Goal: Obtain resource: Download file/media

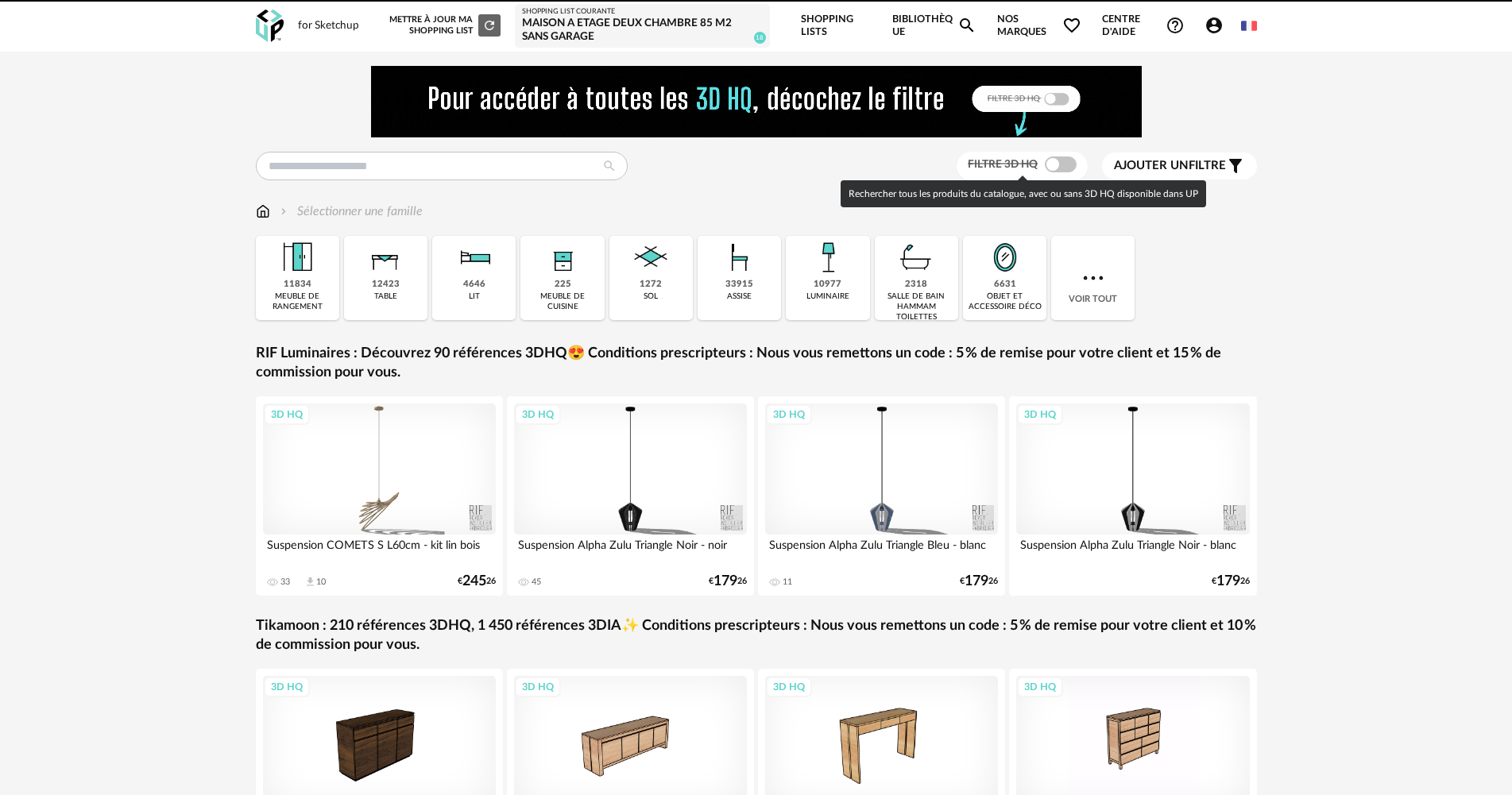
click at [1065, 164] on span at bounding box center [1060, 164] width 32 height 16
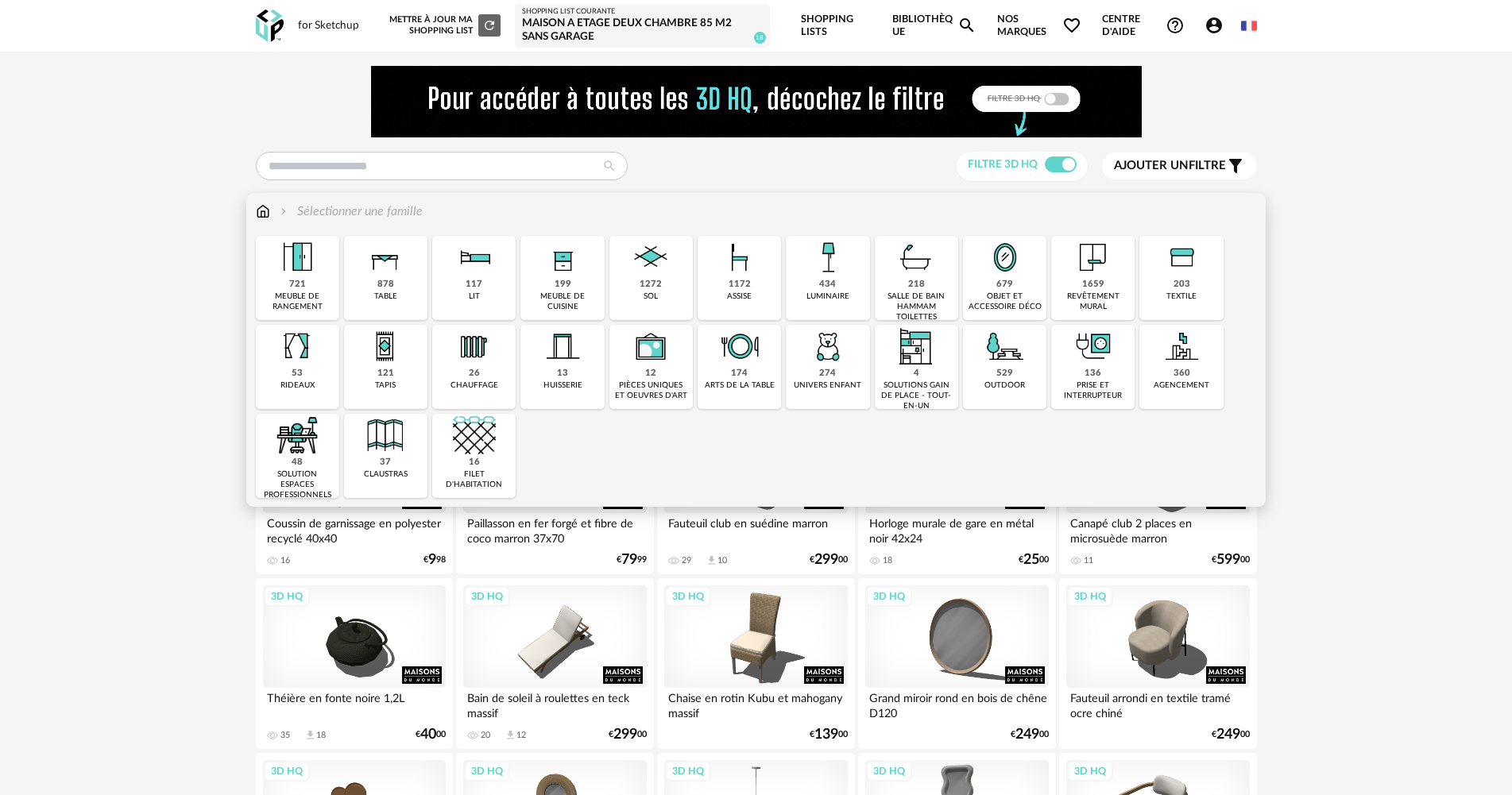
click at [393, 336] on img at bounding box center [385, 346] width 43 height 43
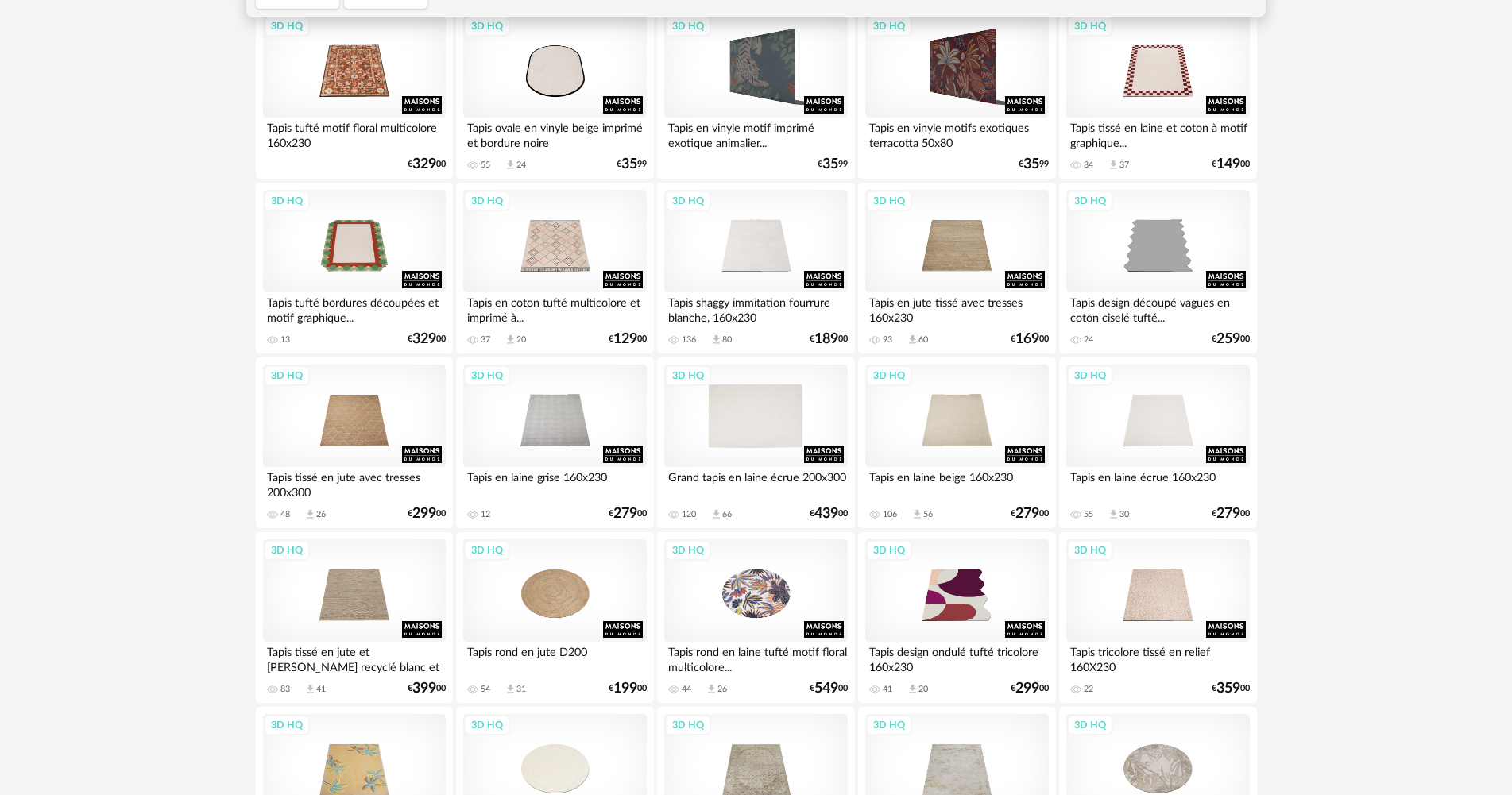
scroll to position [318, 0]
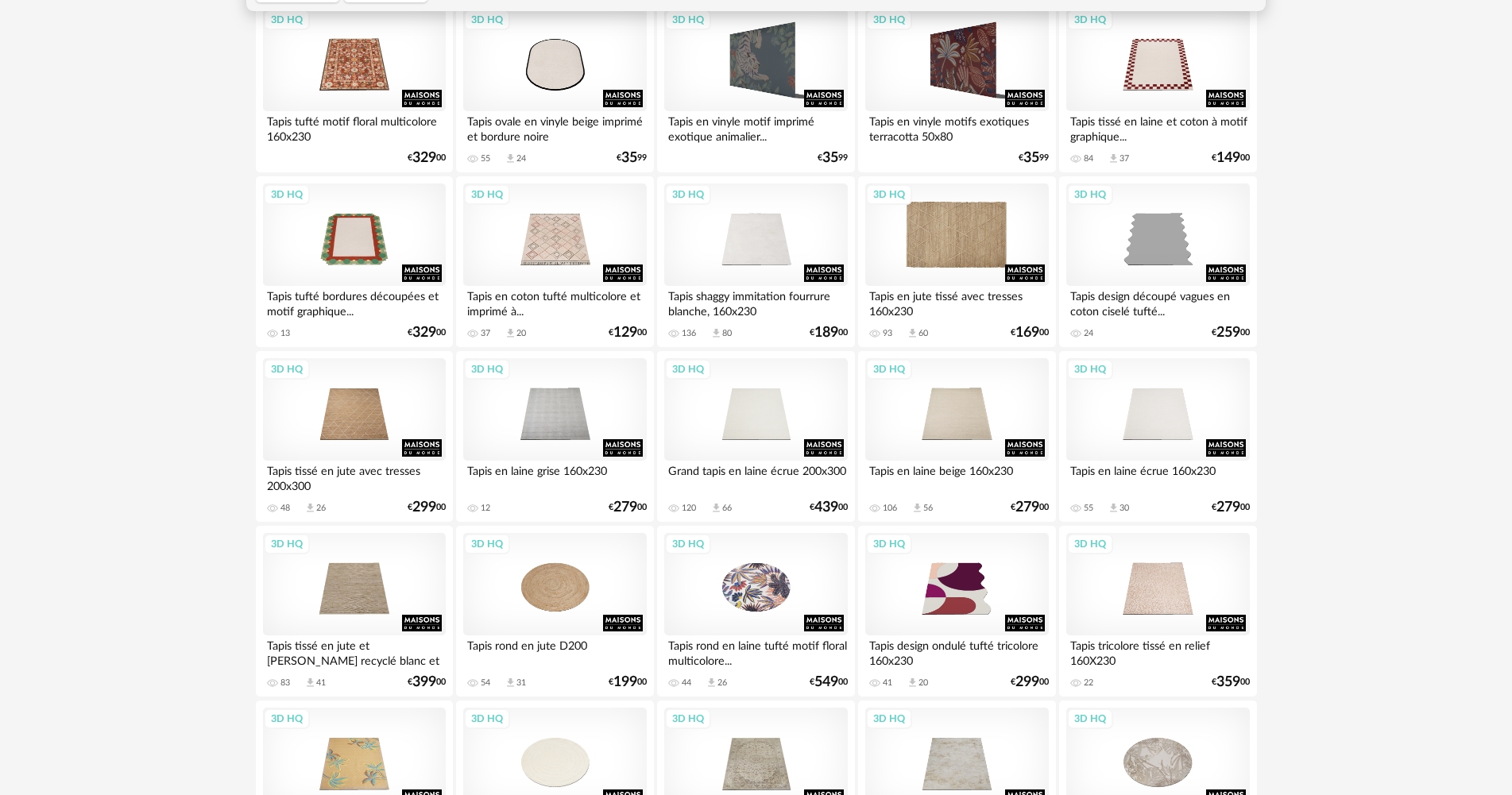
click at [956, 258] on div "3D HQ" at bounding box center [957, 235] width 183 height 103
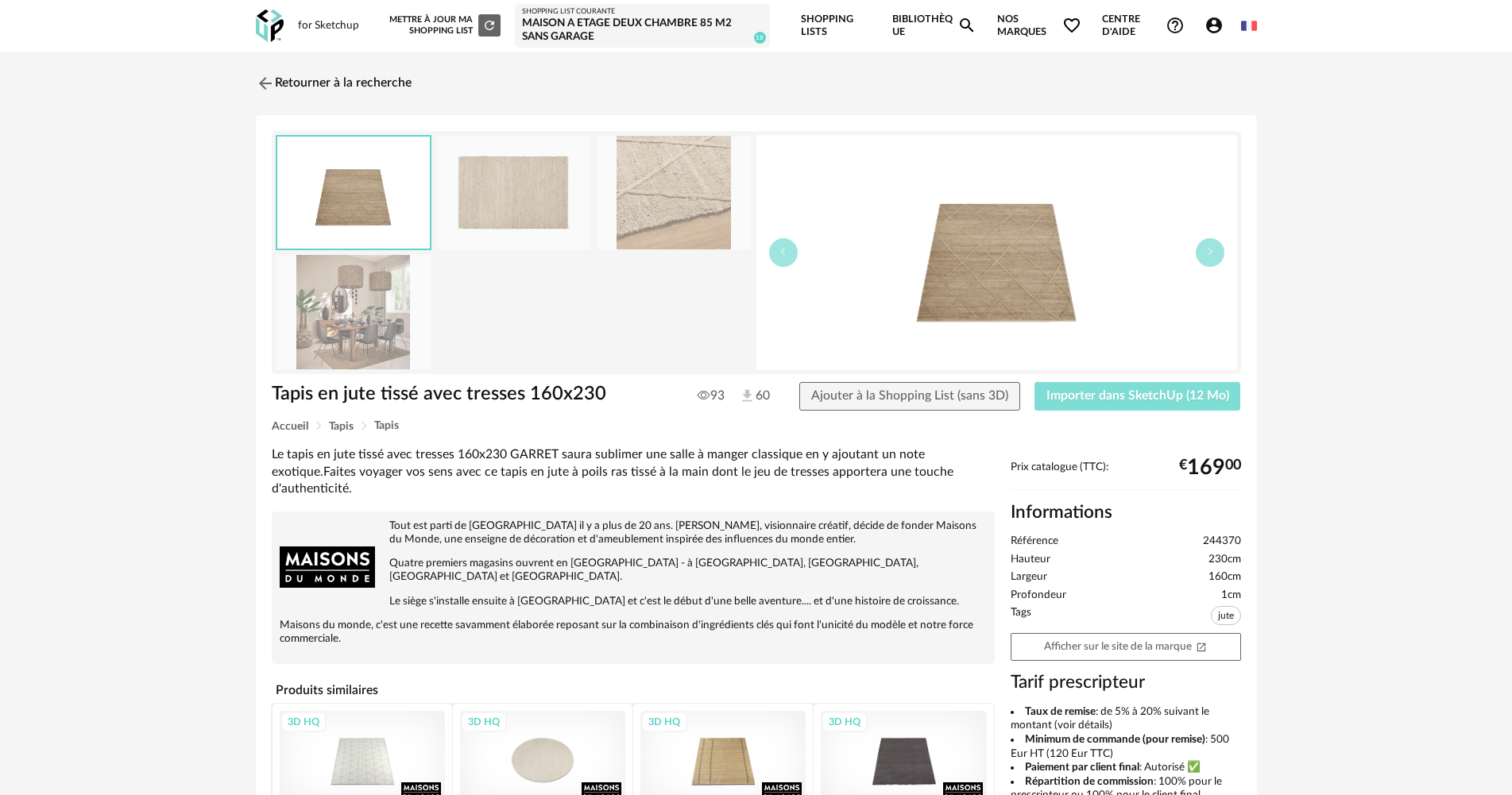
click at [1110, 396] on span "Importer dans SketchUp (12 Mo)" at bounding box center [1138, 395] width 183 height 13
click at [349, 92] on link "Retourner à la recherche" at bounding box center [330, 83] width 155 height 35
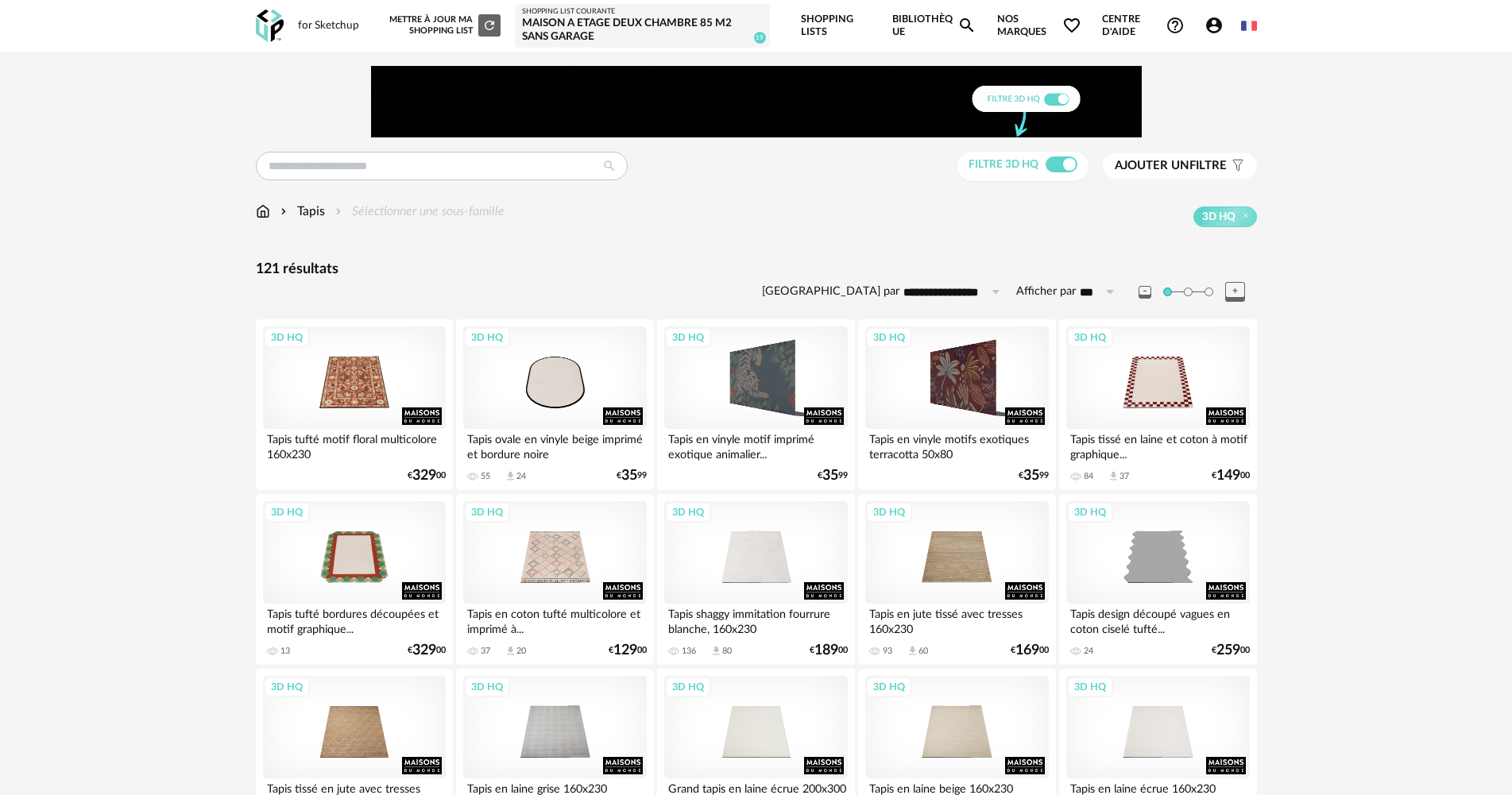
click at [272, 214] on div "Tapis Sélectionner une sous-famille" at bounding box center [380, 211] width 249 height 18
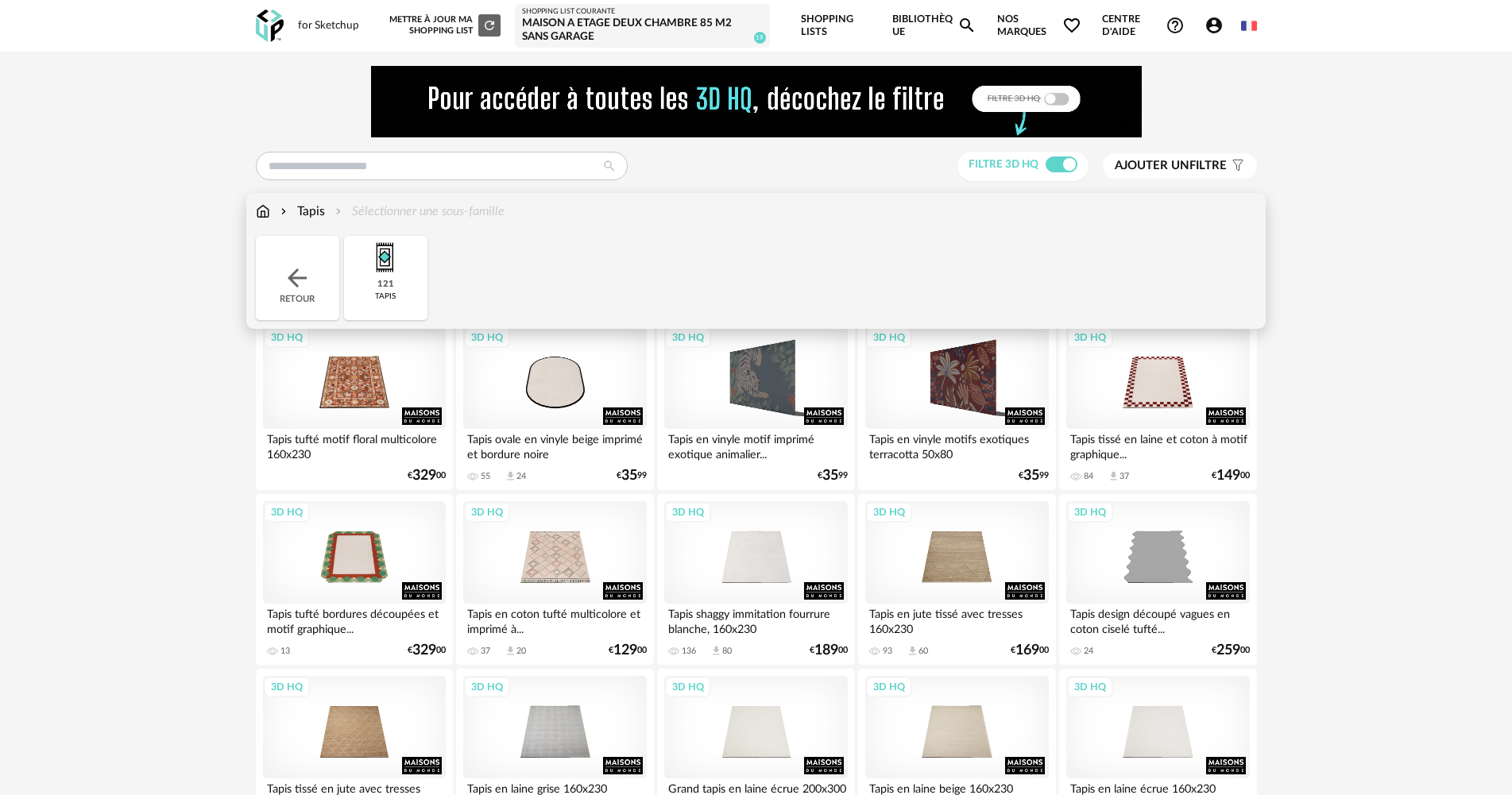
click at [263, 211] on img at bounding box center [263, 211] width 15 height 18
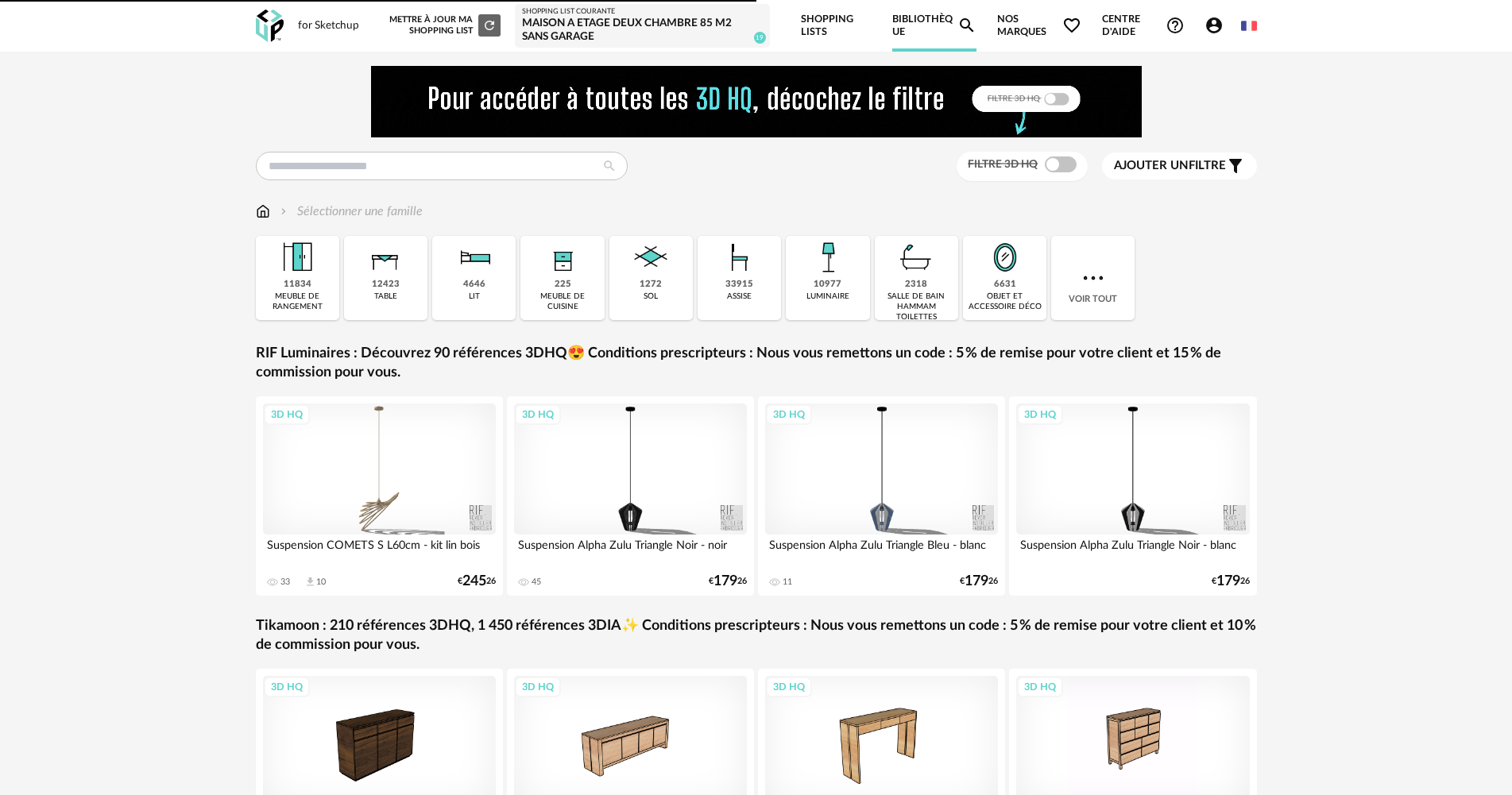
click at [981, 280] on div "6631 objet et accessoire déco" at bounding box center [1005, 278] width 84 height 85
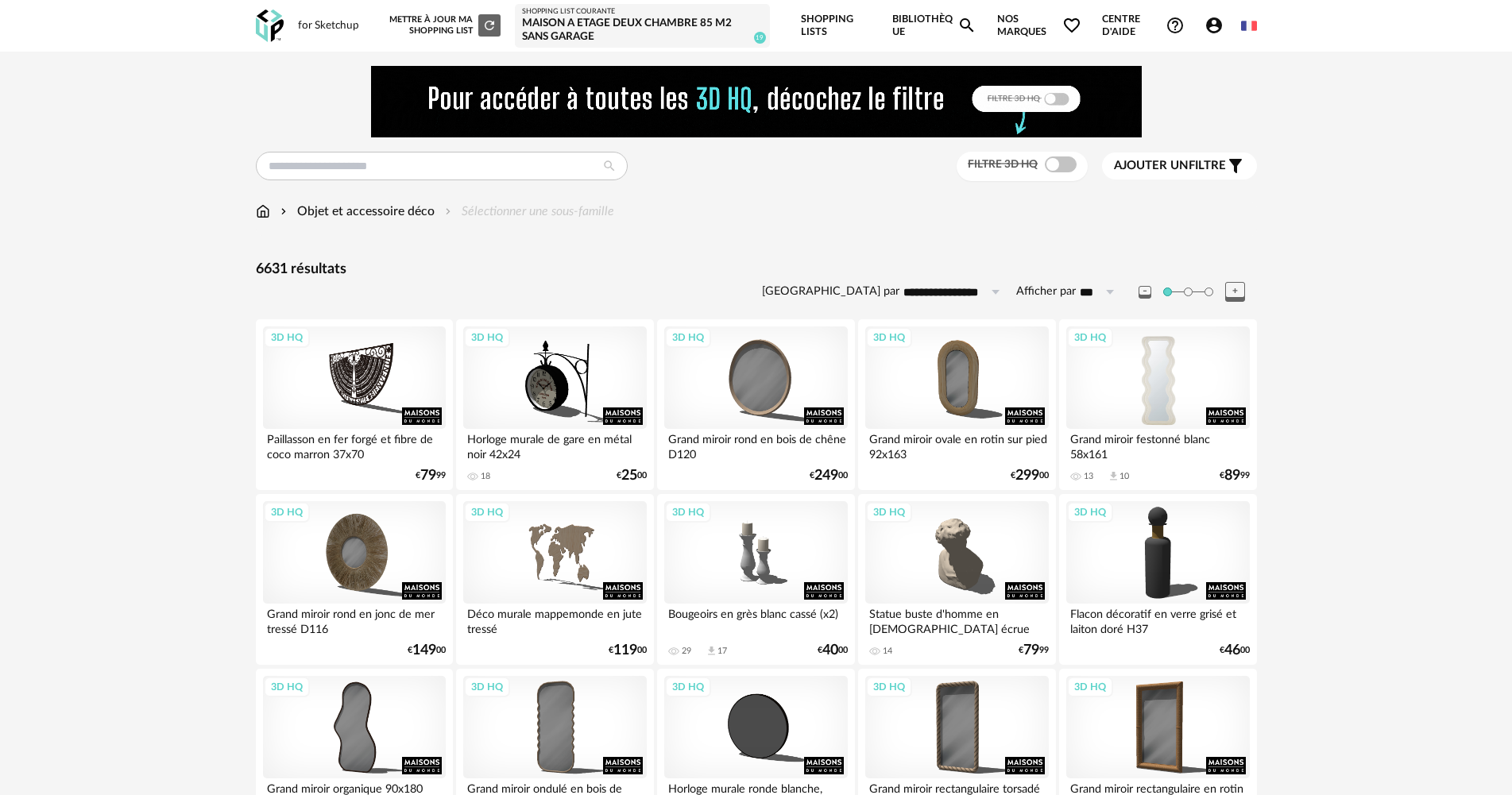
click at [1129, 355] on div "3D HQ" at bounding box center [1157, 377] width 183 height 103
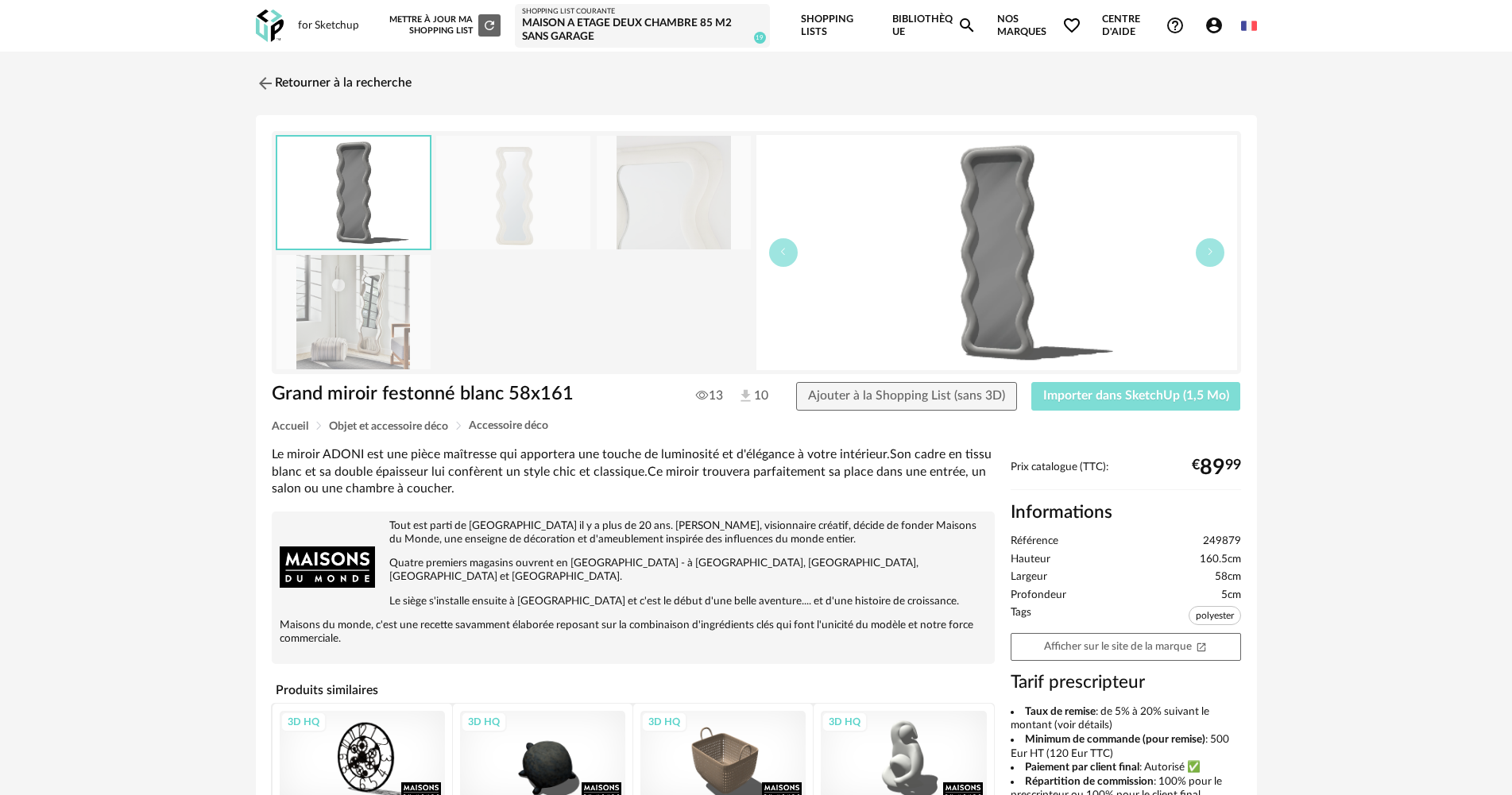
click at [1164, 387] on button "Importer dans SketchUp (1,5 Mo)" at bounding box center [1136, 395] width 210 height 28
click at [299, 78] on link "Retourner à la recherche" at bounding box center [330, 83] width 155 height 35
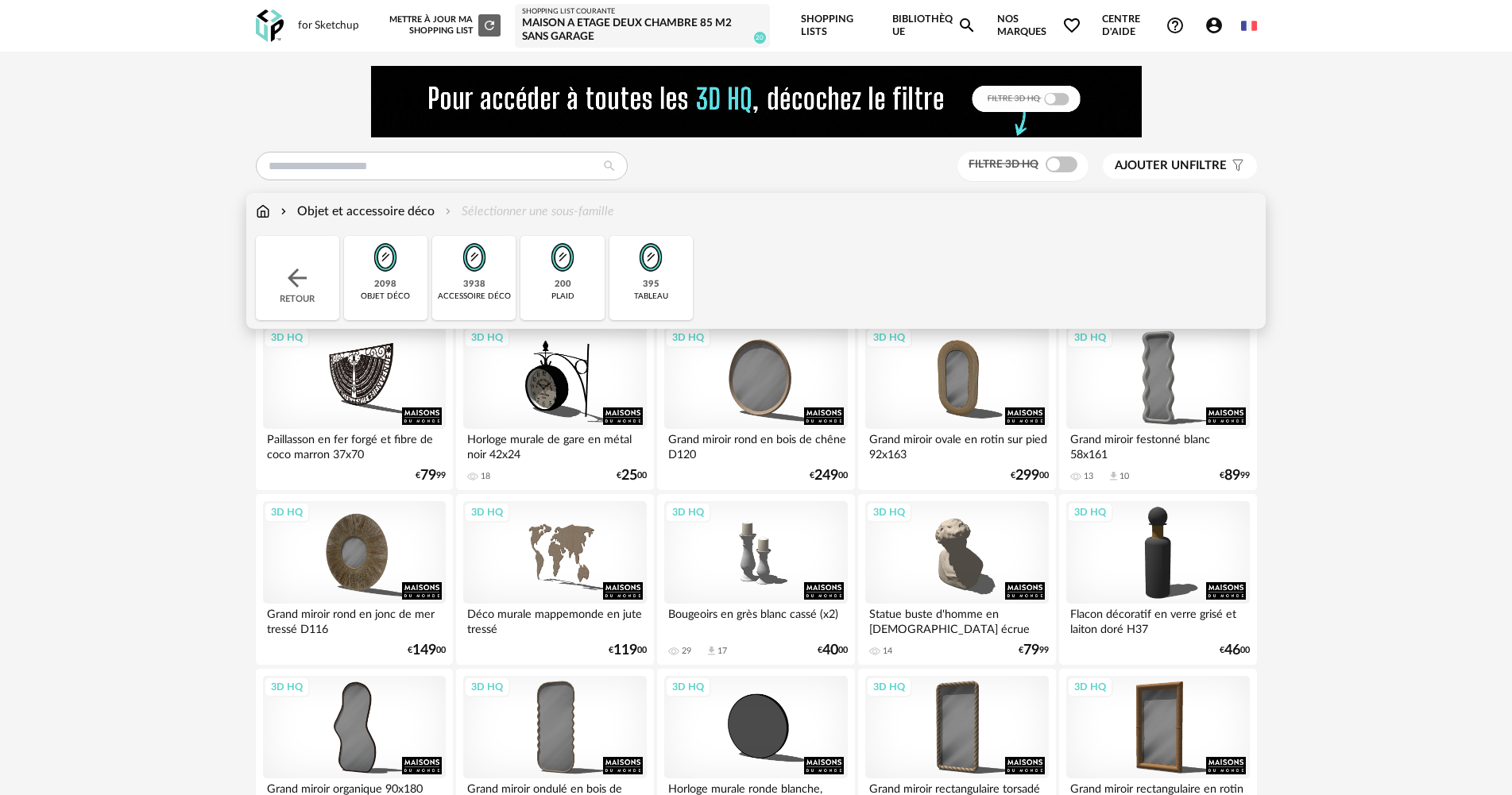
click at [260, 208] on img at bounding box center [263, 211] width 15 height 18
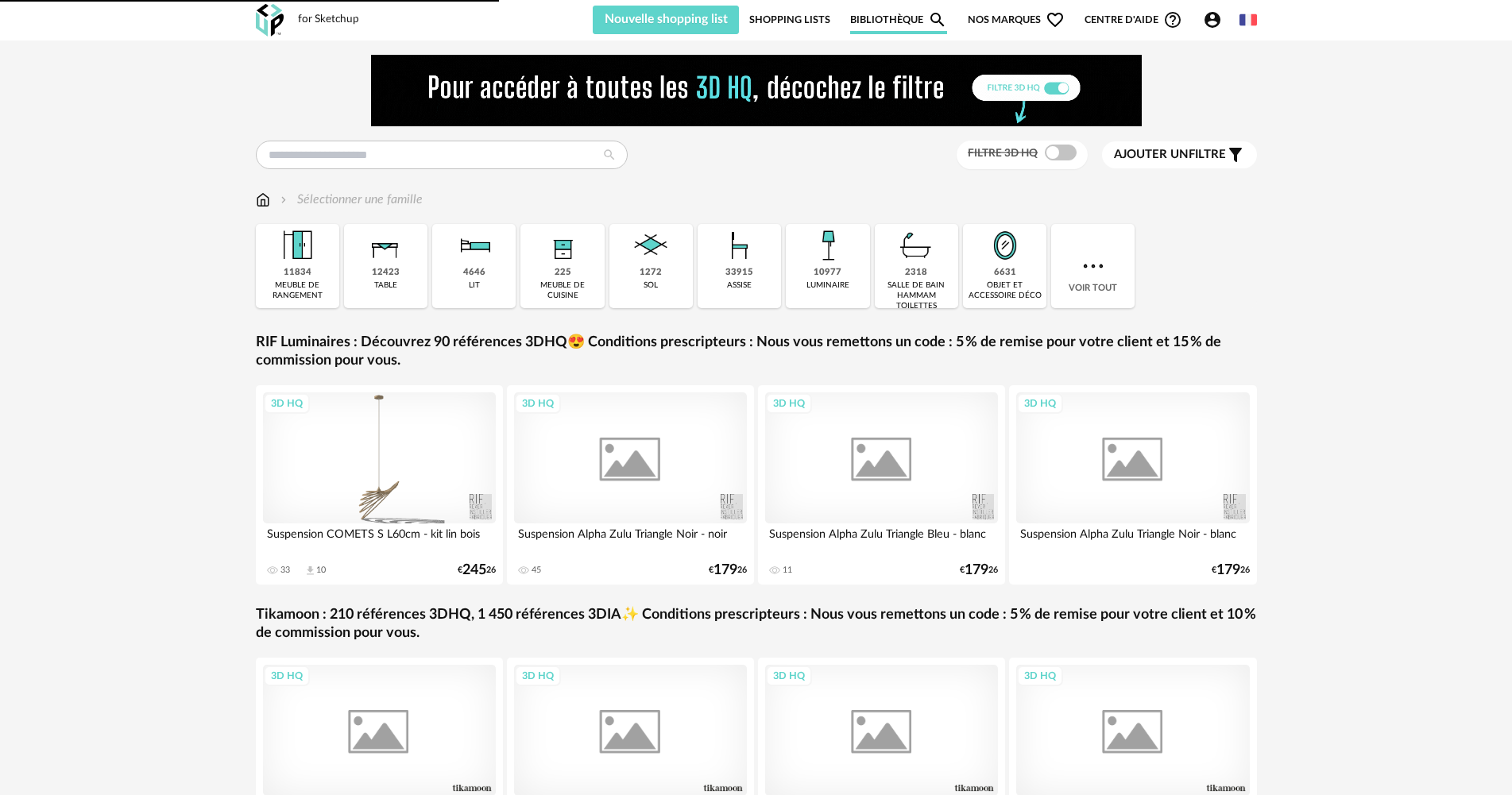
click at [1068, 161] on span at bounding box center [1060, 152] width 32 height 16
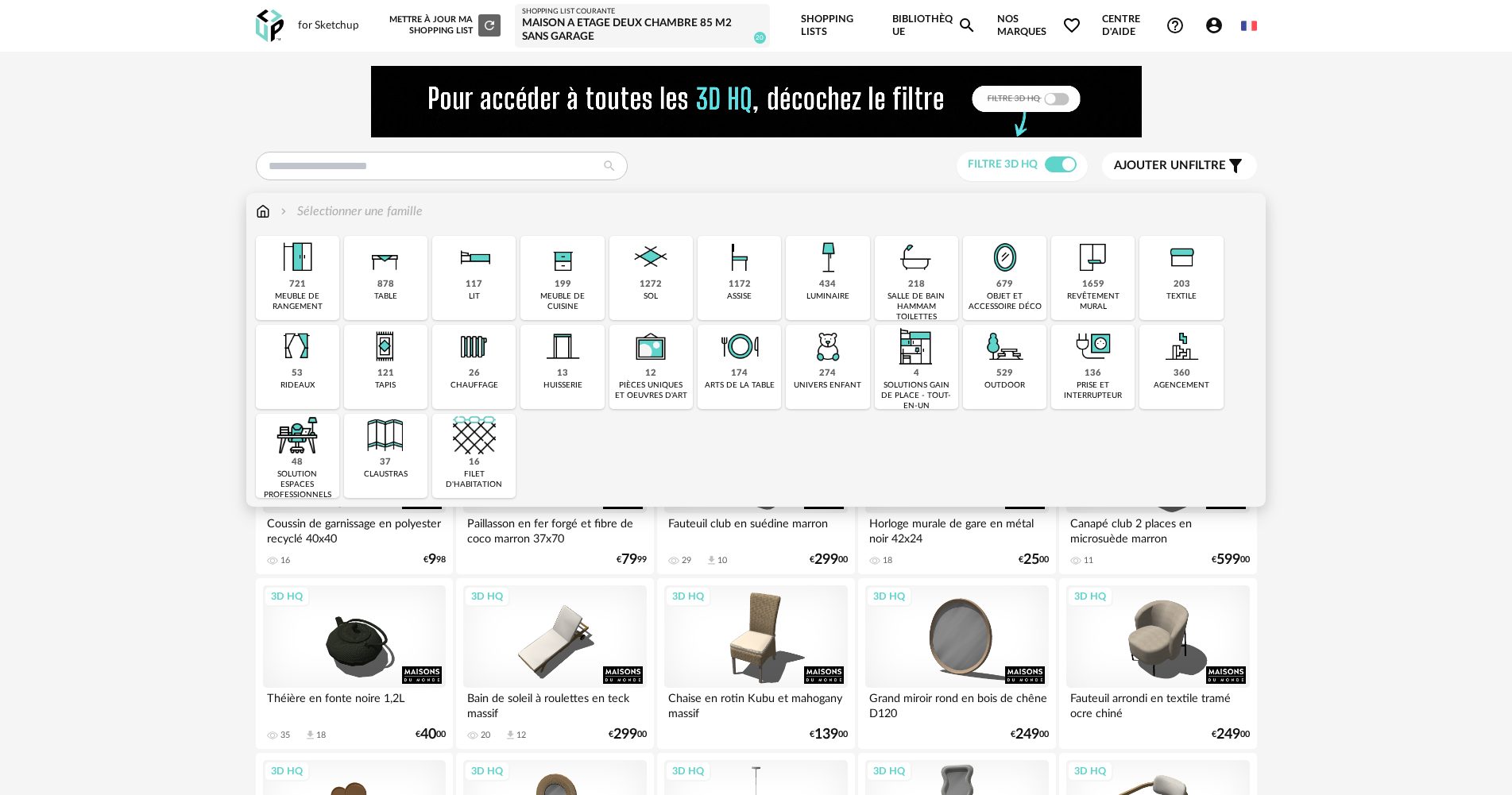
click at [1074, 267] on img at bounding box center [1093, 257] width 43 height 43
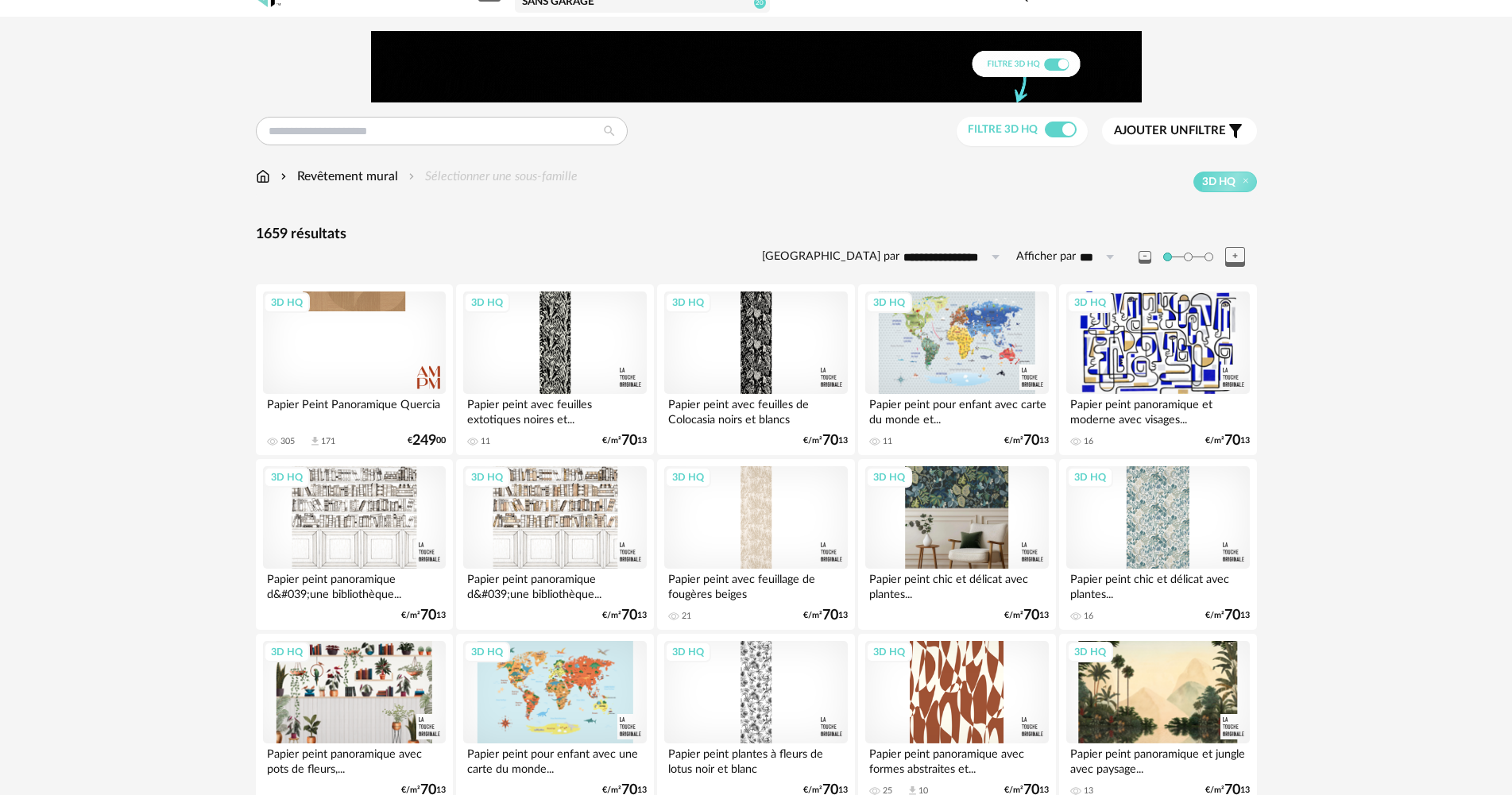
scroll to position [159, 0]
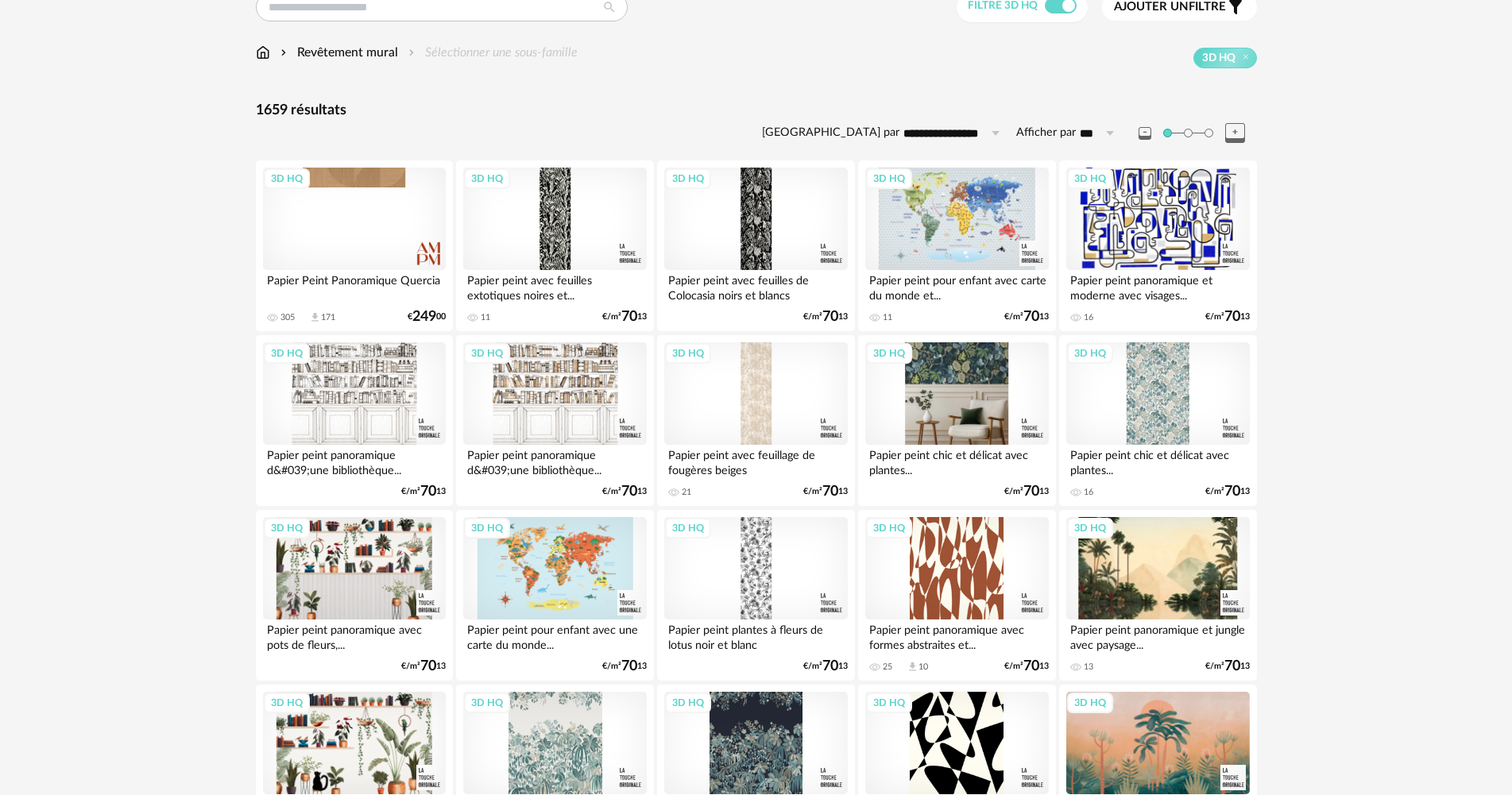
click at [967, 399] on div "3D HQ" at bounding box center [957, 394] width 183 height 103
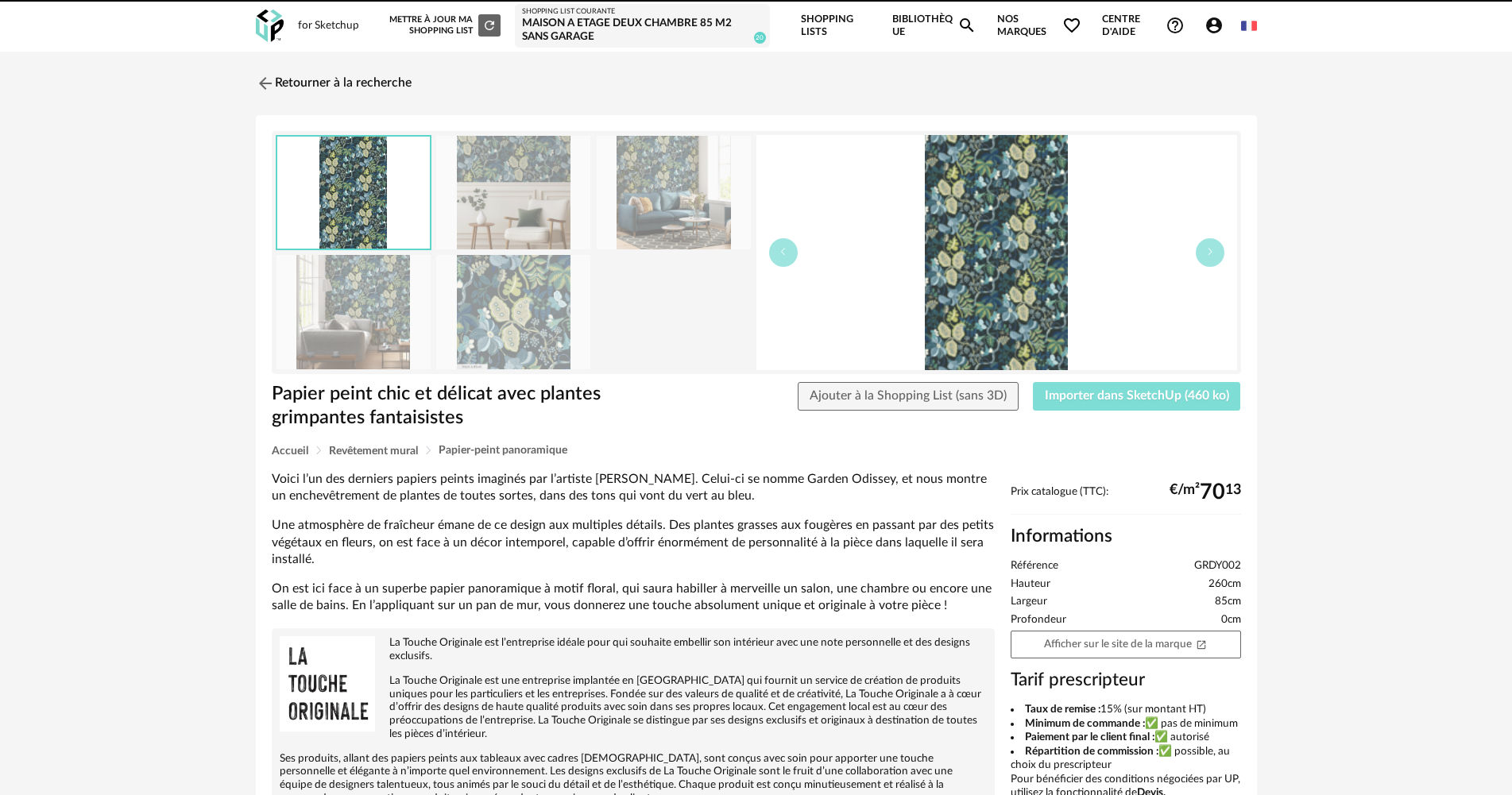
click at [1126, 401] on span "Importer dans SketchUp (460 ko)" at bounding box center [1137, 395] width 185 height 13
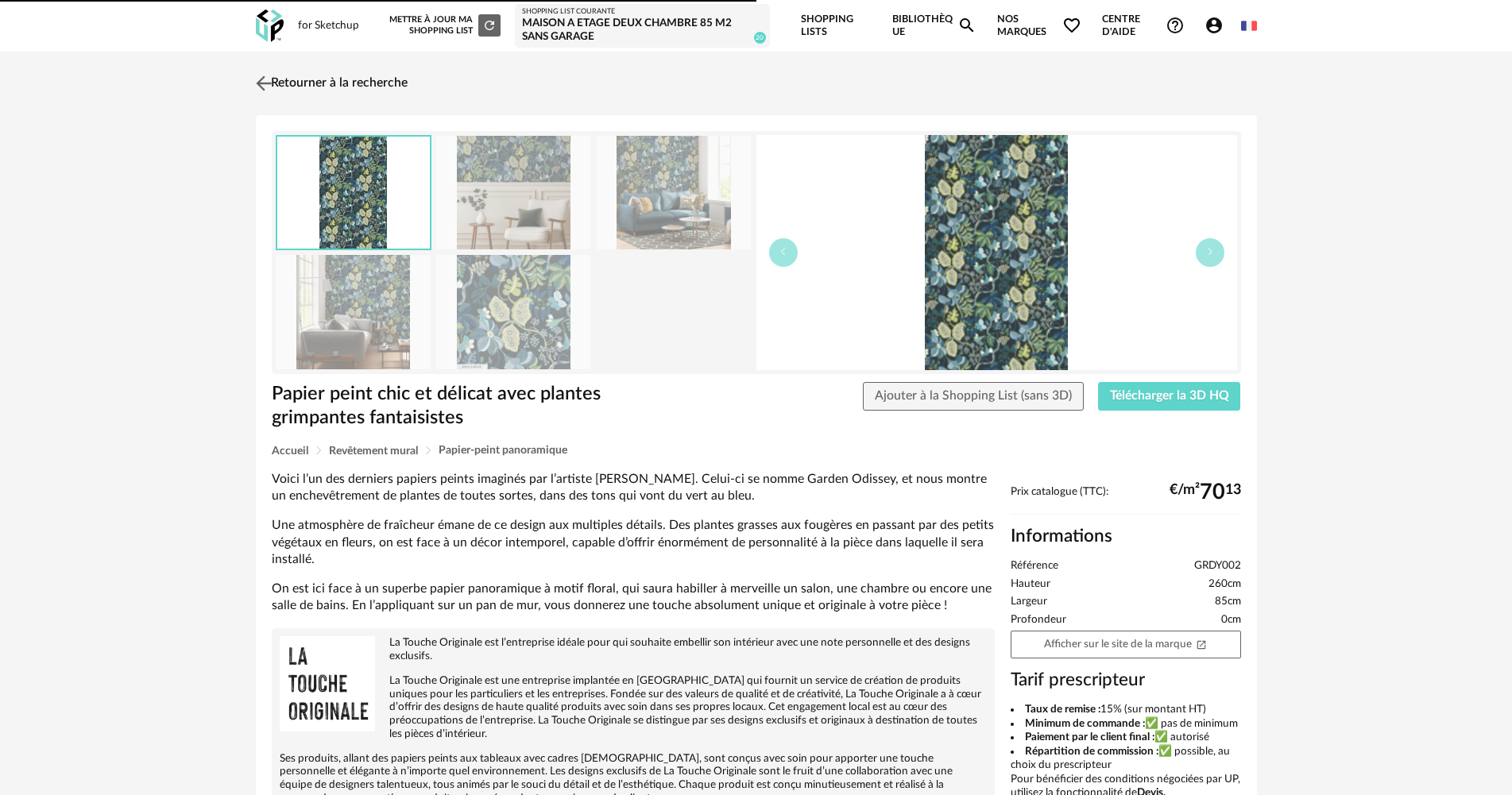
drag, startPoint x: 289, startPoint y: 96, endPoint x: 296, endPoint y: 108, distance: 13.9
click at [288, 96] on link "Retourner à la recherche" at bounding box center [334, 83] width 155 height 35
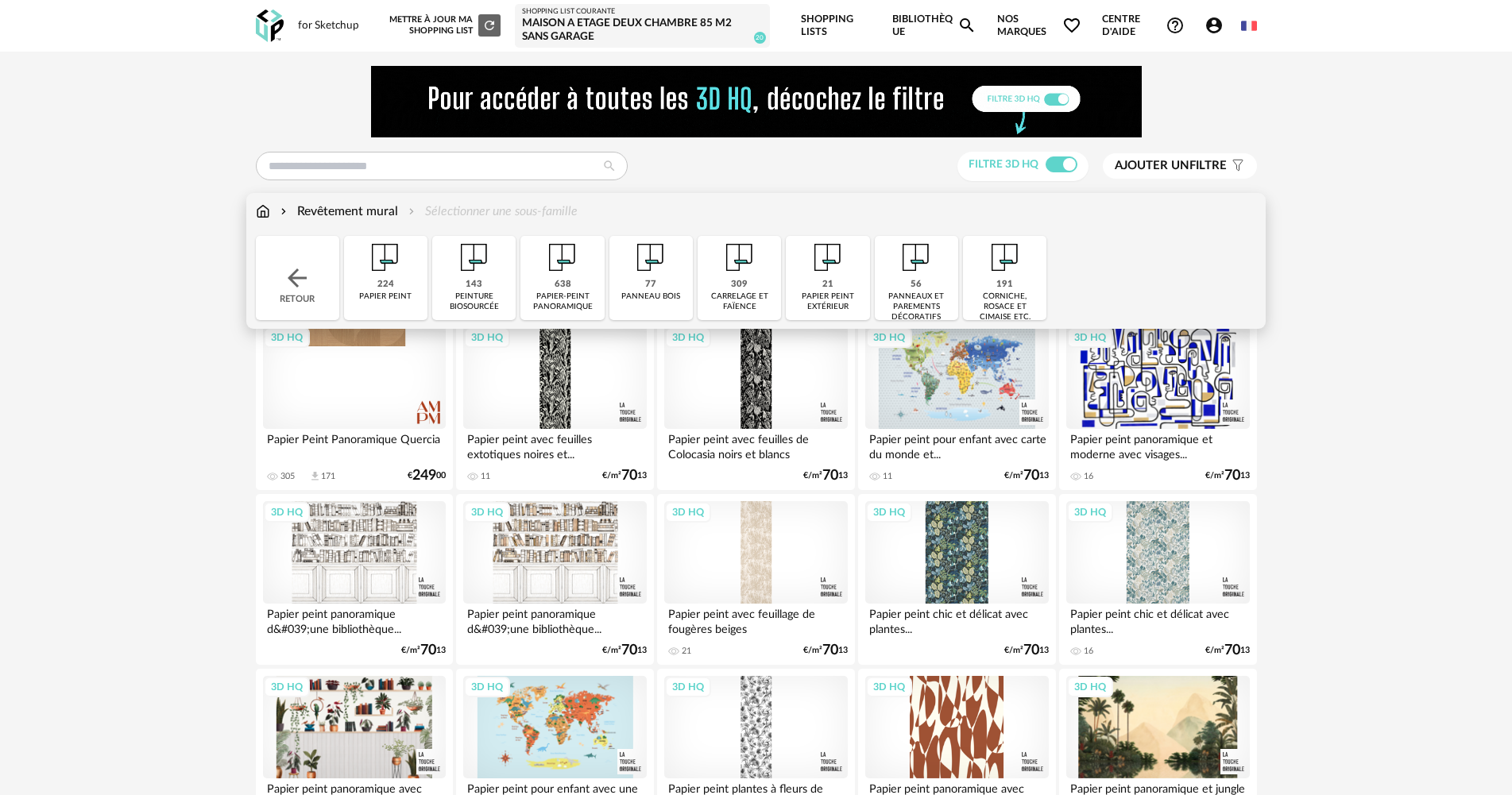
click at [466, 254] on img at bounding box center [474, 257] width 43 height 43
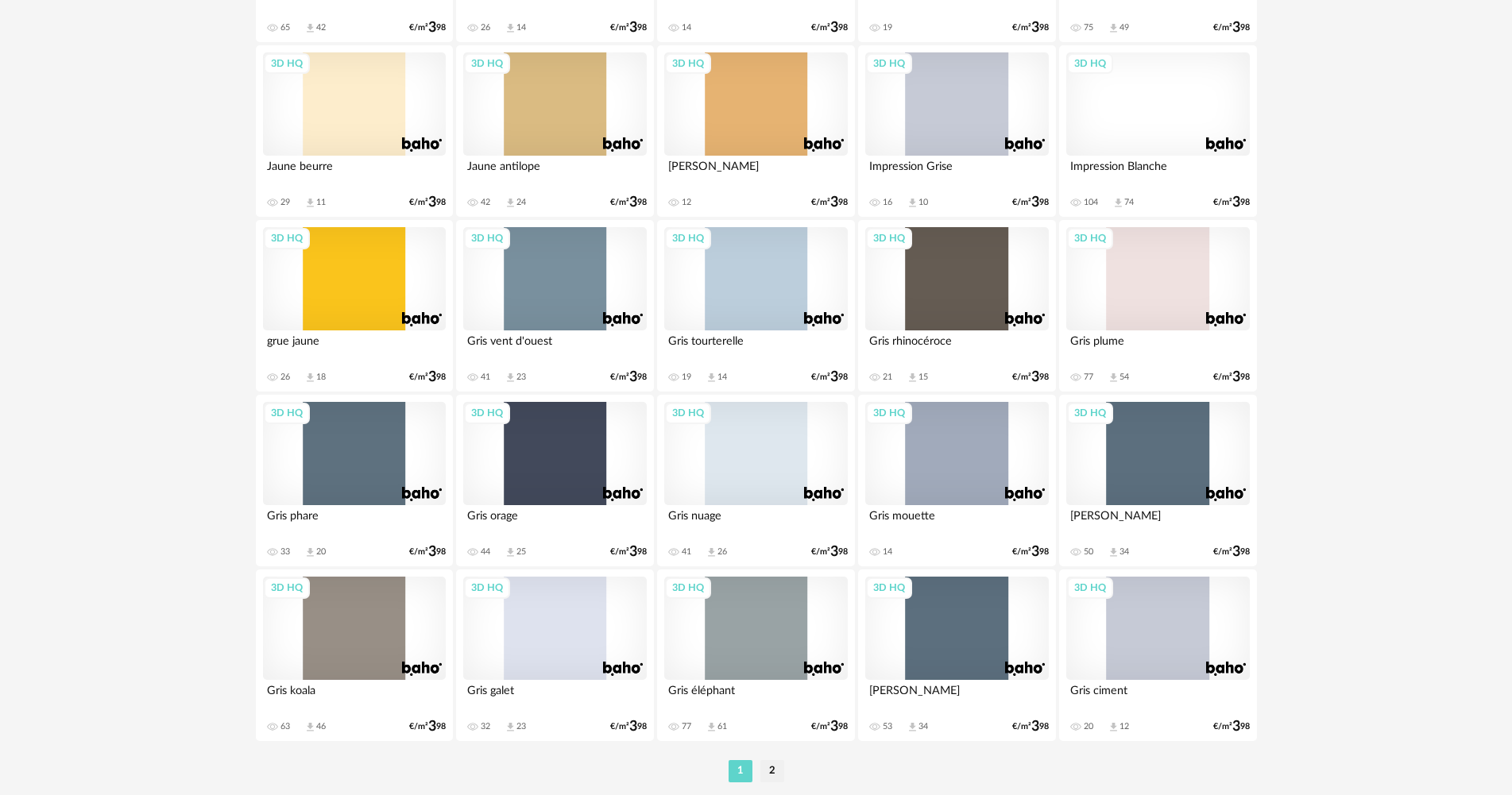
scroll to position [3124, 0]
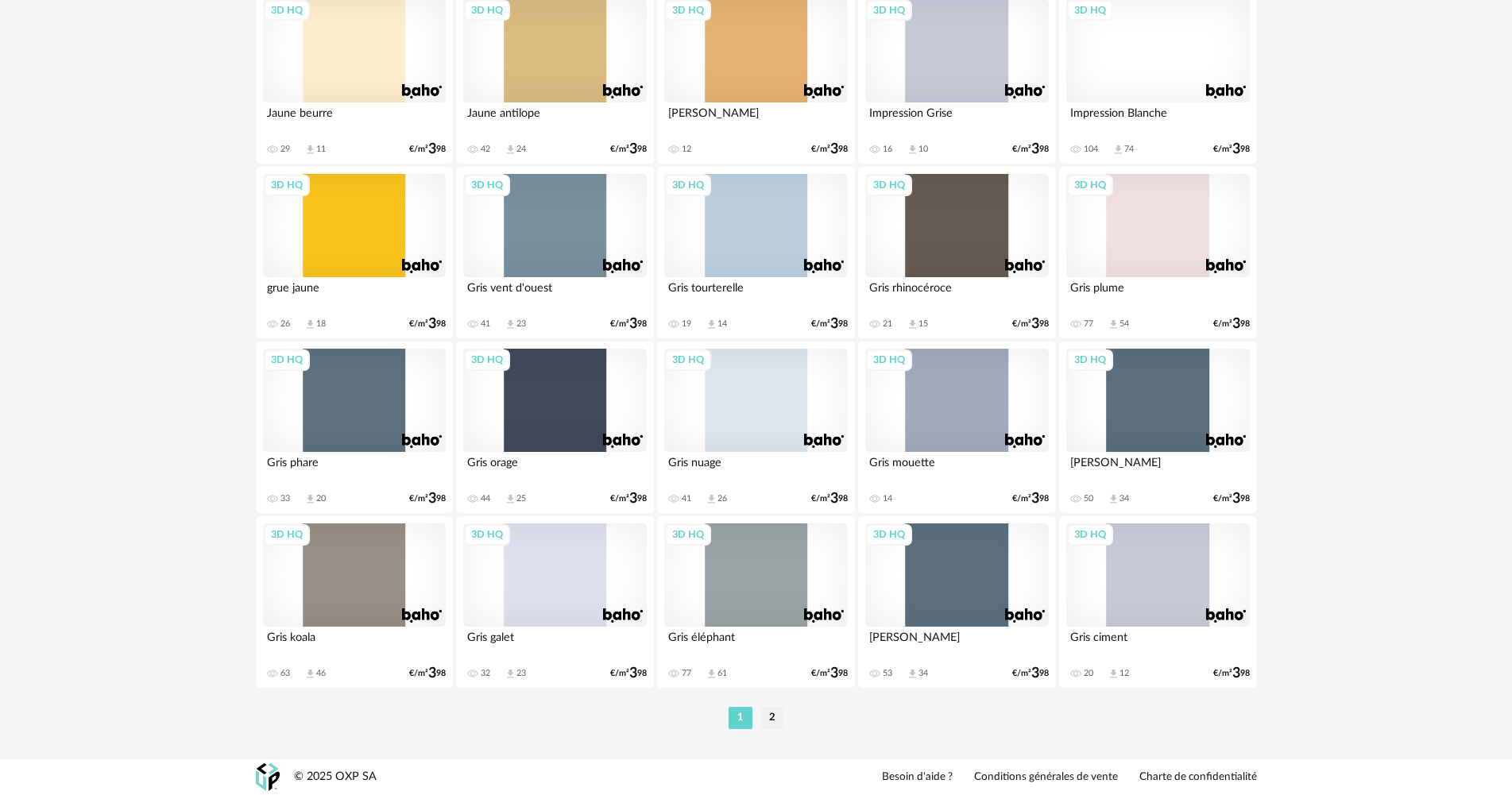
click at [734, 575] on div "3D HQ" at bounding box center [756, 575] width 183 height 103
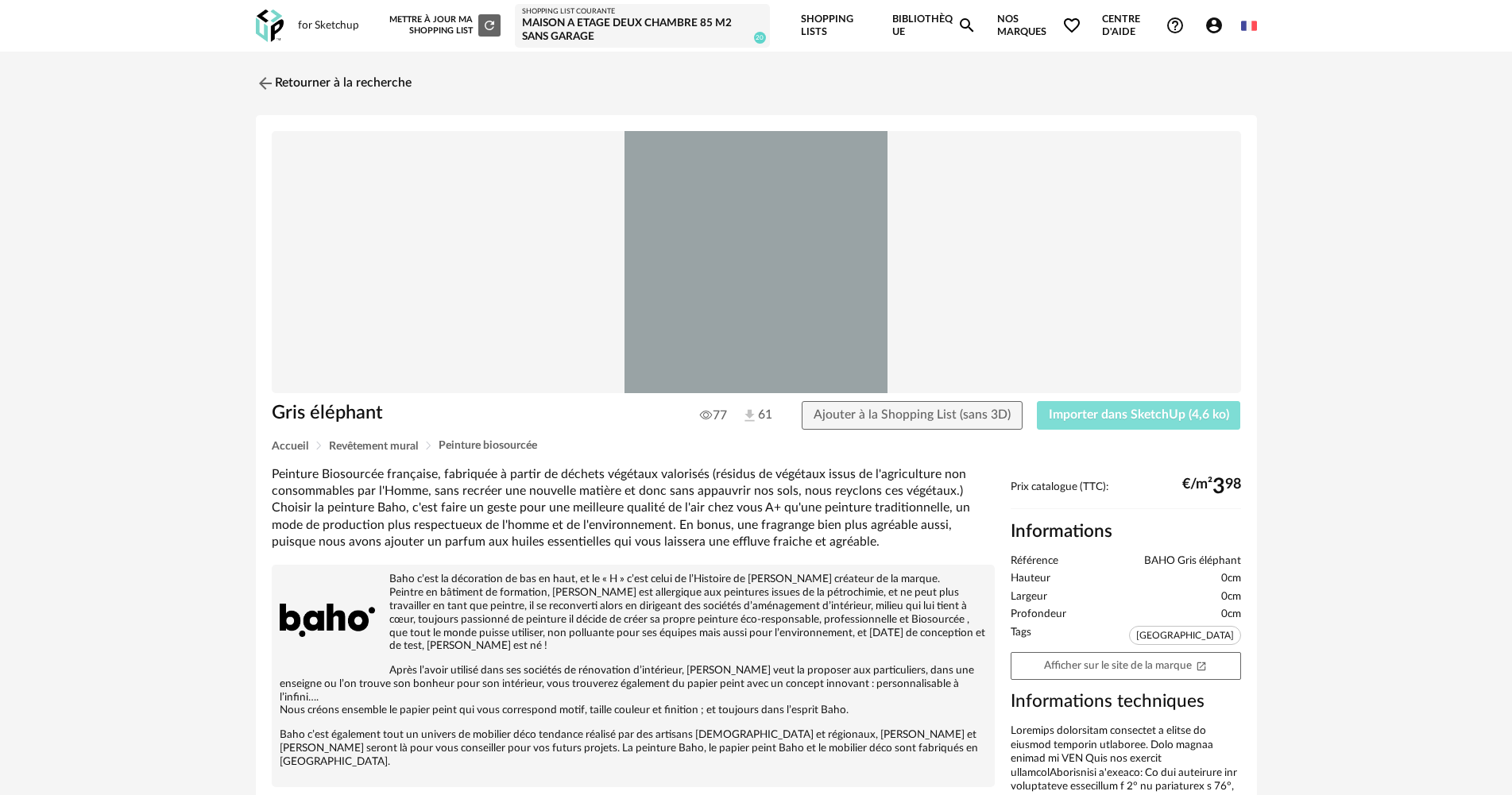
click at [1097, 406] on button "Importer dans SketchUp (4,6 ko)" at bounding box center [1139, 415] width 204 height 28
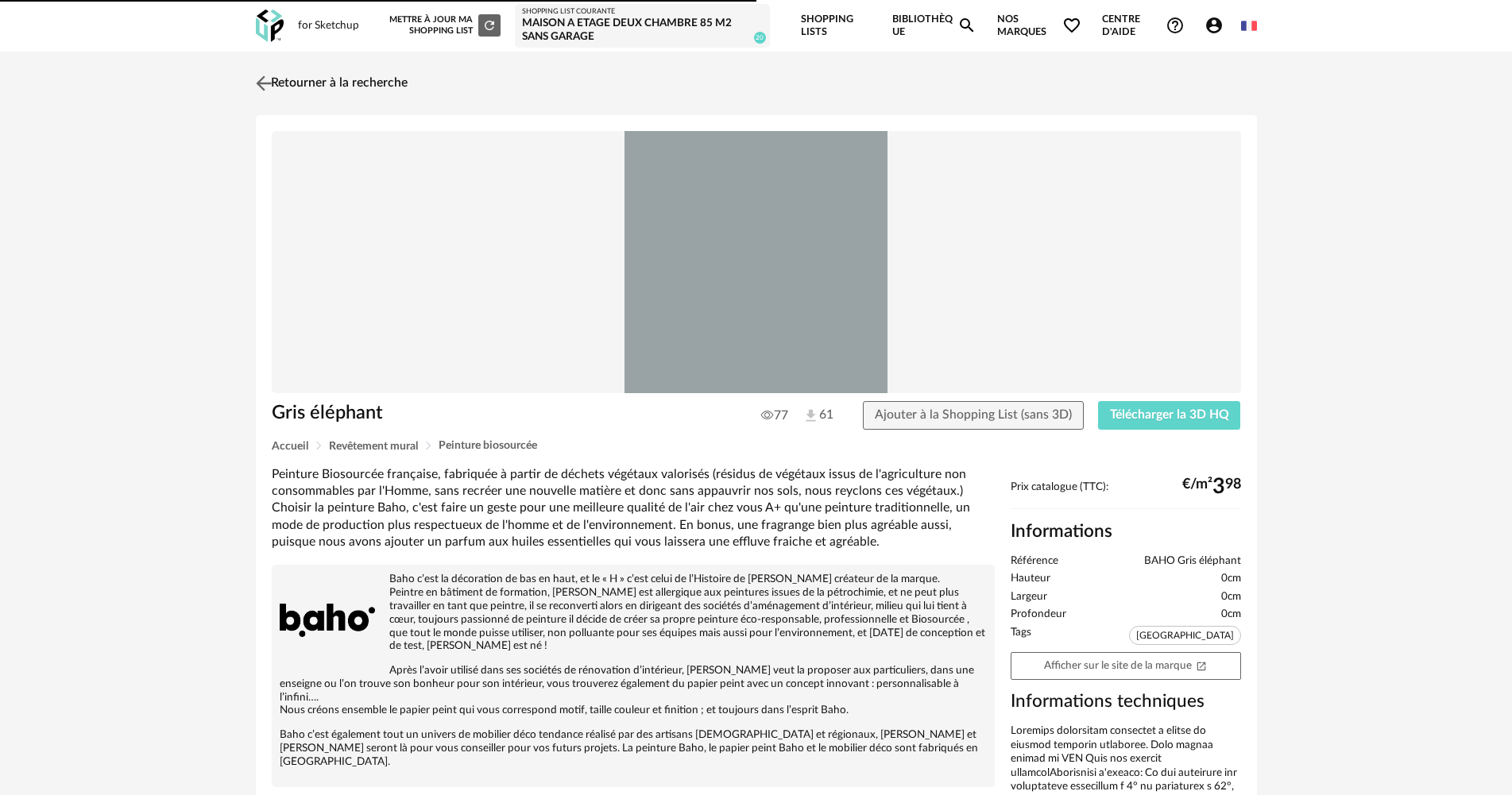
click at [351, 96] on link "Retourner à la recherche" at bounding box center [330, 83] width 155 height 35
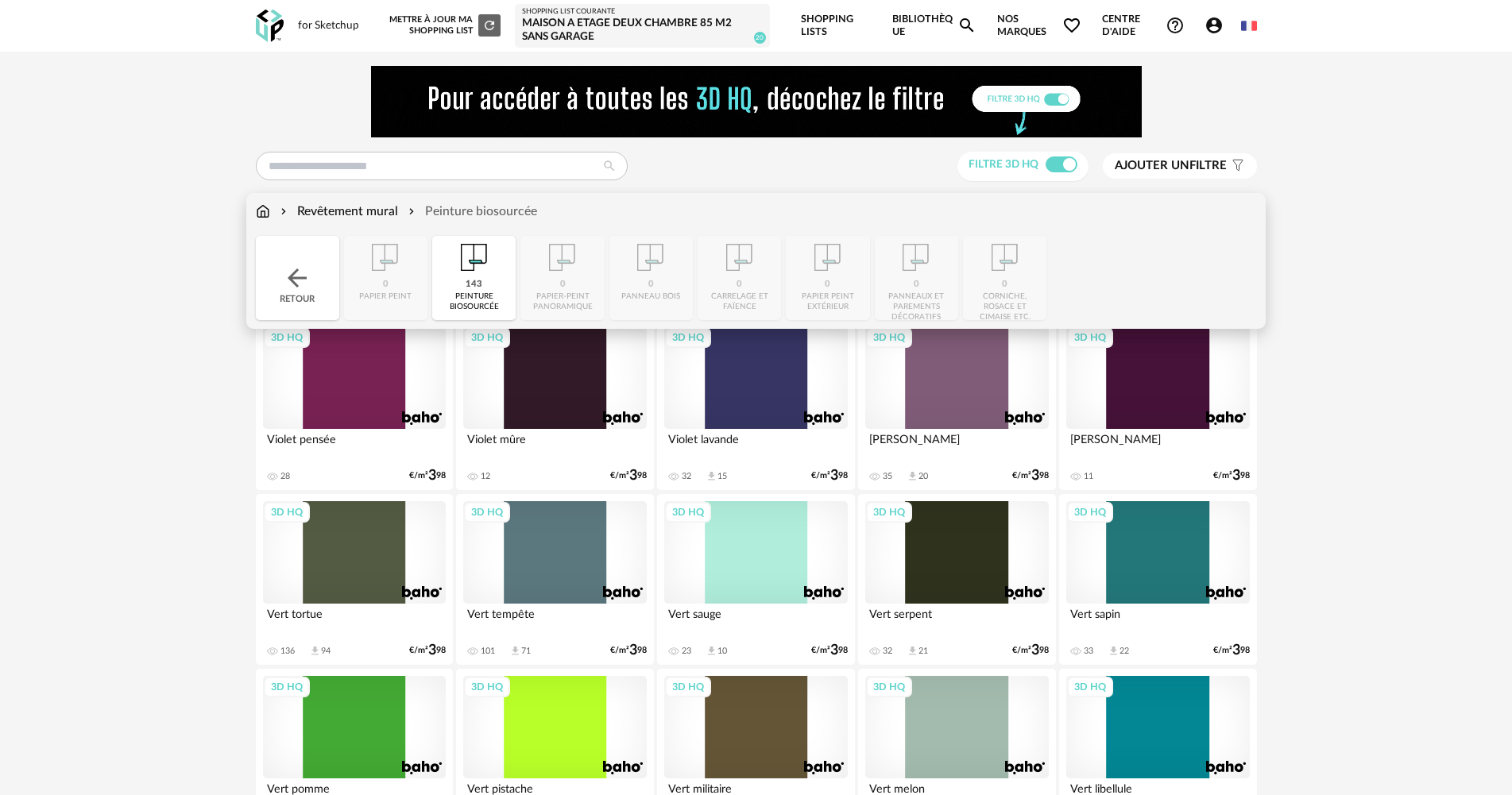
click at [302, 264] on img at bounding box center [296, 278] width 28 height 28
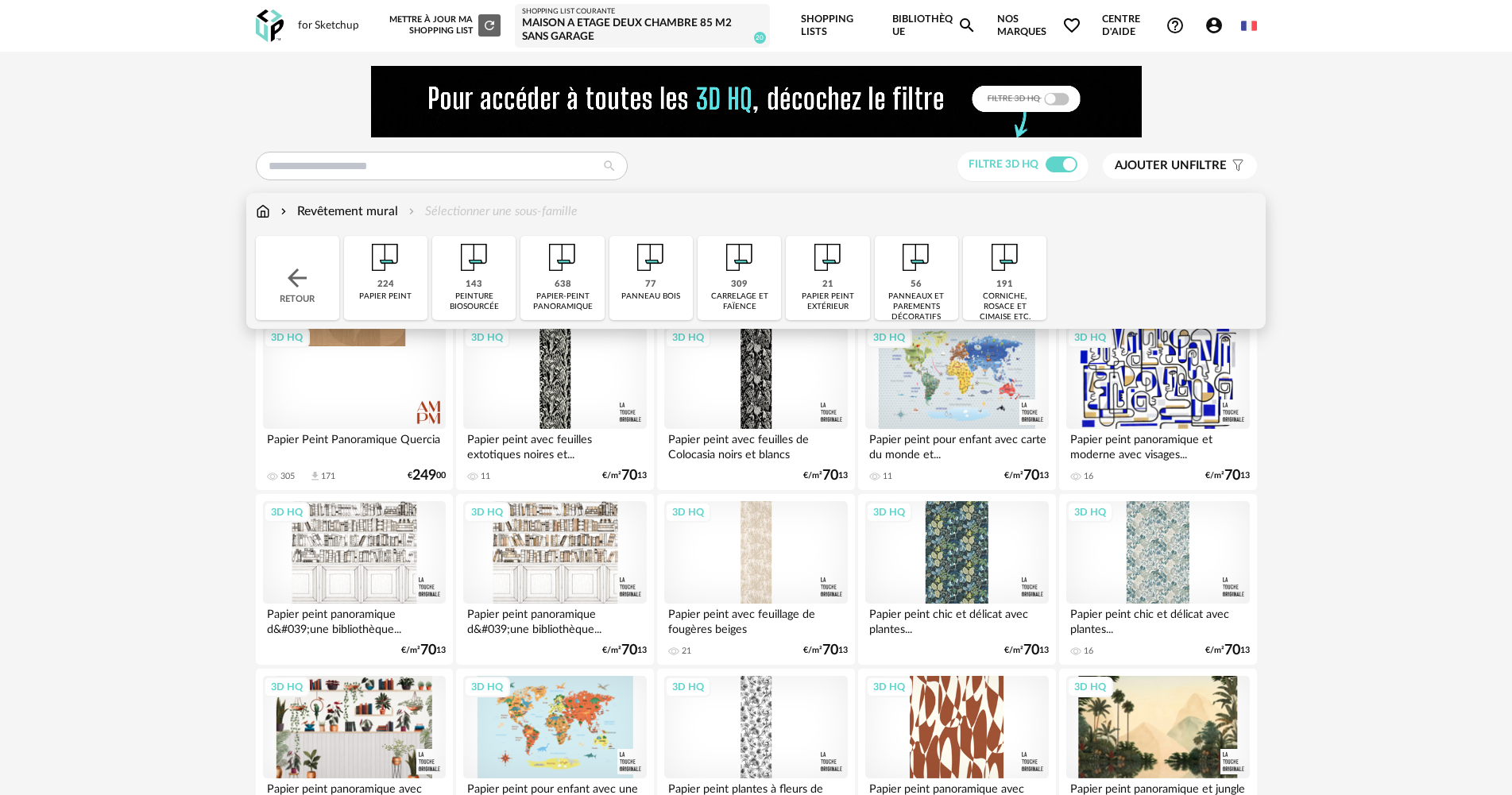
click at [321, 266] on div "Retour" at bounding box center [298, 278] width 84 height 85
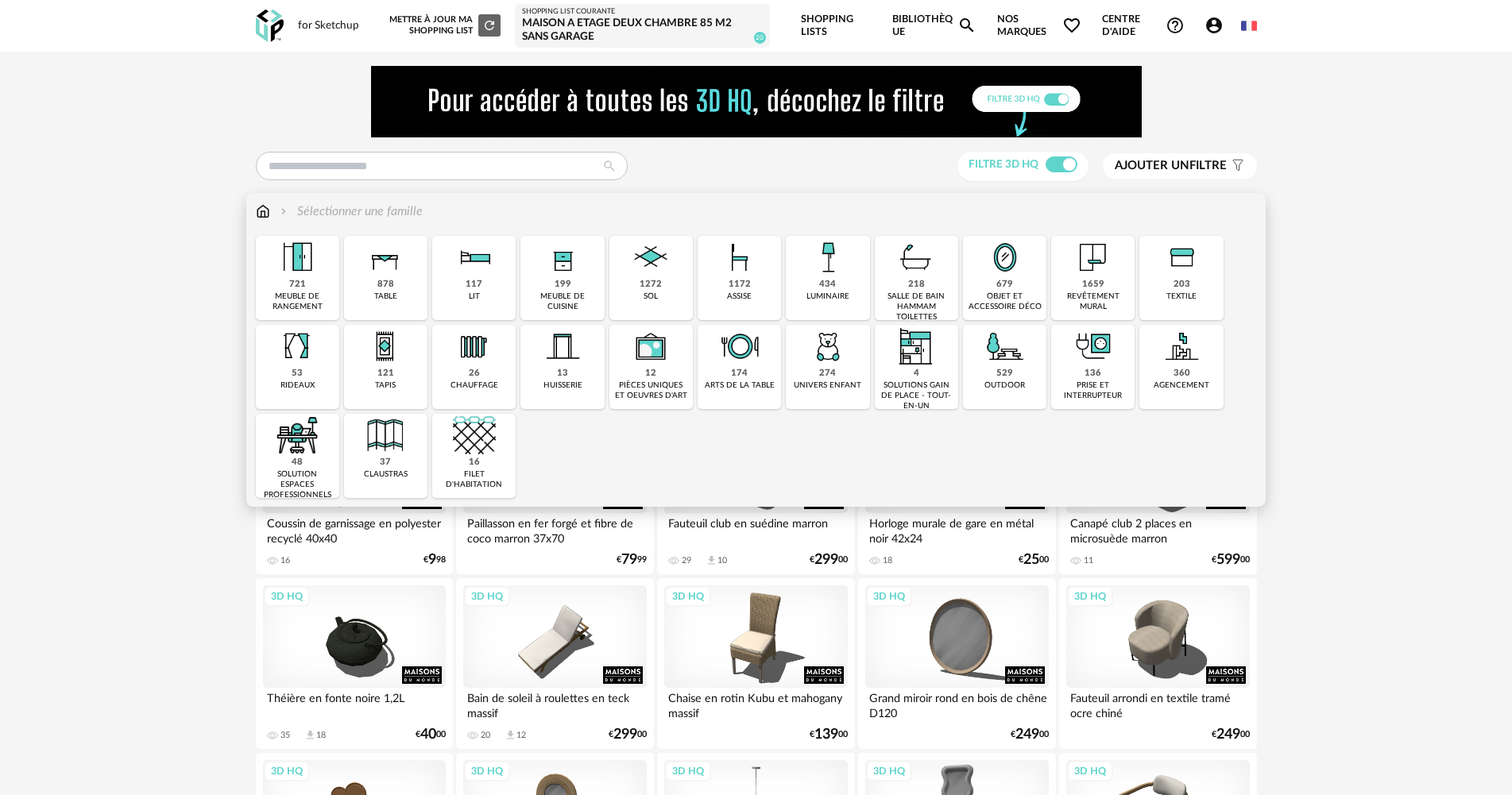
click at [1004, 279] on div "679" at bounding box center [1005, 285] width 17 height 12
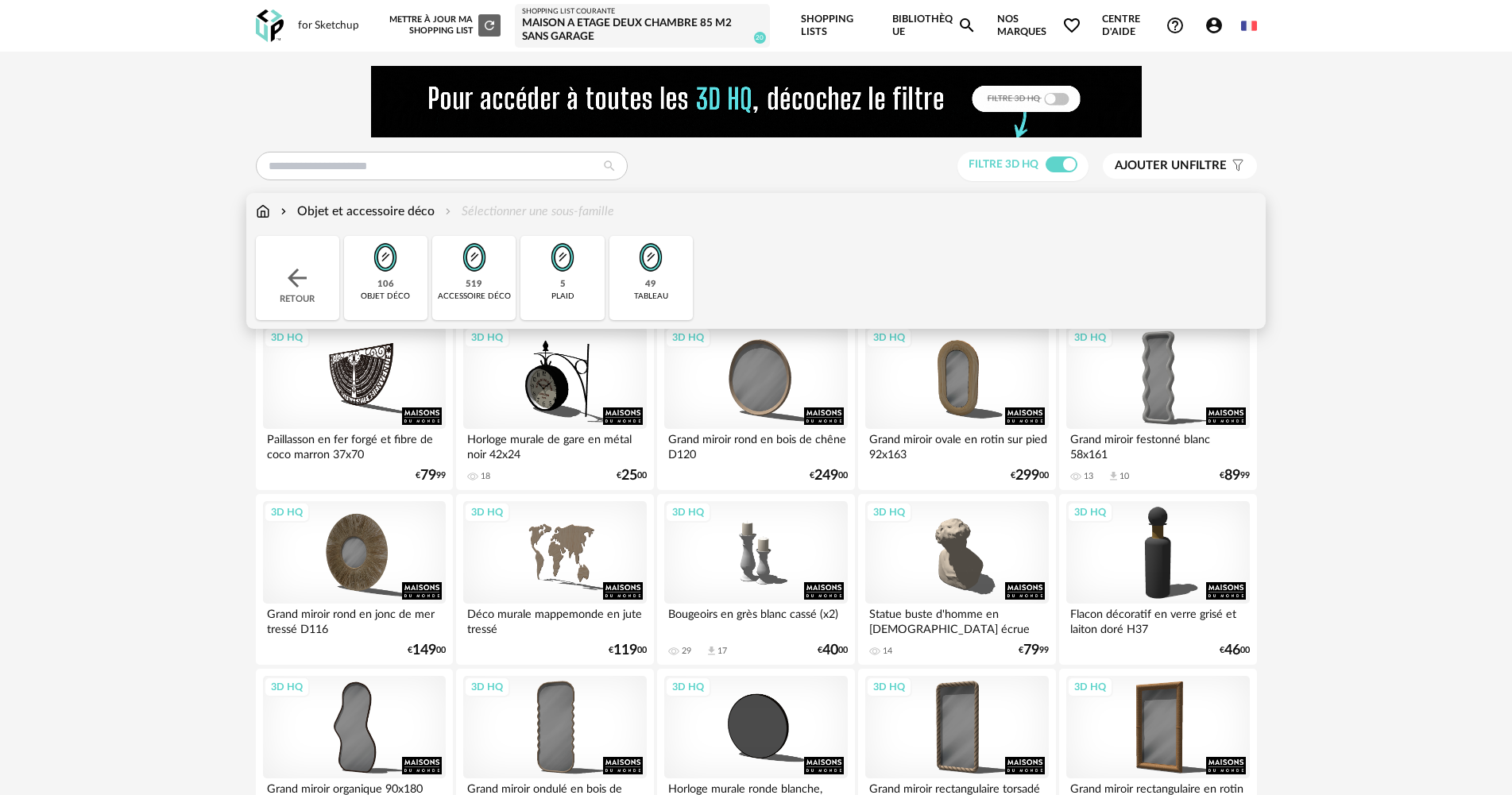
click at [648, 266] on img at bounding box center [651, 257] width 43 height 43
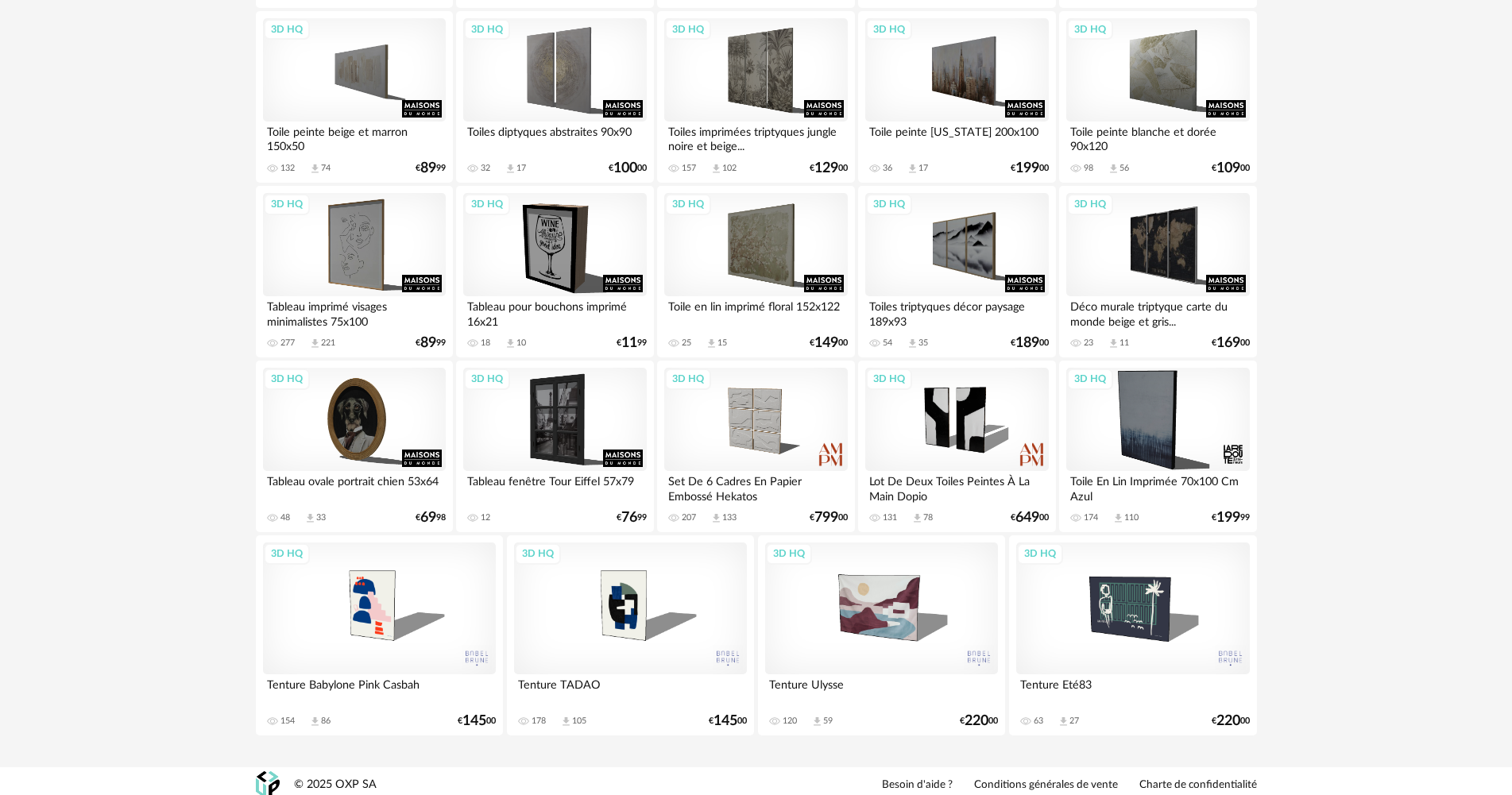
scroll to position [1365, 0]
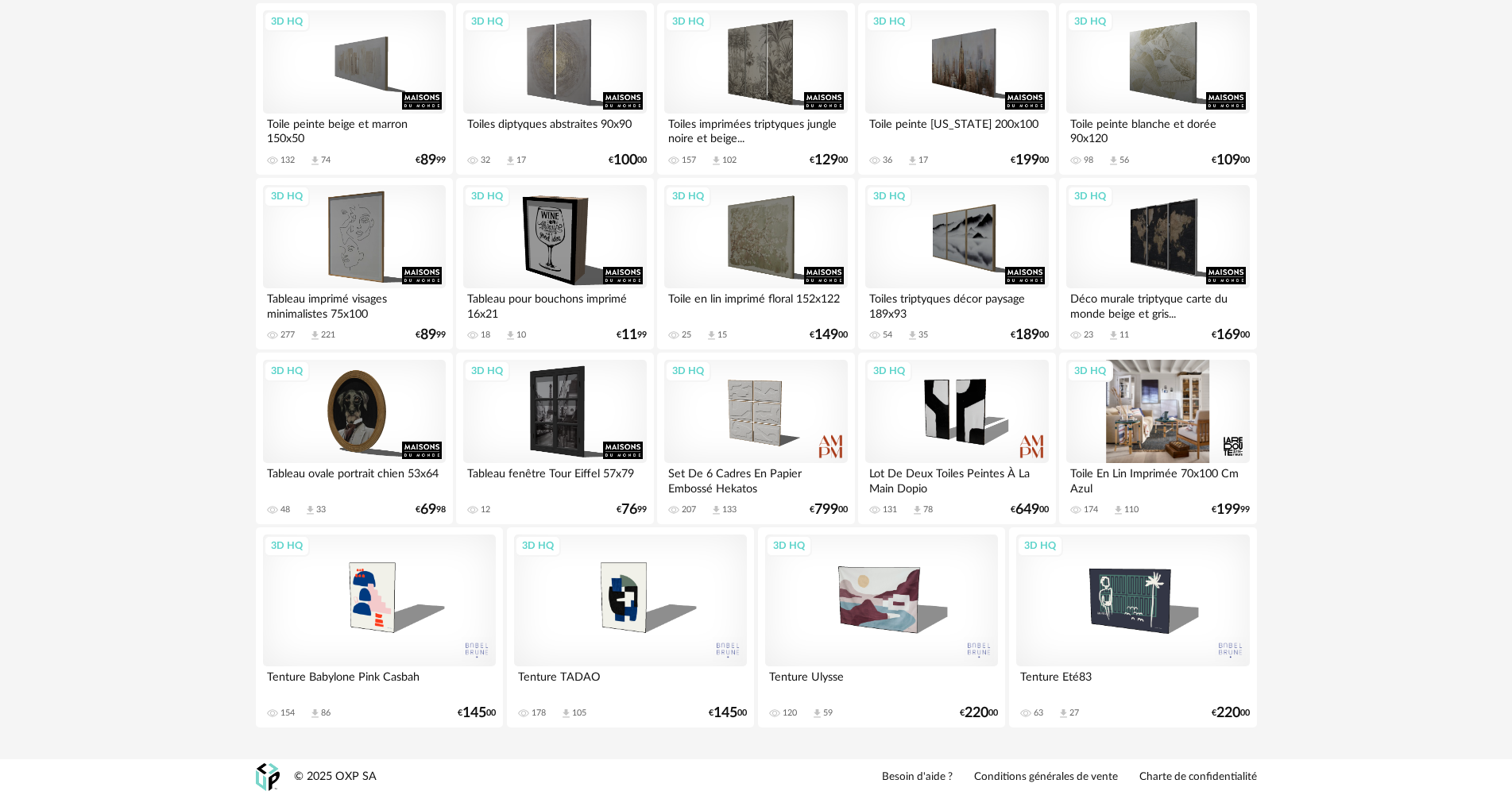
click at [1109, 397] on div "3D HQ" at bounding box center [1157, 411] width 183 height 103
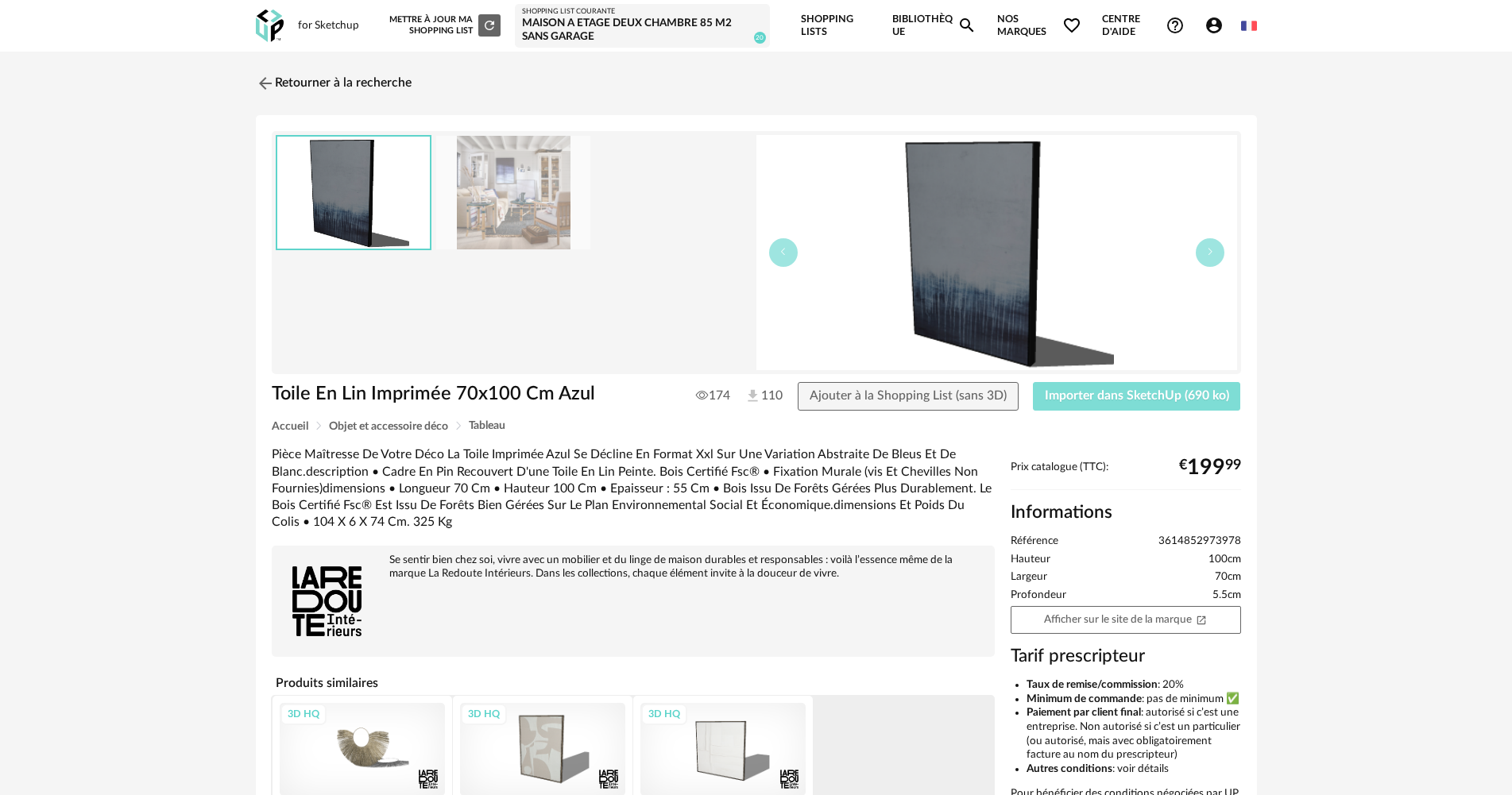
click at [1146, 396] on span "Importer dans SketchUp (690 ko)" at bounding box center [1137, 395] width 185 height 13
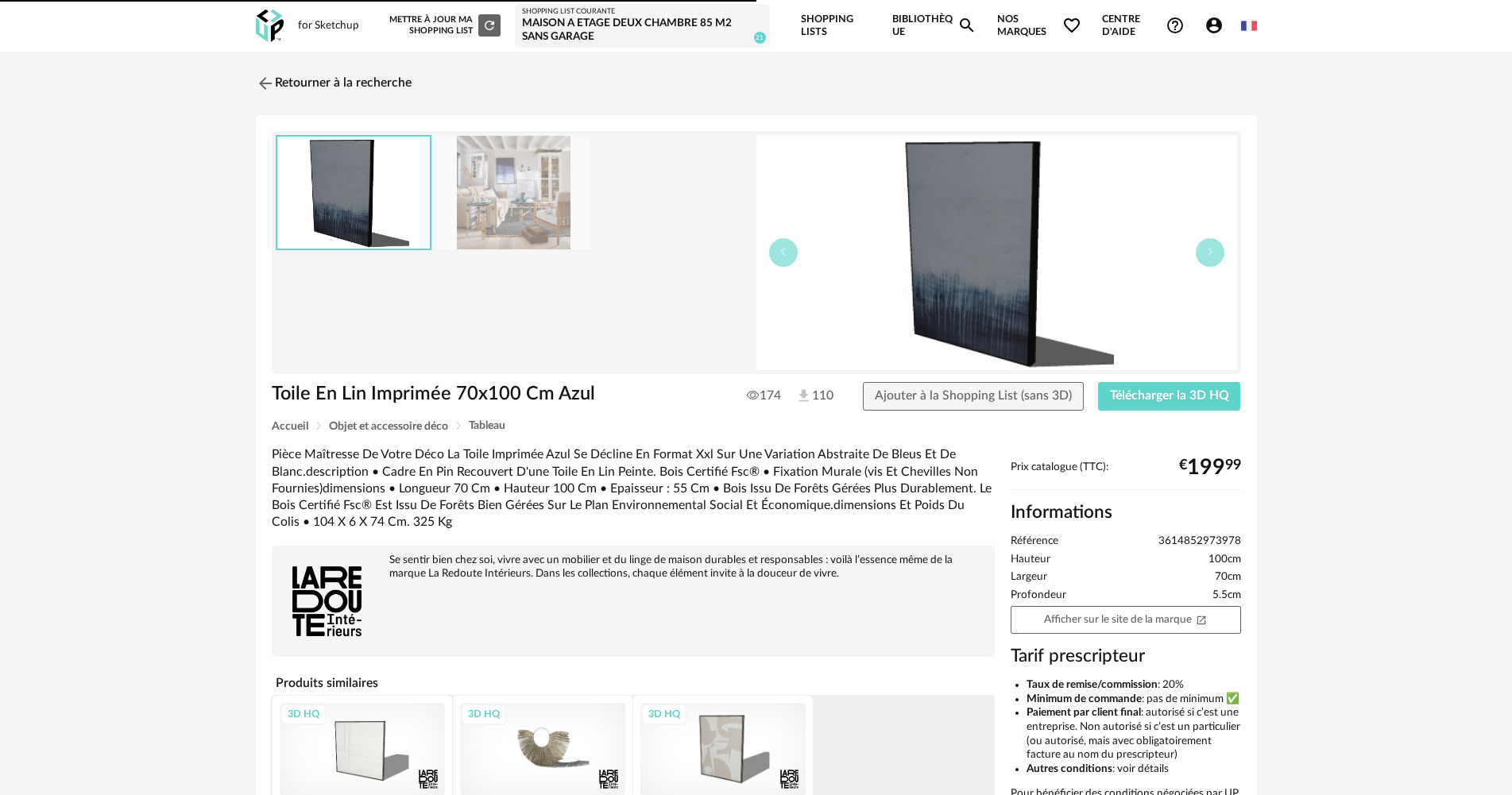
click at [929, 22] on link "Bibliothèque Magnify icon" at bounding box center [935, 26] width 85 height 51
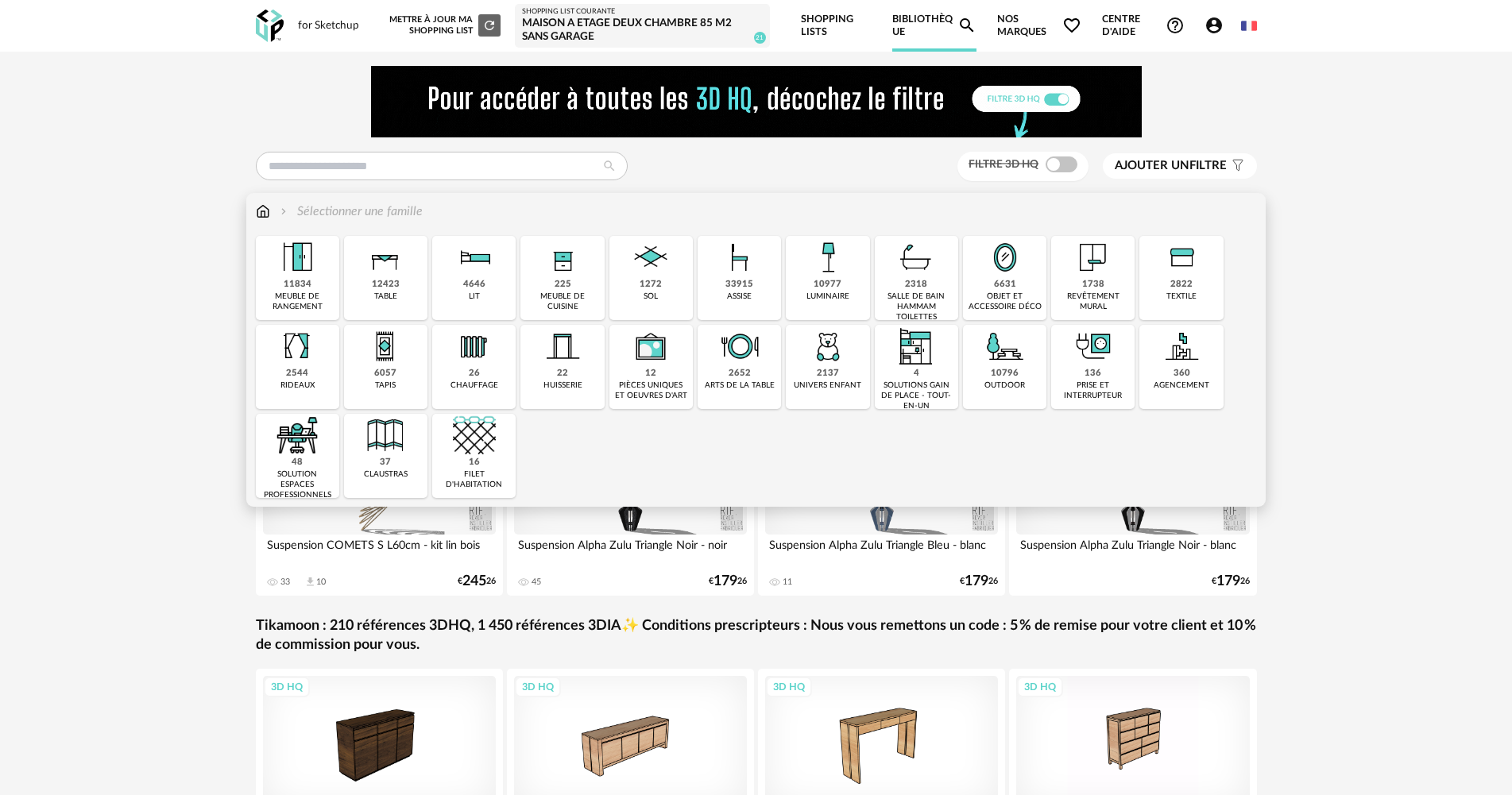
click at [838, 364] on img at bounding box center [828, 346] width 43 height 43
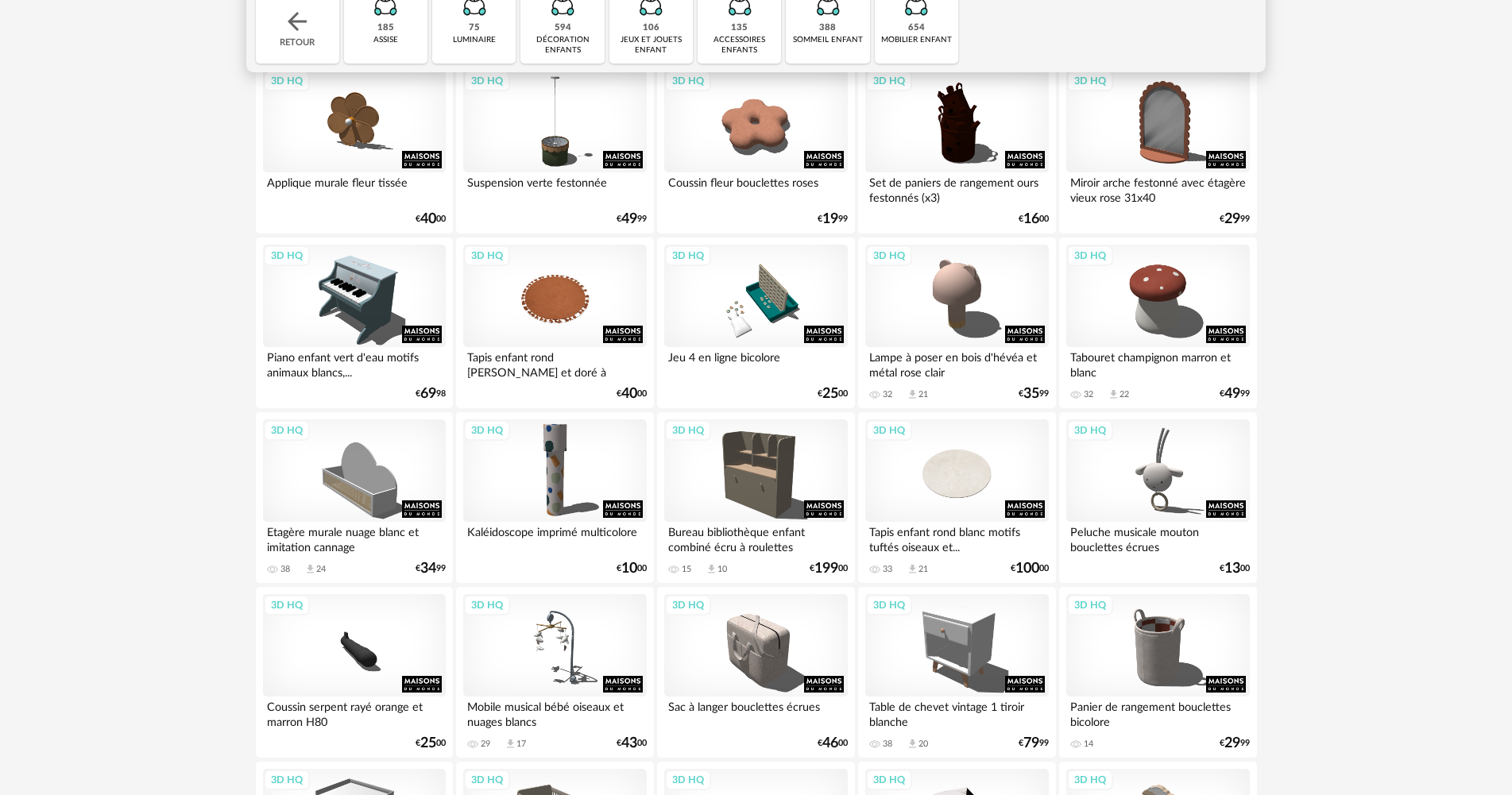
scroll to position [318, 0]
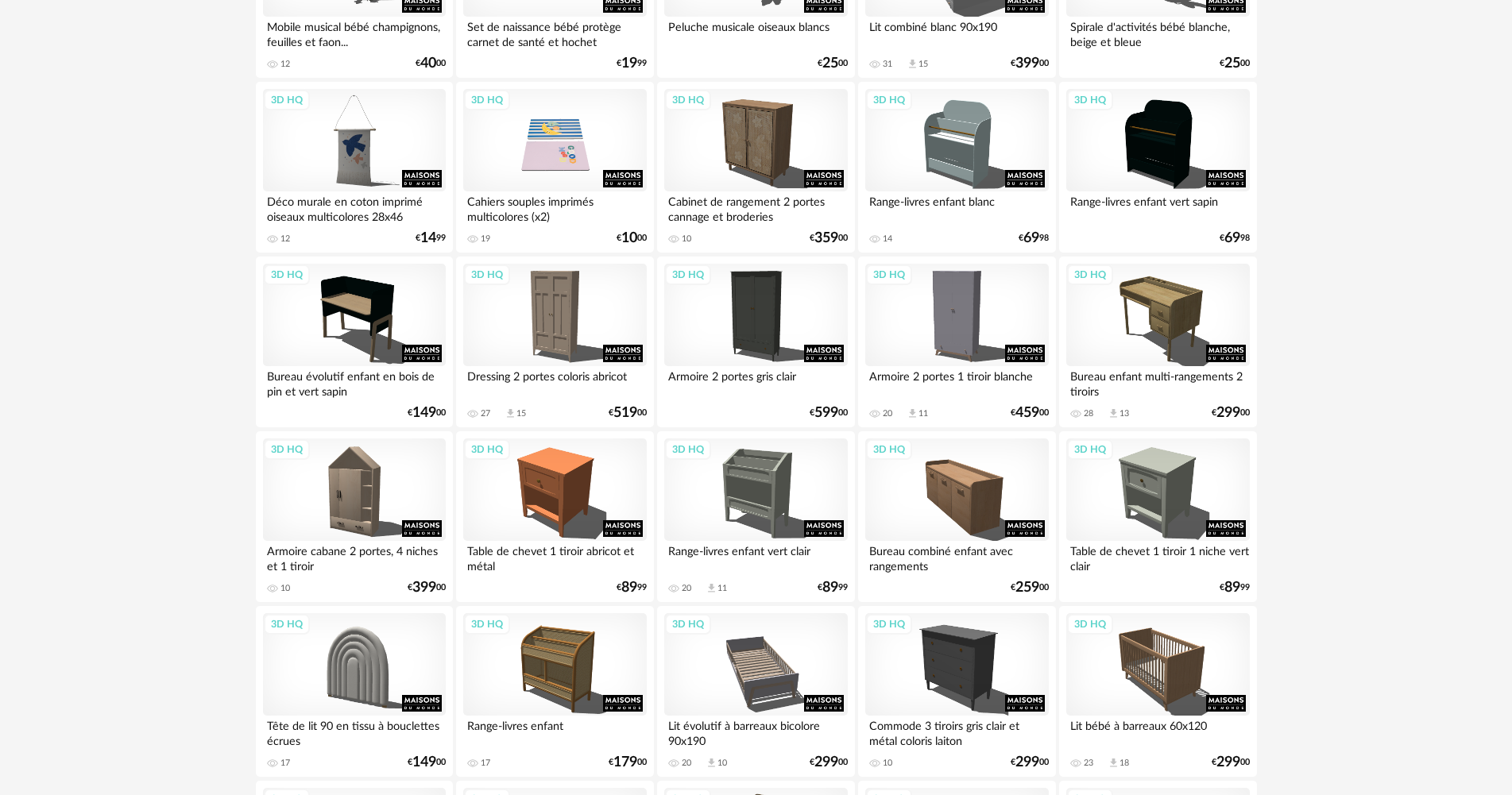
scroll to position [2224, 0]
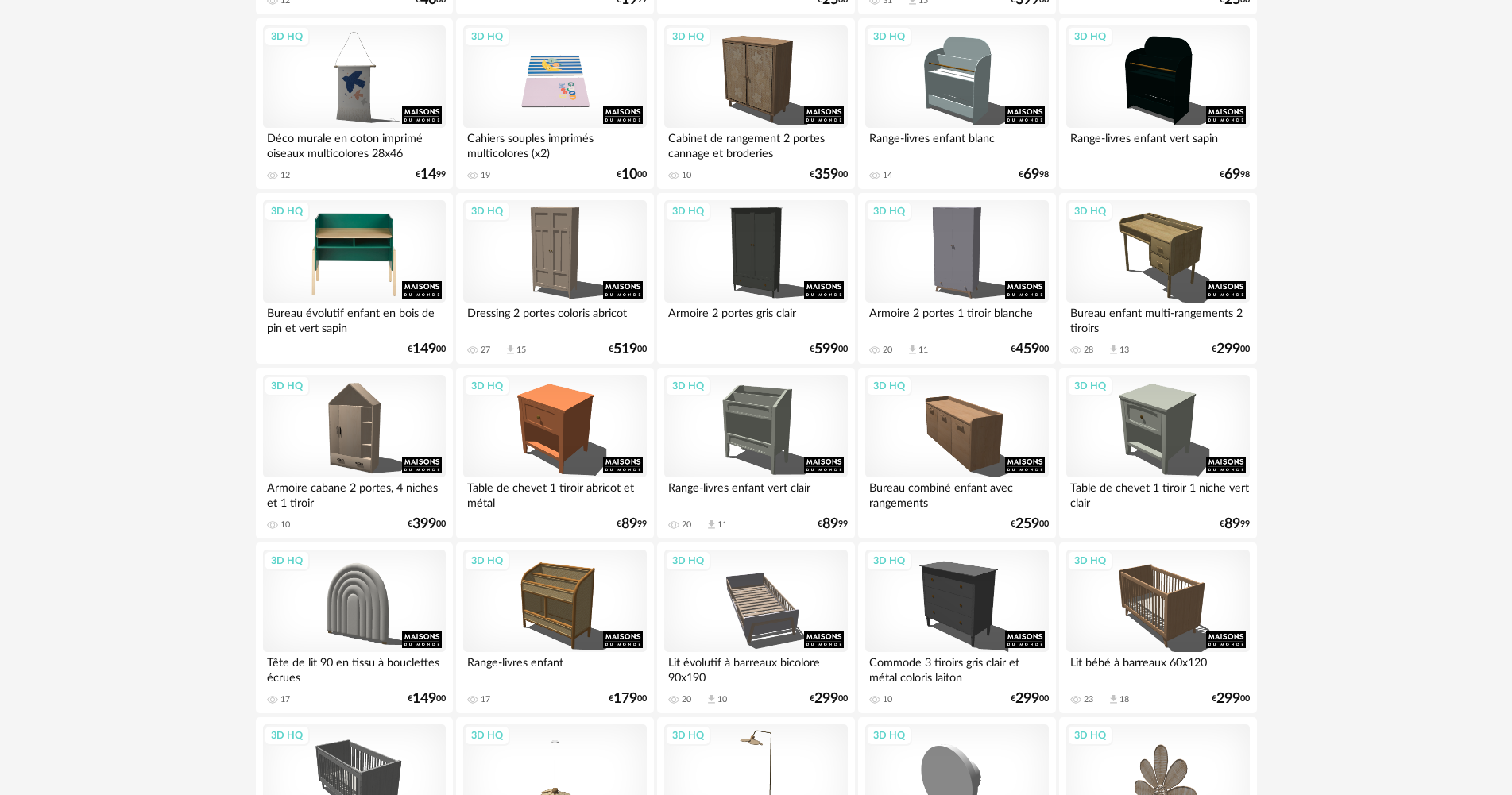
click at [325, 292] on div "3D HQ" at bounding box center [355, 251] width 183 height 103
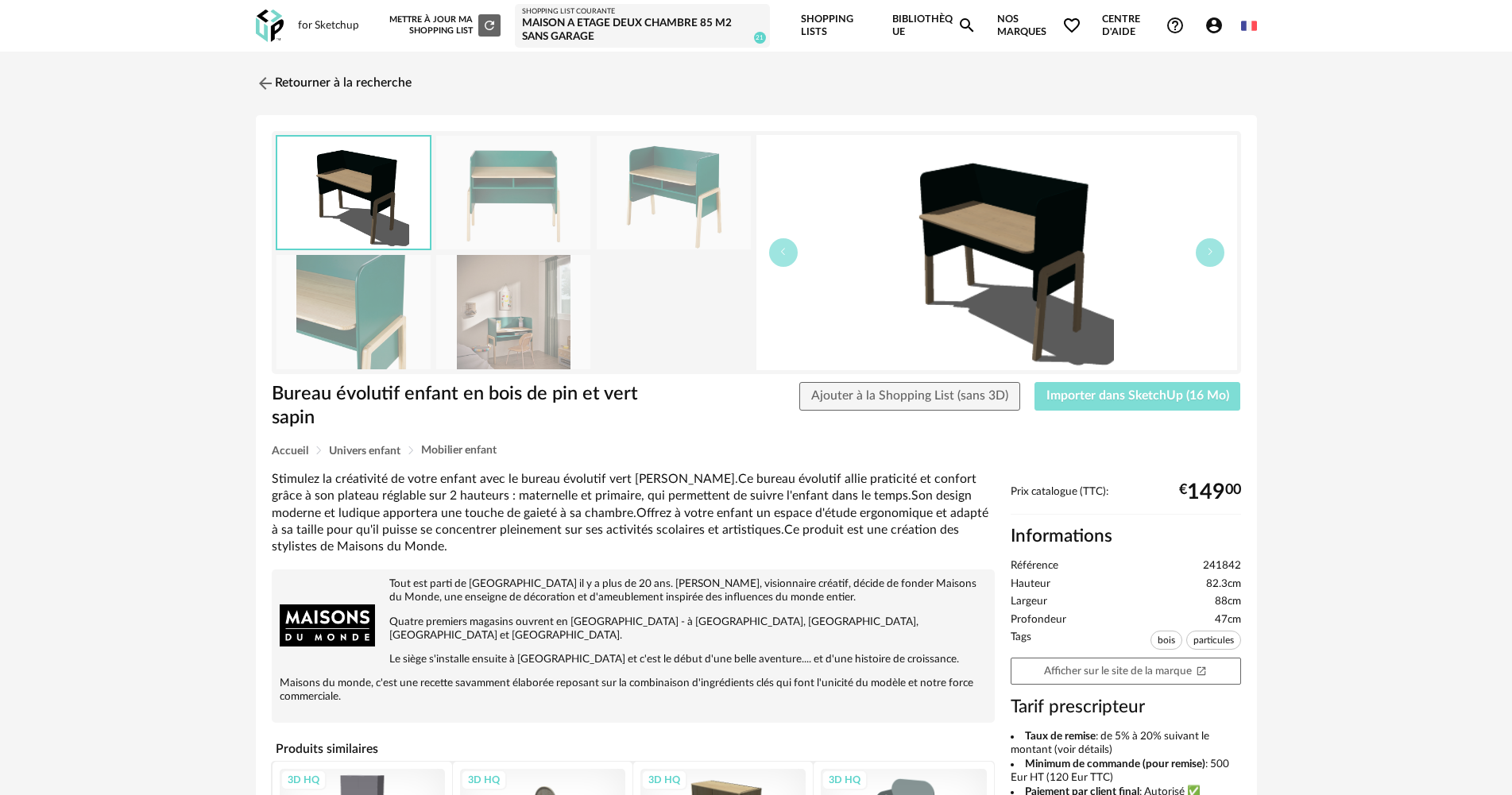
click at [1202, 390] on span "Importer dans SketchUp (16 Mo)" at bounding box center [1138, 395] width 183 height 13
click at [274, 93] on img at bounding box center [263, 83] width 23 height 23
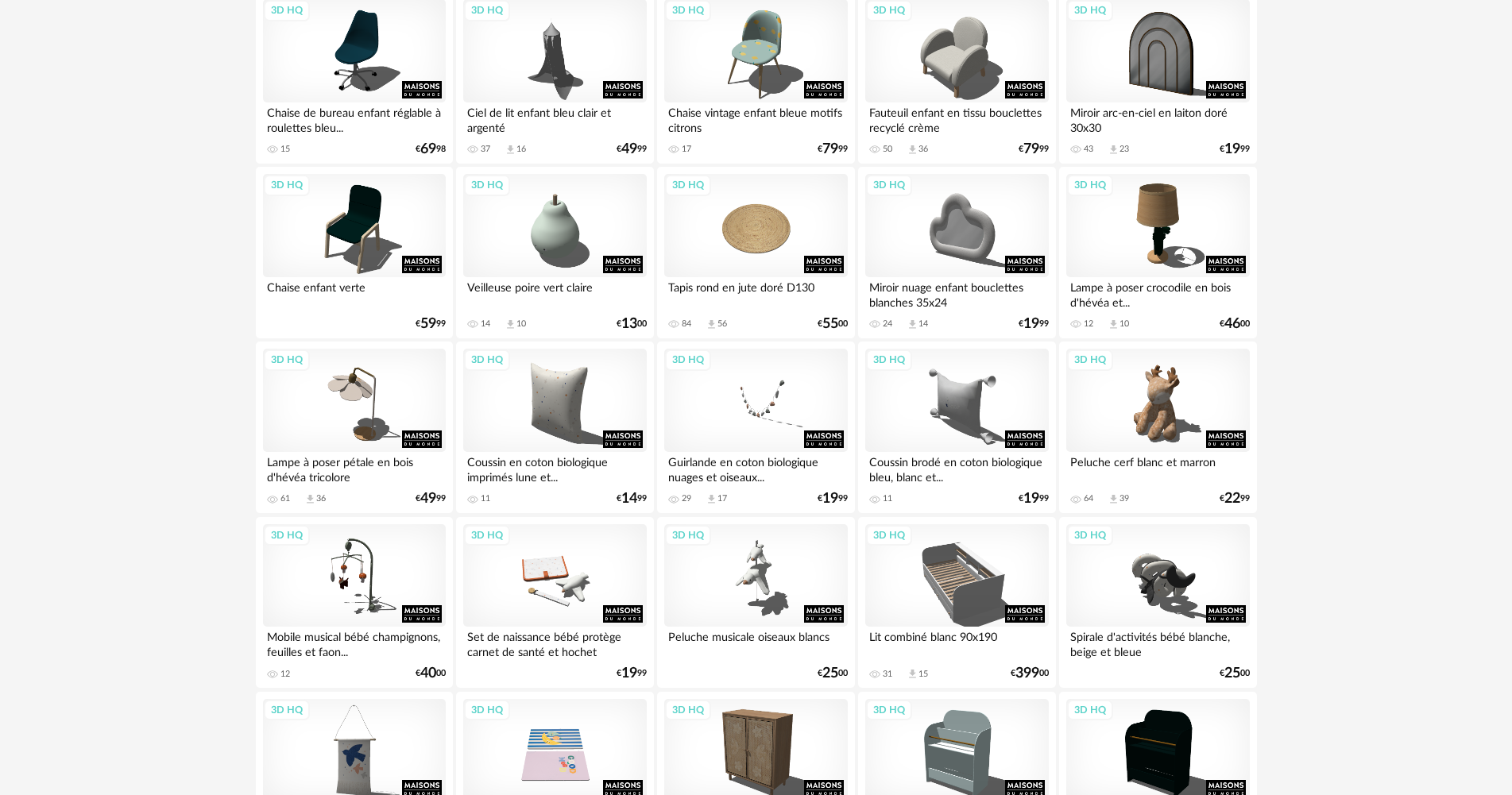
scroll to position [1482, 0]
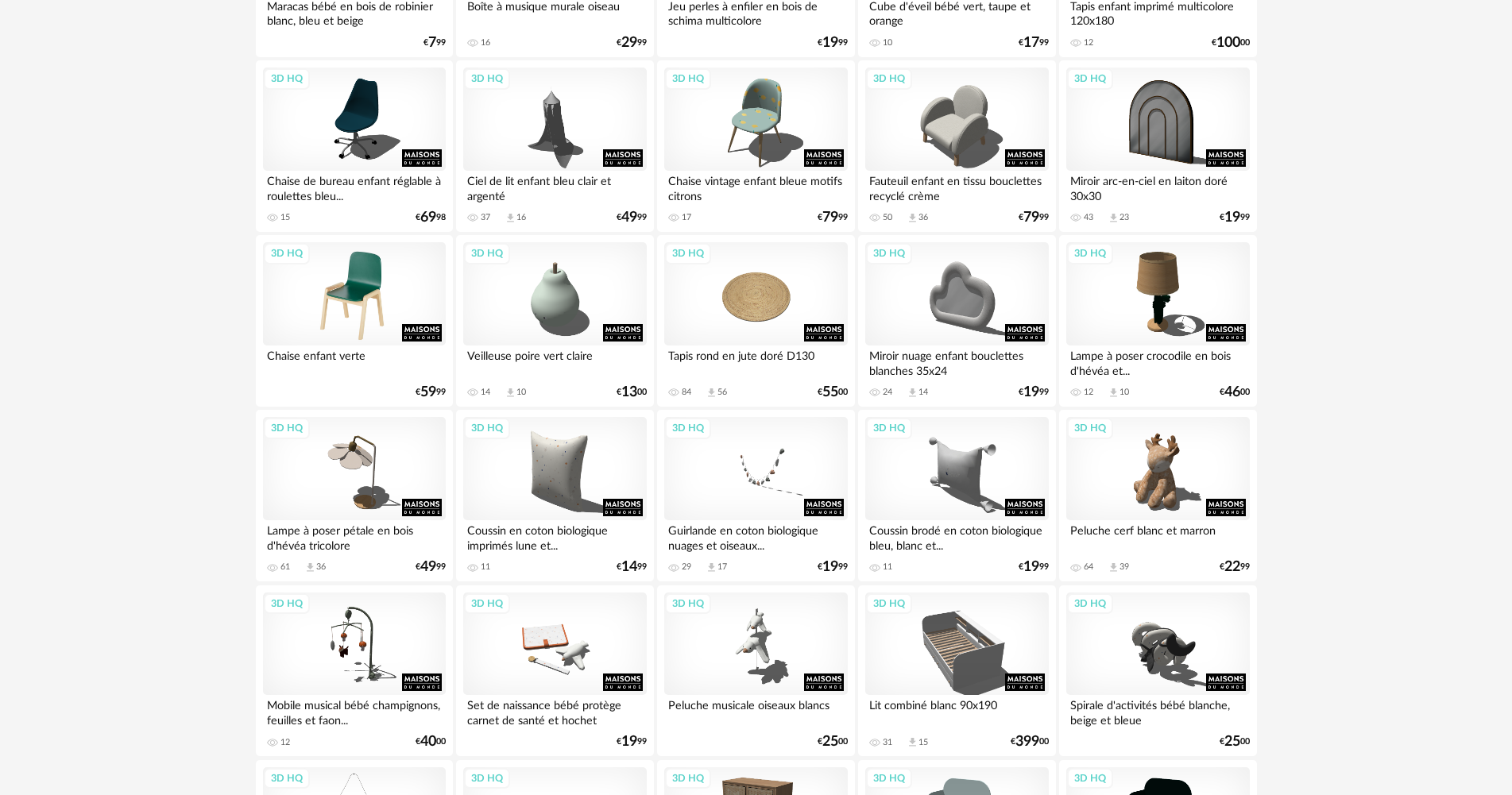
click at [368, 281] on div "3D HQ" at bounding box center [355, 294] width 183 height 103
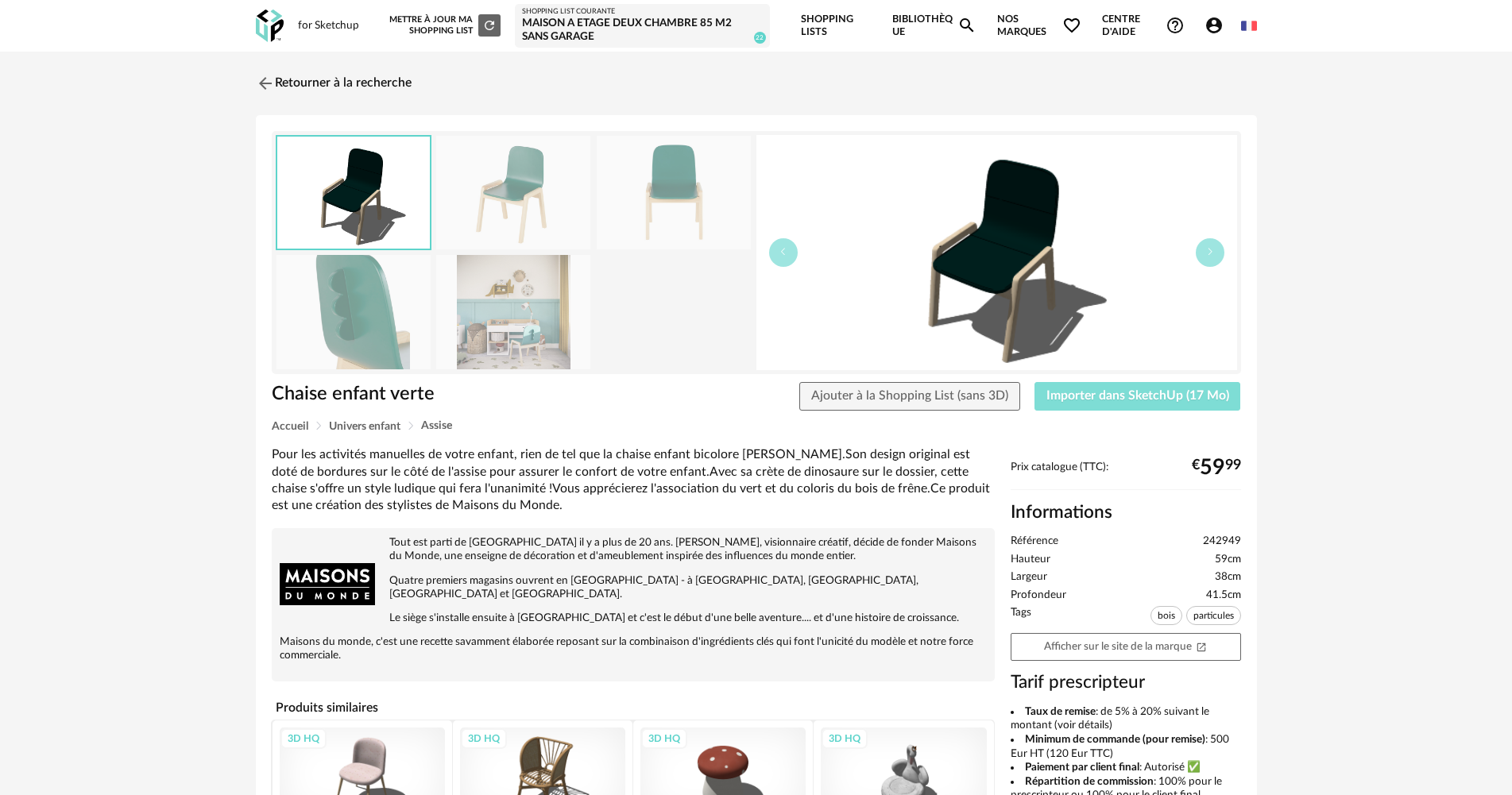
click at [1126, 396] on span "Importer dans SketchUp (17 Mo)" at bounding box center [1138, 395] width 183 height 13
click at [267, 76] on img at bounding box center [263, 83] width 23 height 23
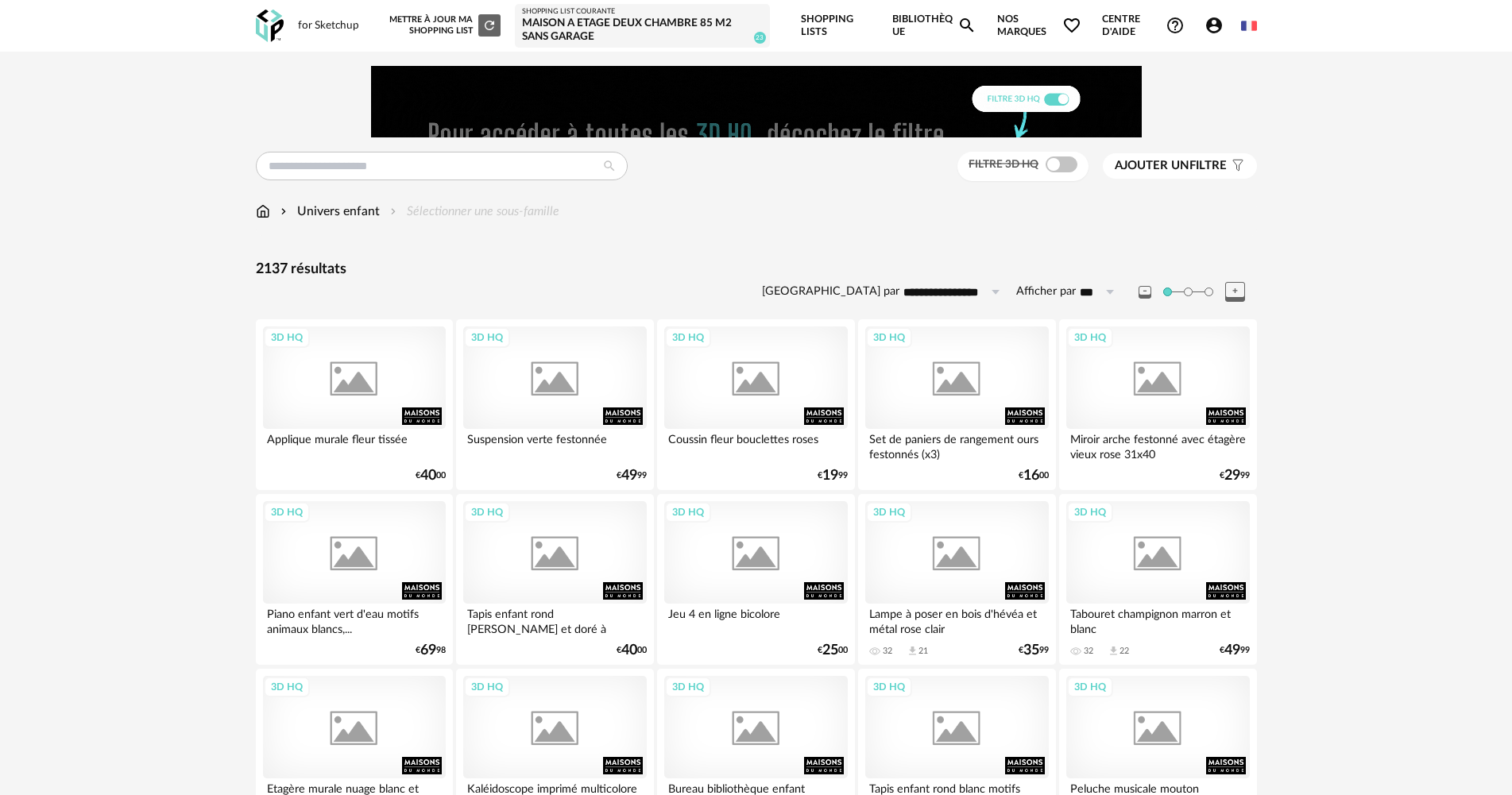
scroll to position [1534, 0]
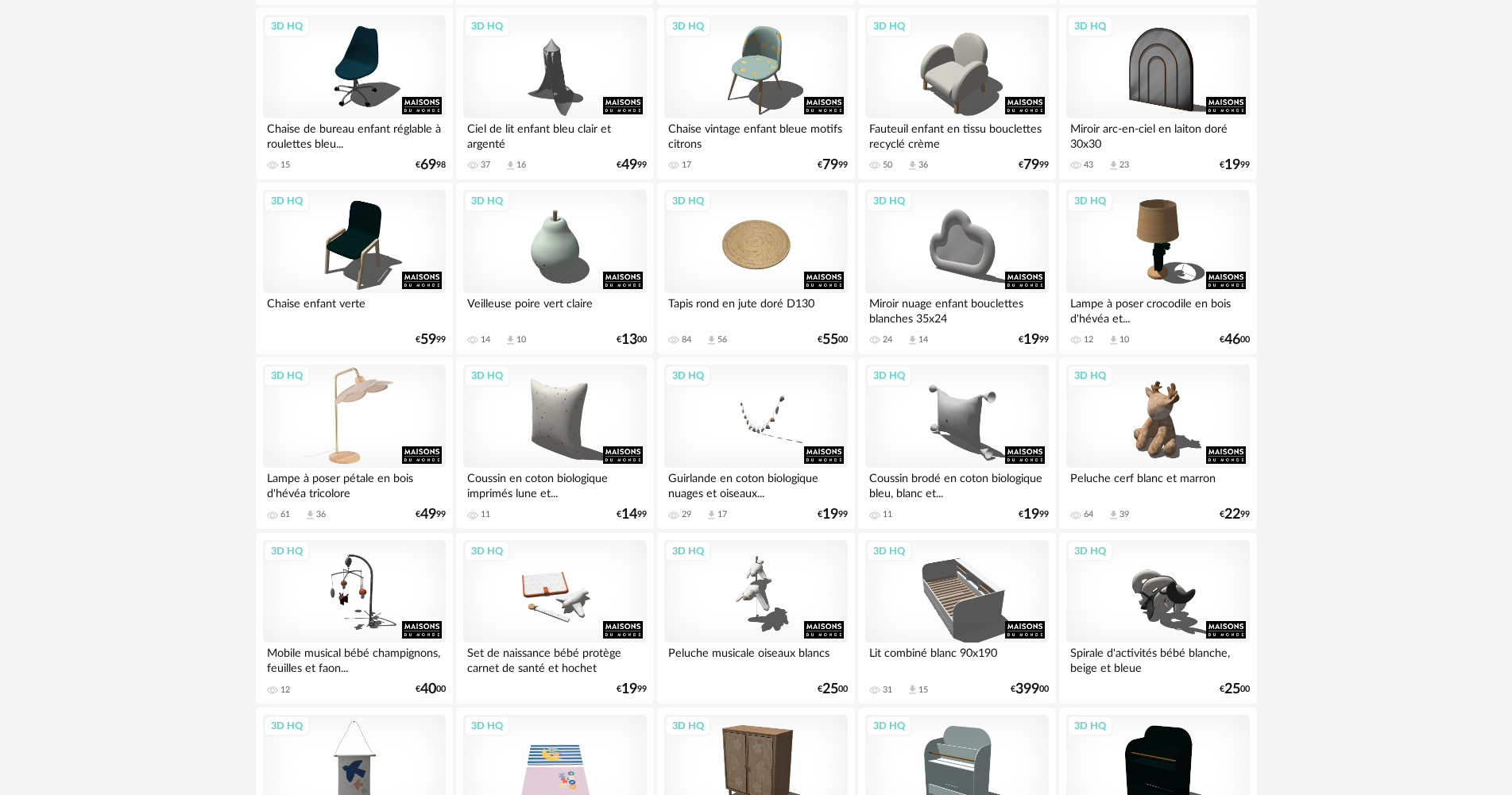
click at [348, 407] on div "3D HQ" at bounding box center [355, 416] width 183 height 103
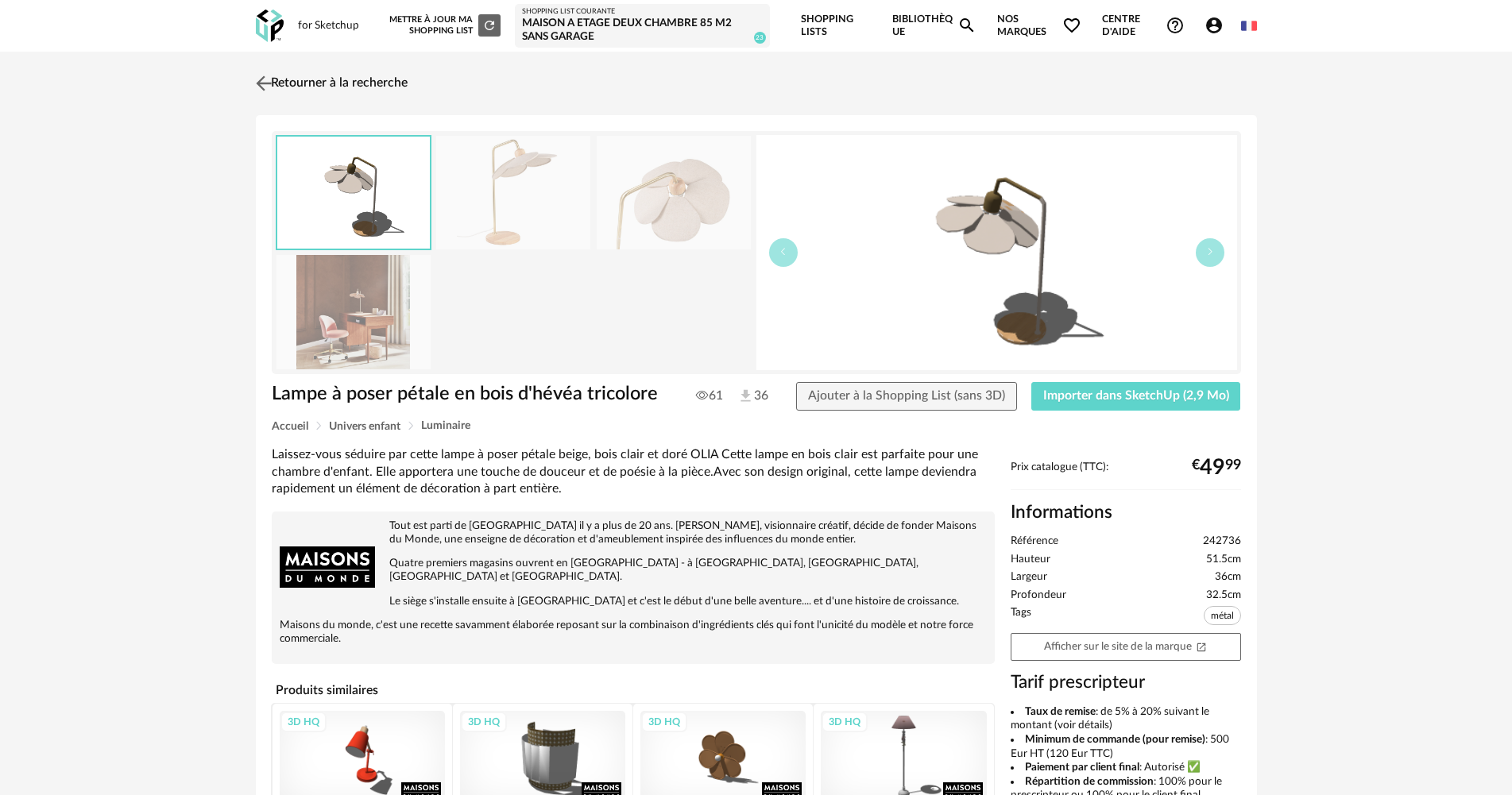
click at [273, 88] on img at bounding box center [263, 83] width 23 height 23
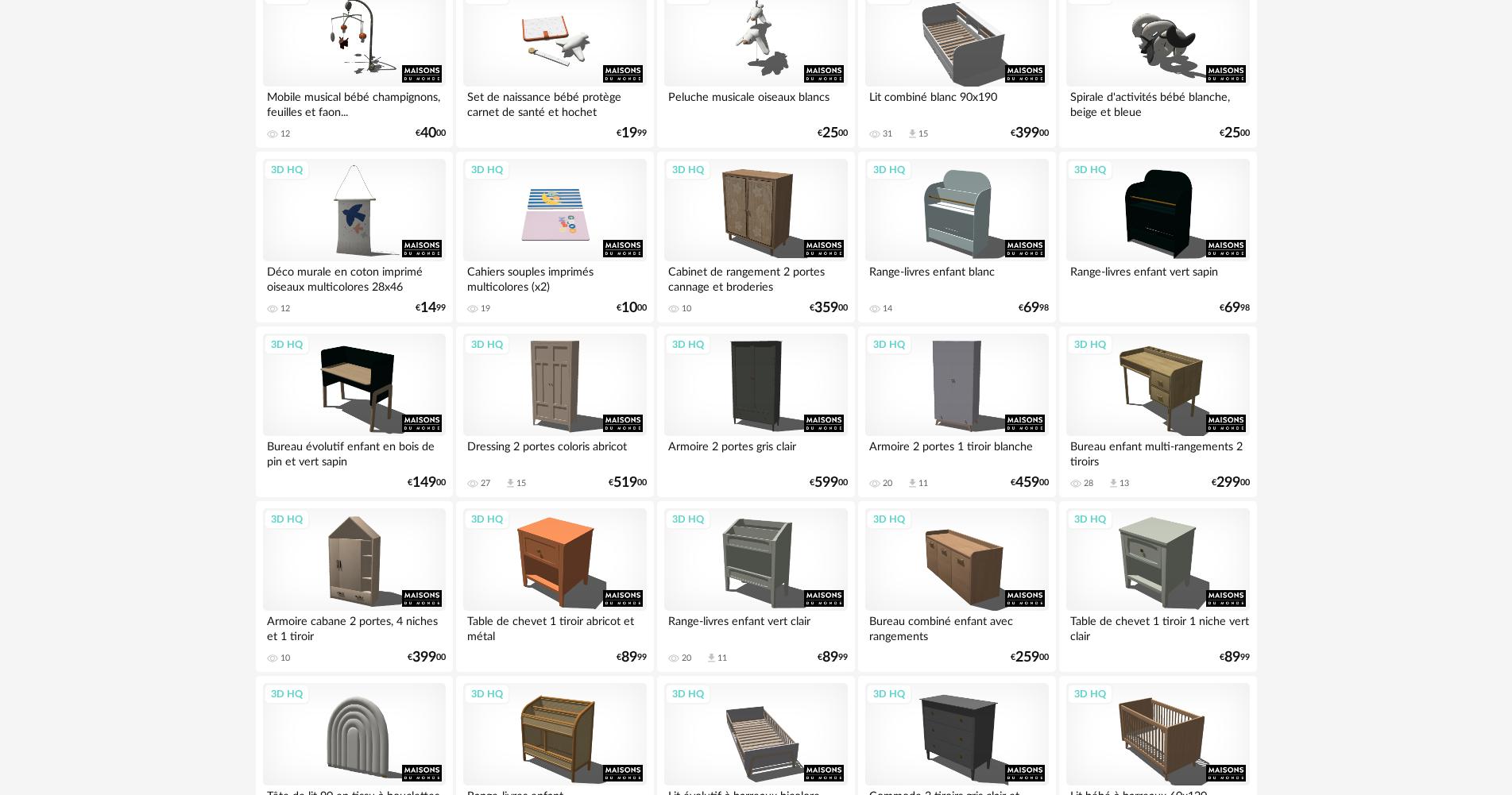
scroll to position [2568, 0]
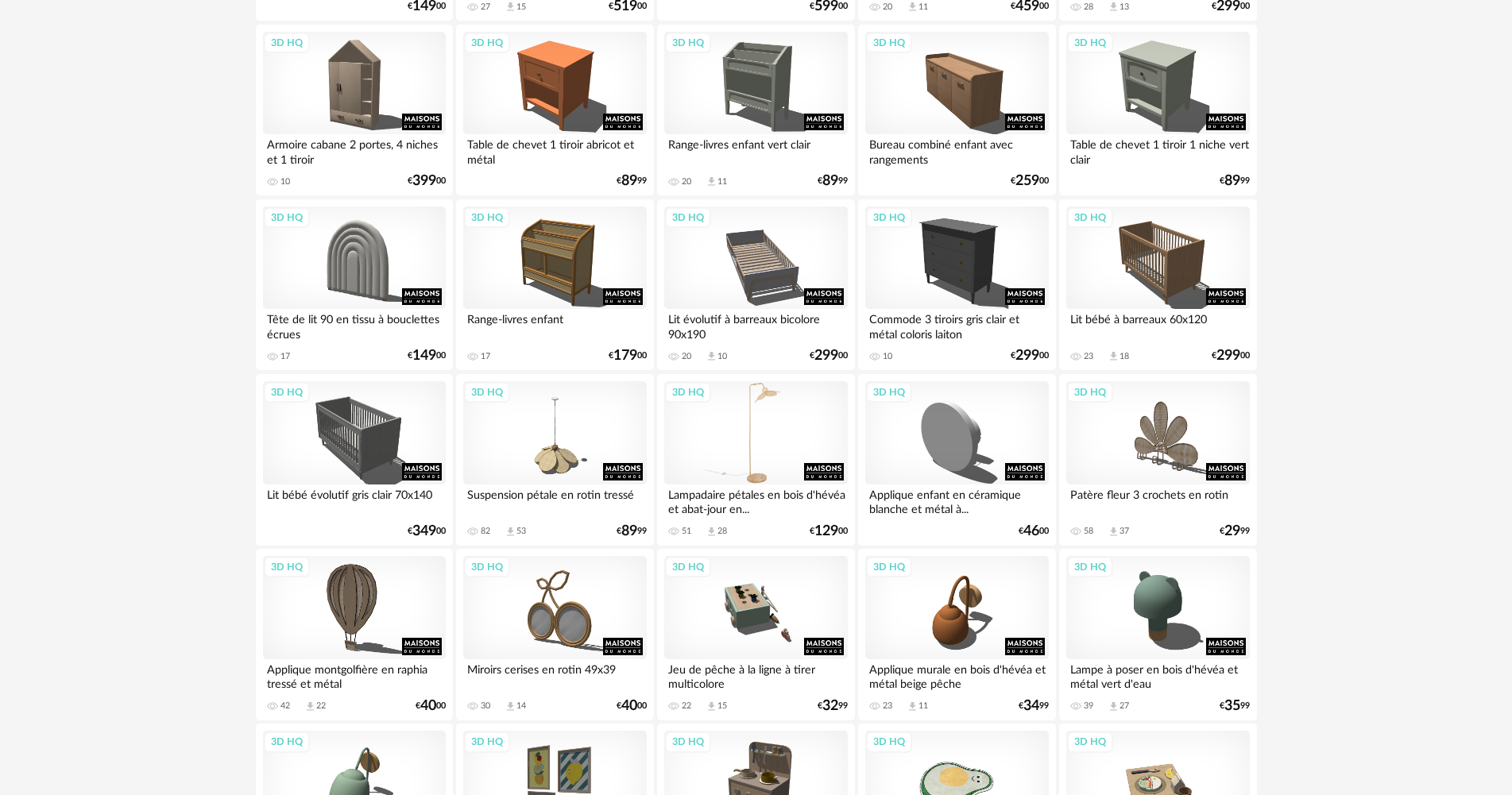
click at [718, 416] on div "3D HQ" at bounding box center [756, 433] width 183 height 103
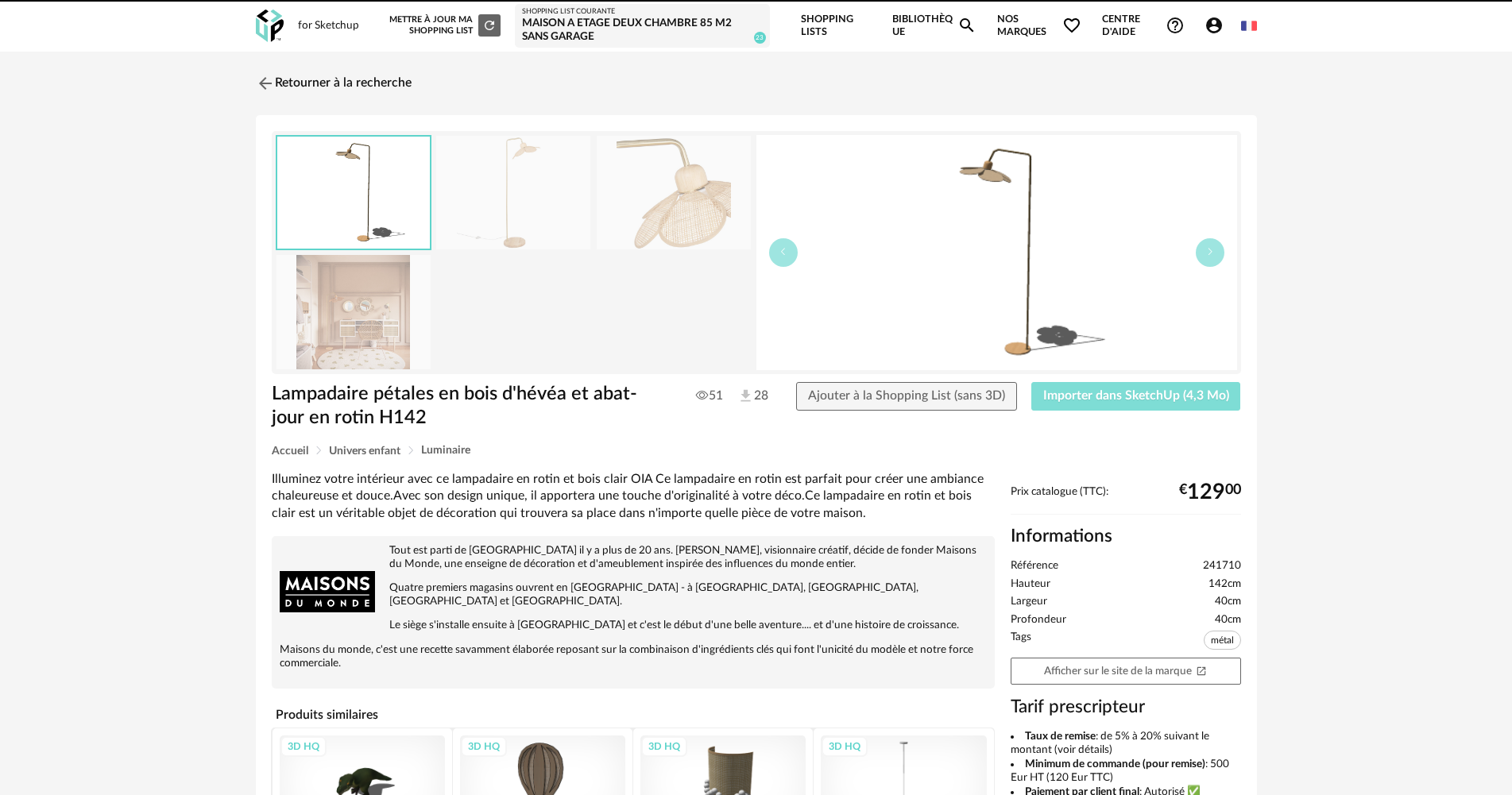
click at [1092, 396] on span "Importer dans SketchUp (4,3 Mo)" at bounding box center [1136, 395] width 186 height 13
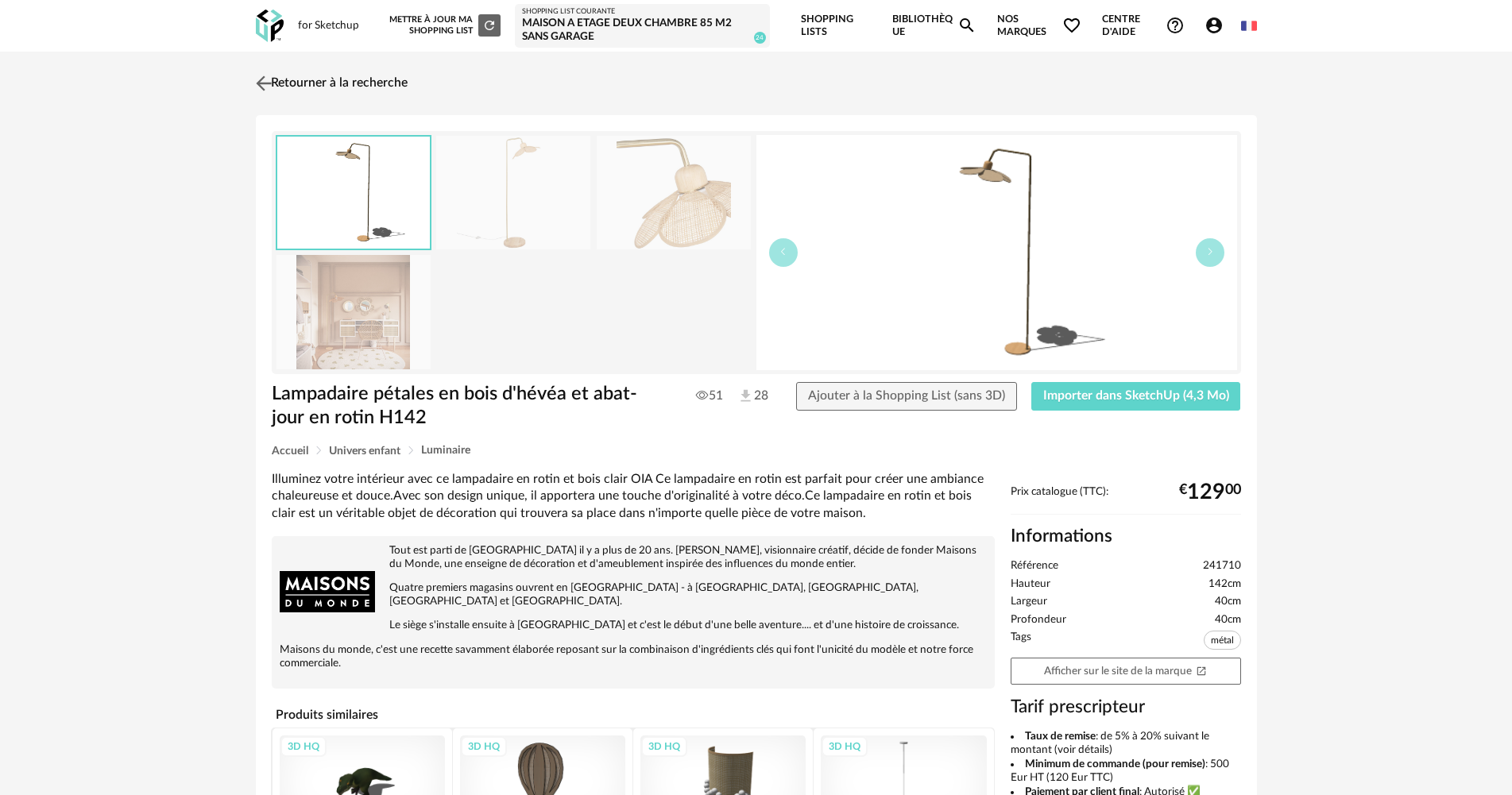
click at [358, 68] on link "Retourner à la recherche" at bounding box center [330, 83] width 155 height 35
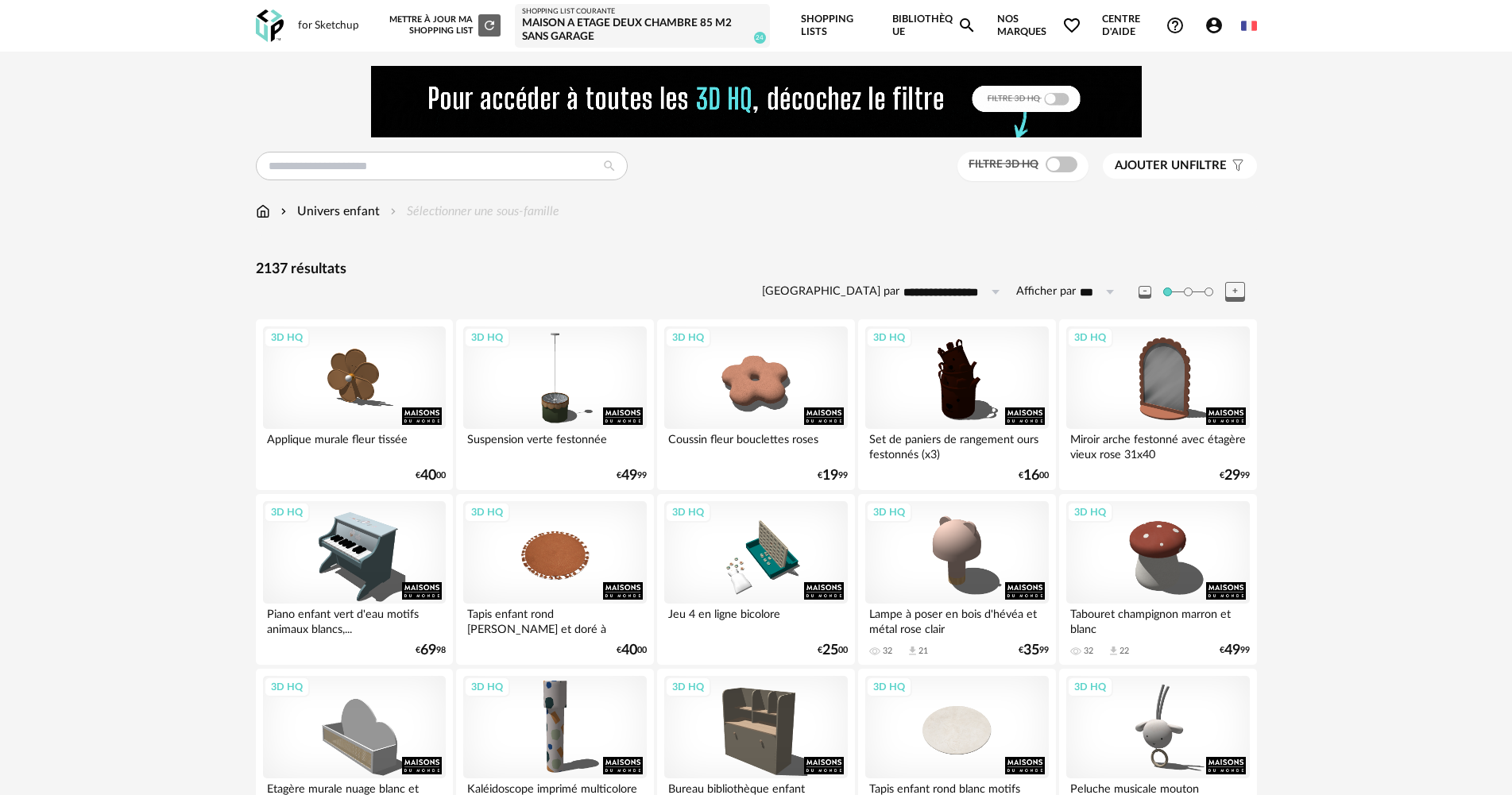
click at [1058, 172] on div "Filtre 3D HQ" at bounding box center [1023, 167] width 131 height 29
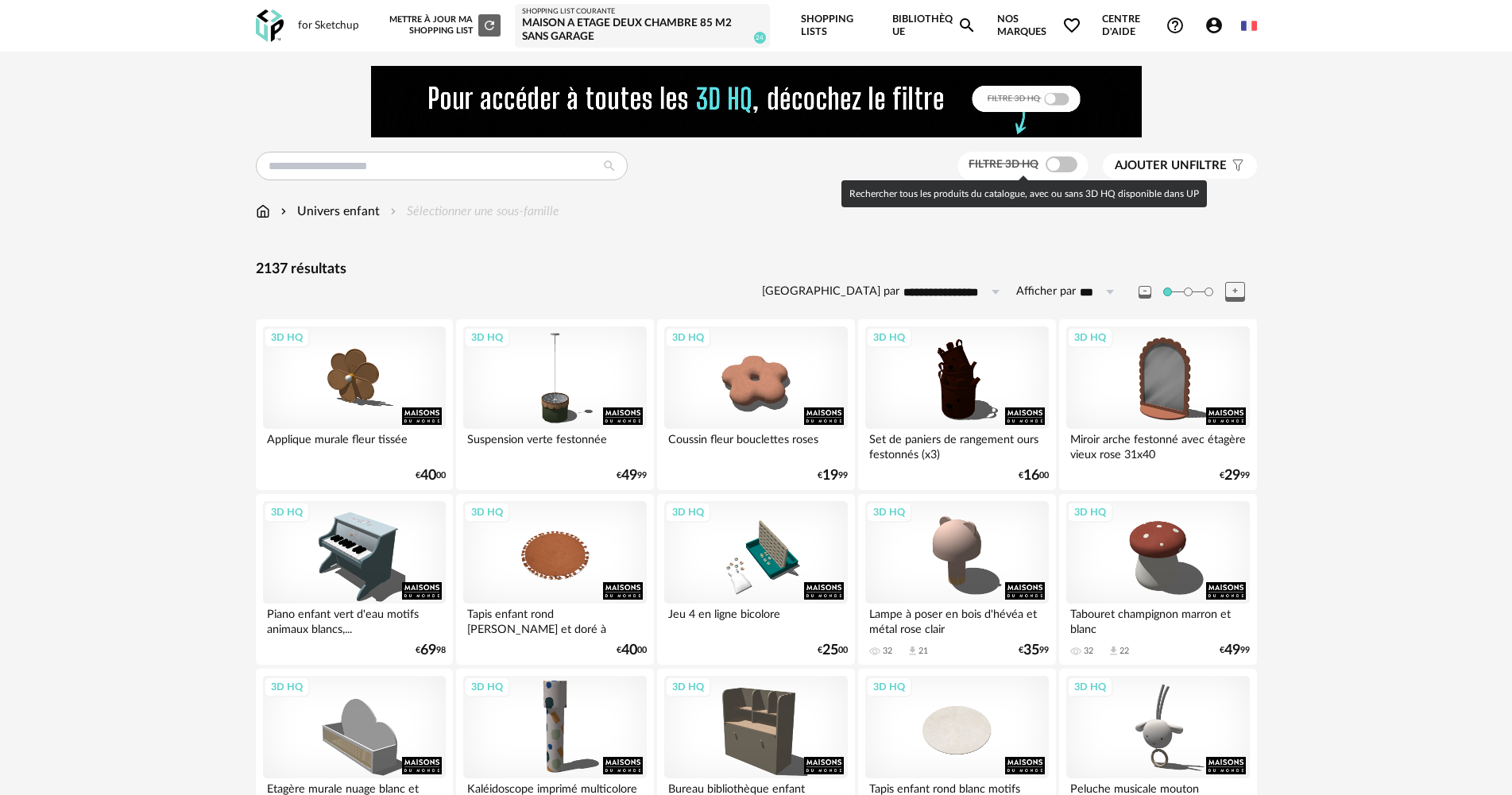
drag, startPoint x: 1058, startPoint y: 171, endPoint x: 1033, endPoint y: 184, distance: 28.2
click at [1058, 170] on span at bounding box center [1061, 164] width 32 height 16
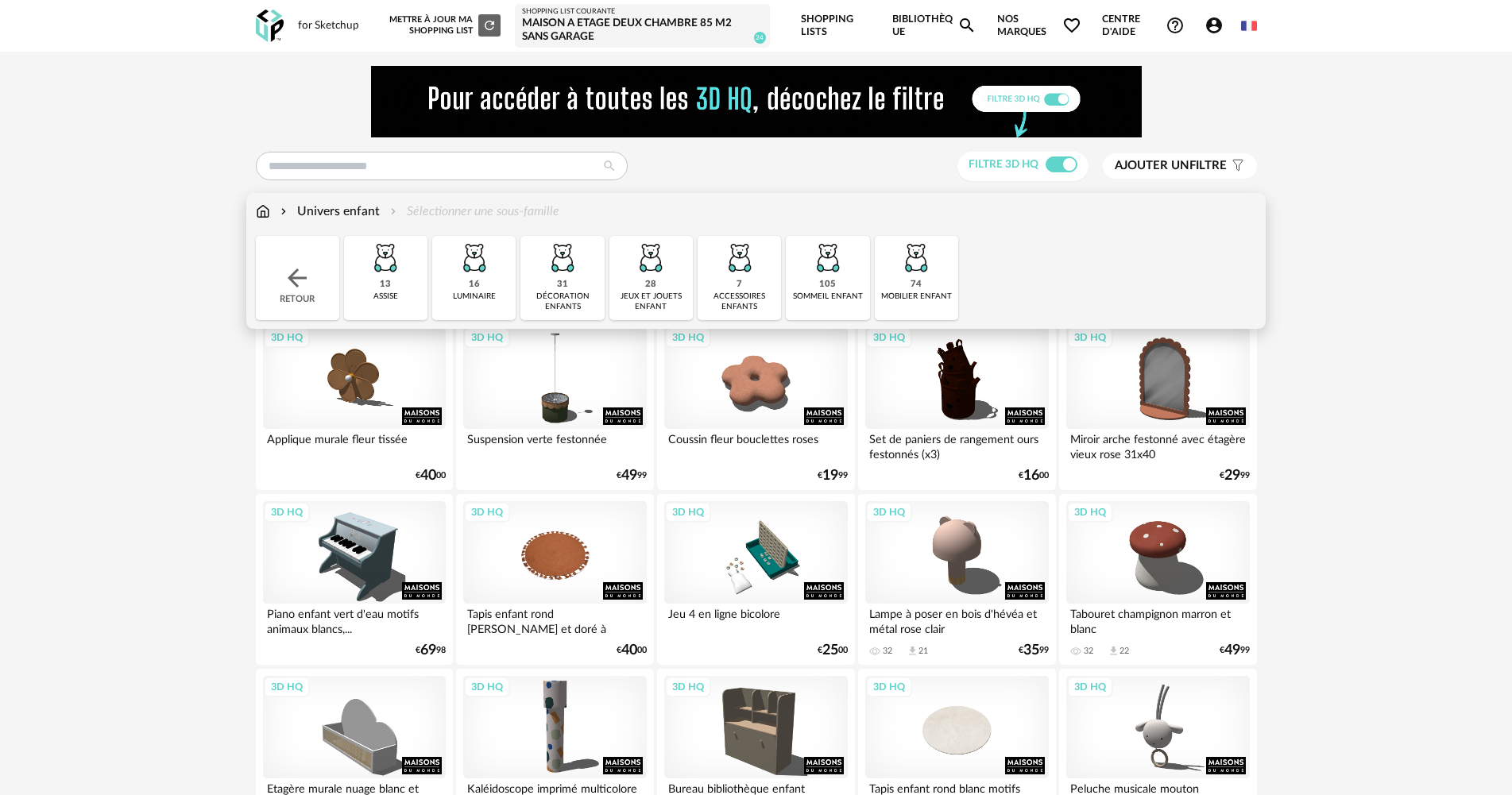
click at [321, 261] on div "Retour" at bounding box center [298, 278] width 84 height 85
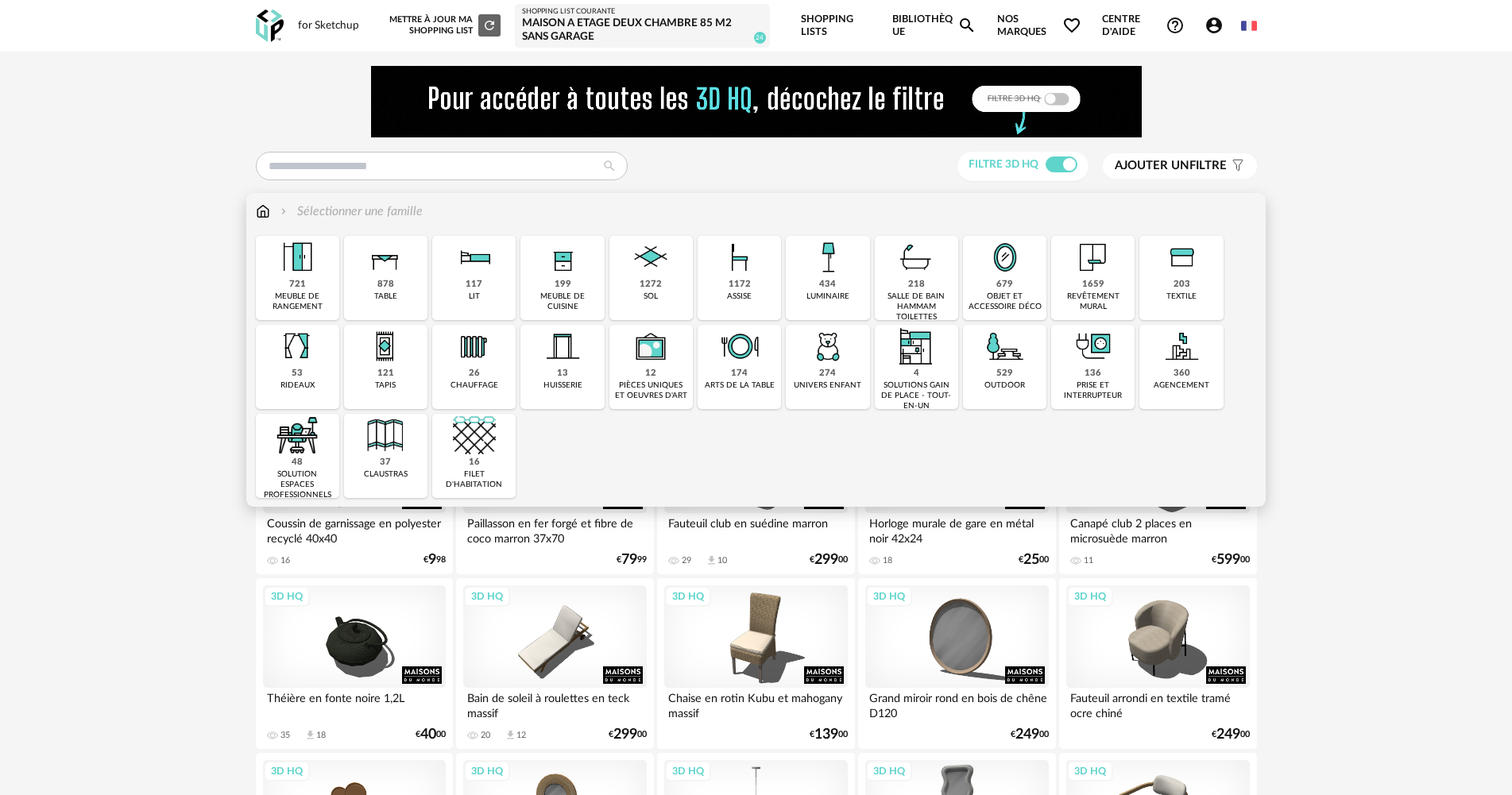
click at [1073, 289] on div "1659 revêtement mural" at bounding box center [1093, 278] width 84 height 85
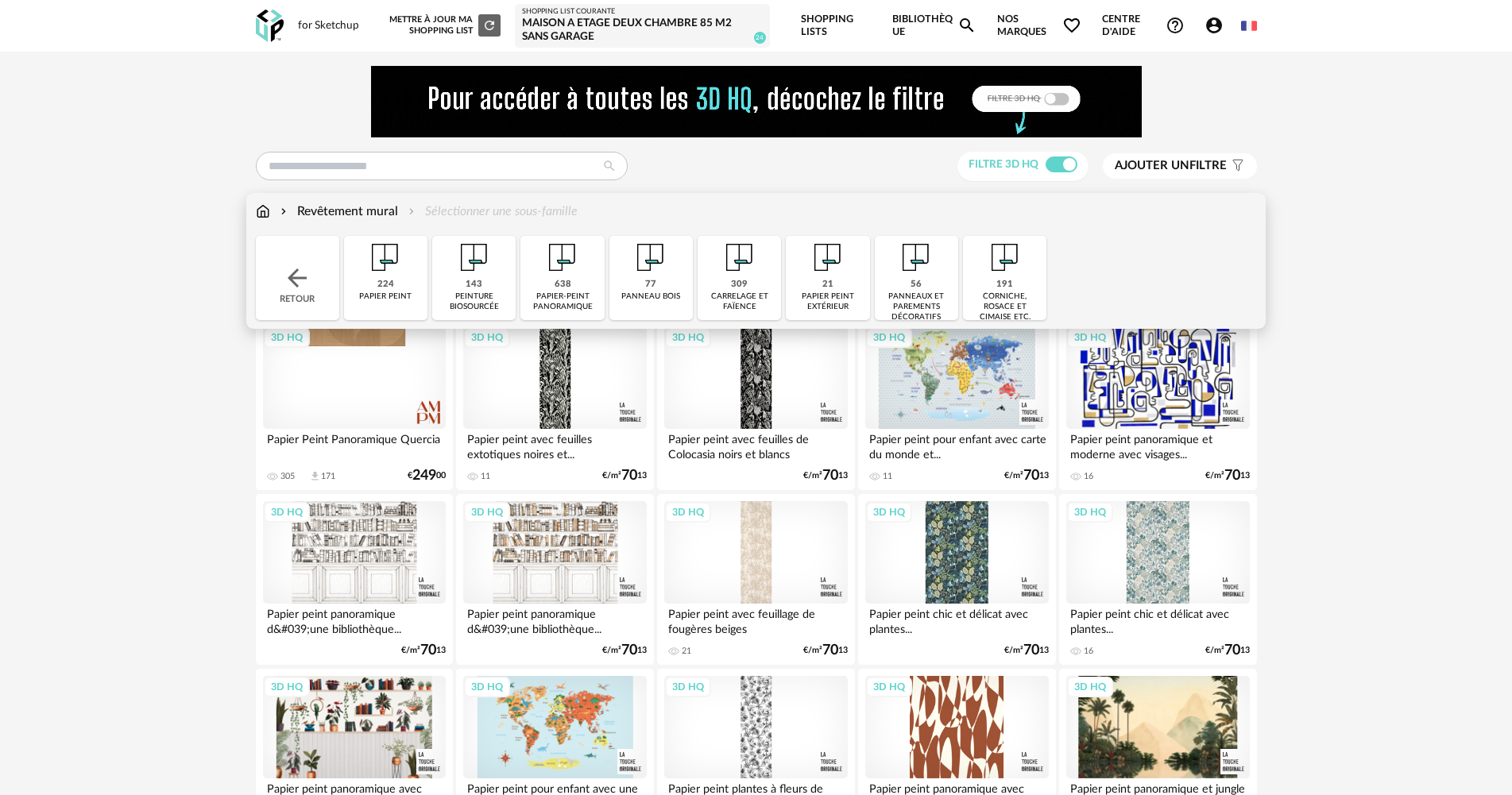
click at [557, 292] on div "papier-peint panoramique" at bounding box center [562, 301] width 74 height 20
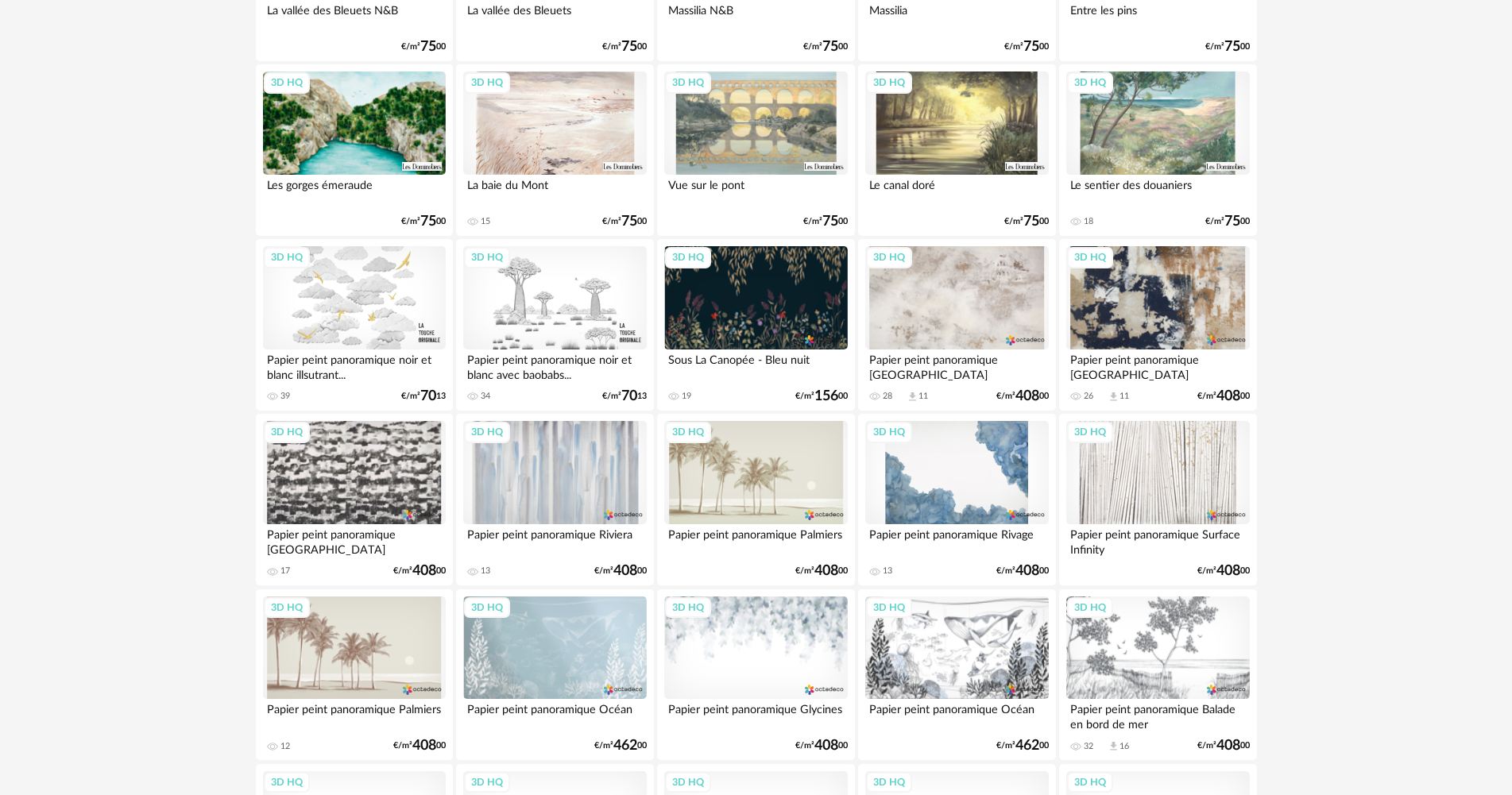
scroll to position [1509, 0]
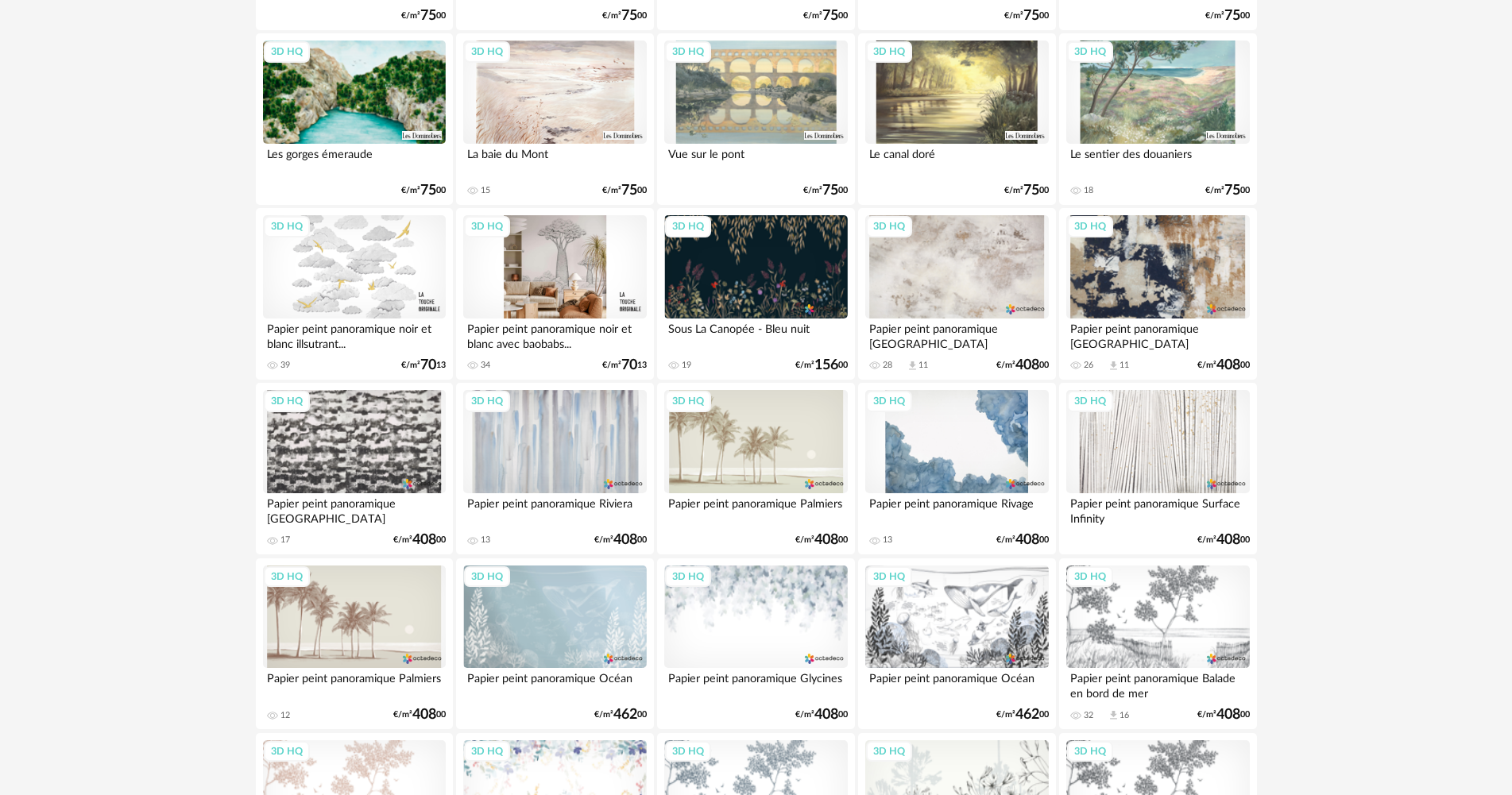
click at [536, 301] on div "3D HQ" at bounding box center [554, 266] width 183 height 103
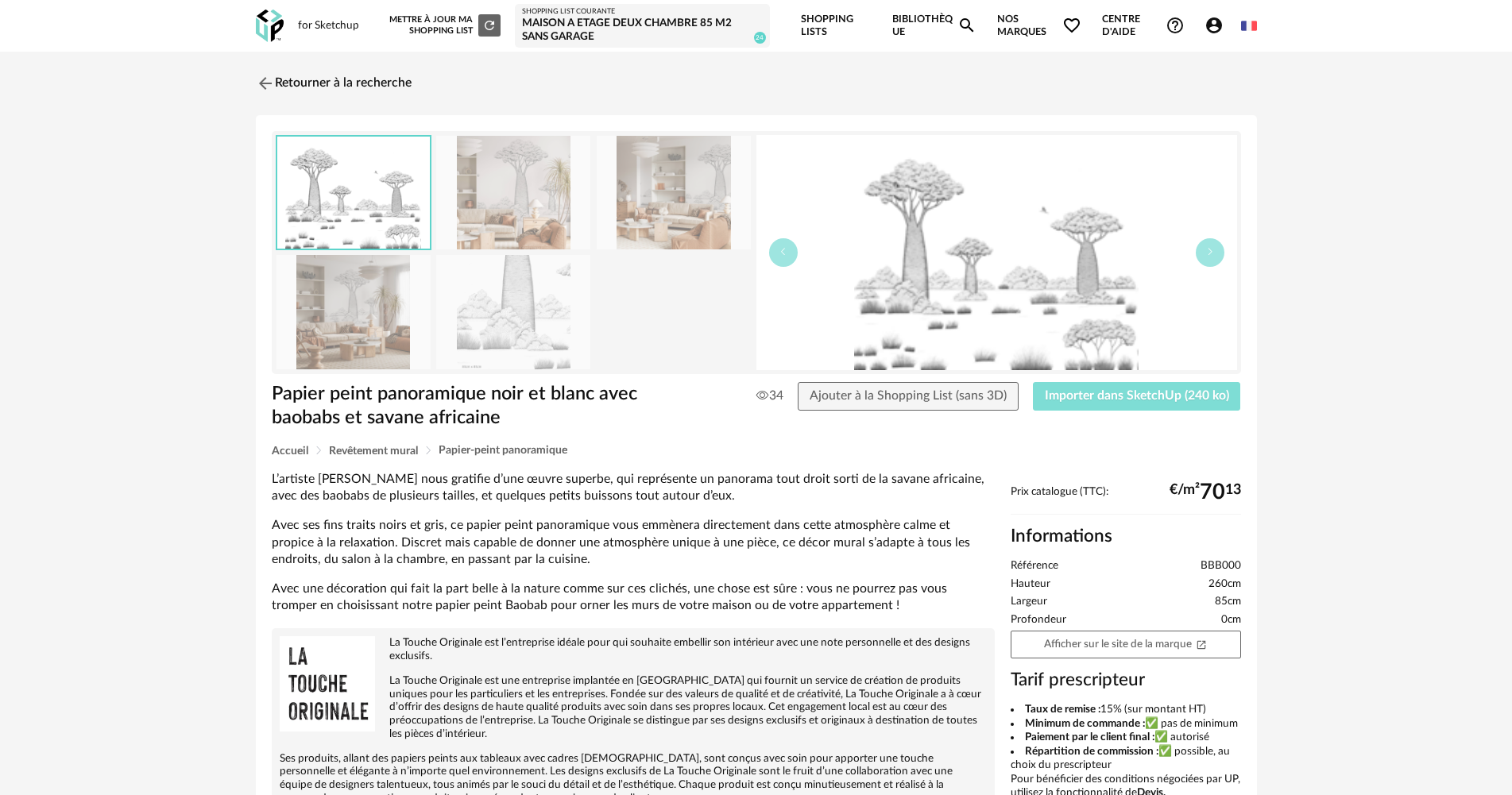
click at [1104, 409] on button "Importer dans SketchUp (240 ko)" at bounding box center [1137, 395] width 208 height 28
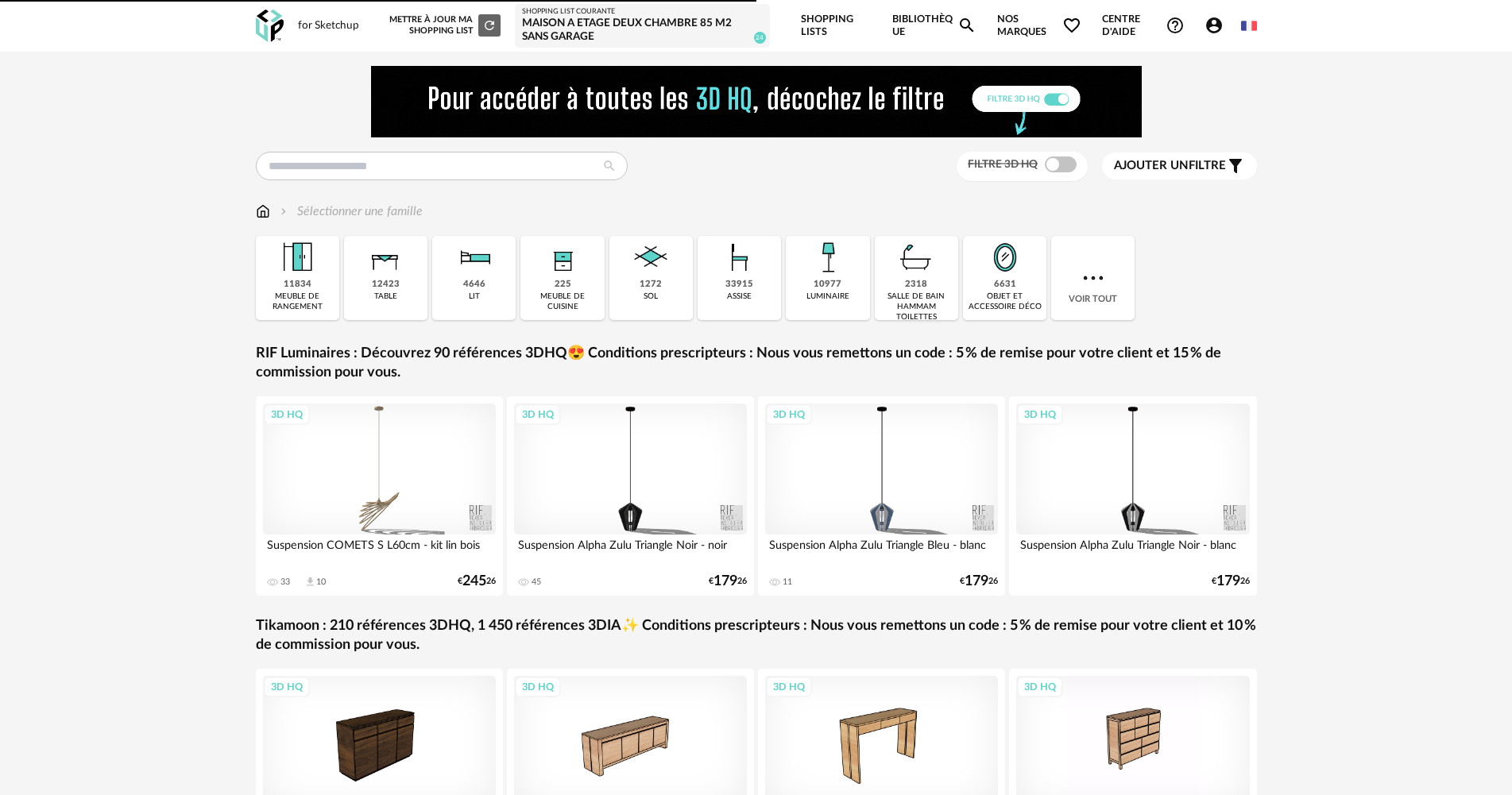
click at [1059, 155] on div "Filtre 3D HQ" at bounding box center [1022, 167] width 131 height 29
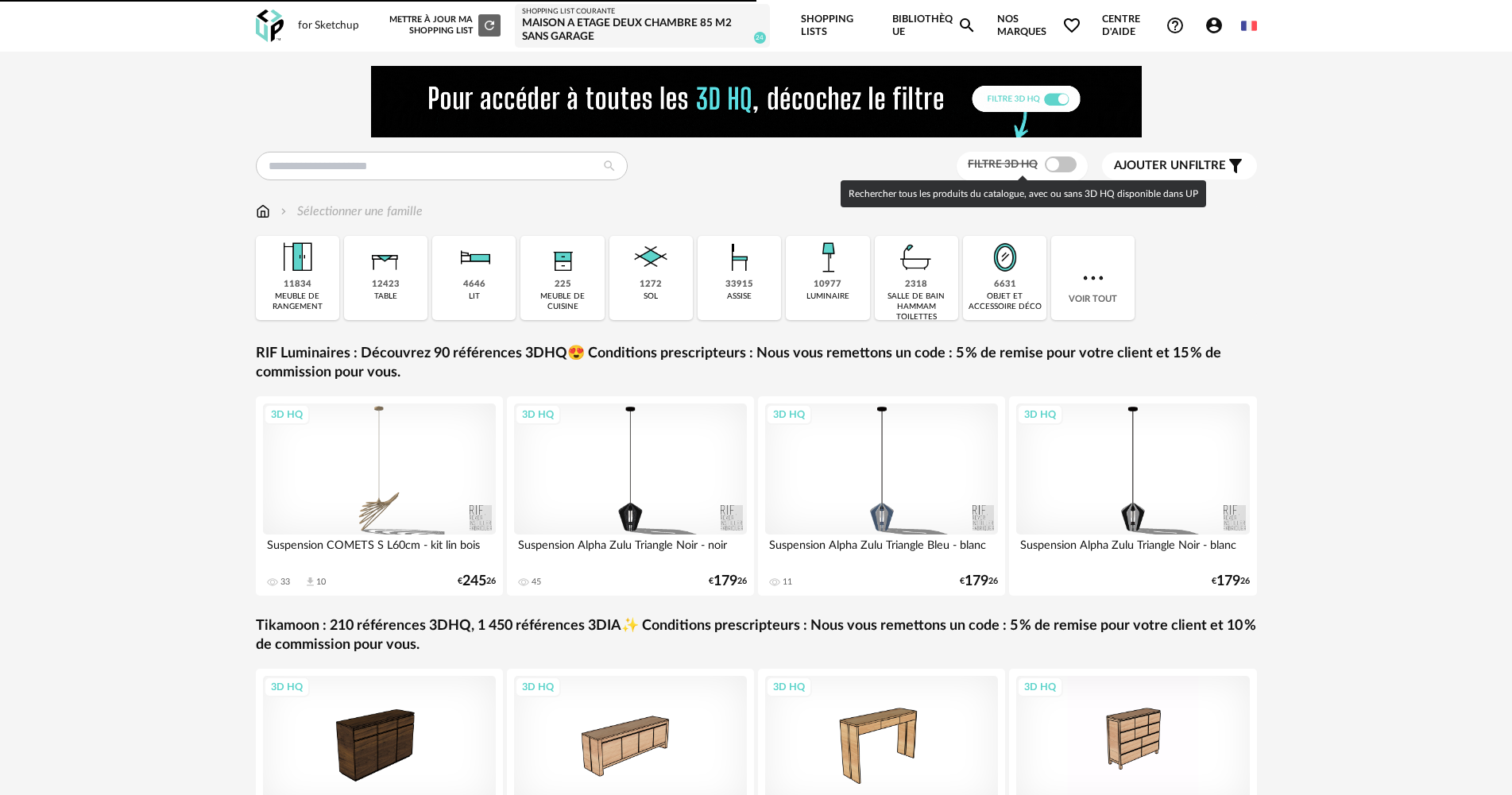
click at [1058, 165] on span at bounding box center [1060, 164] width 32 height 16
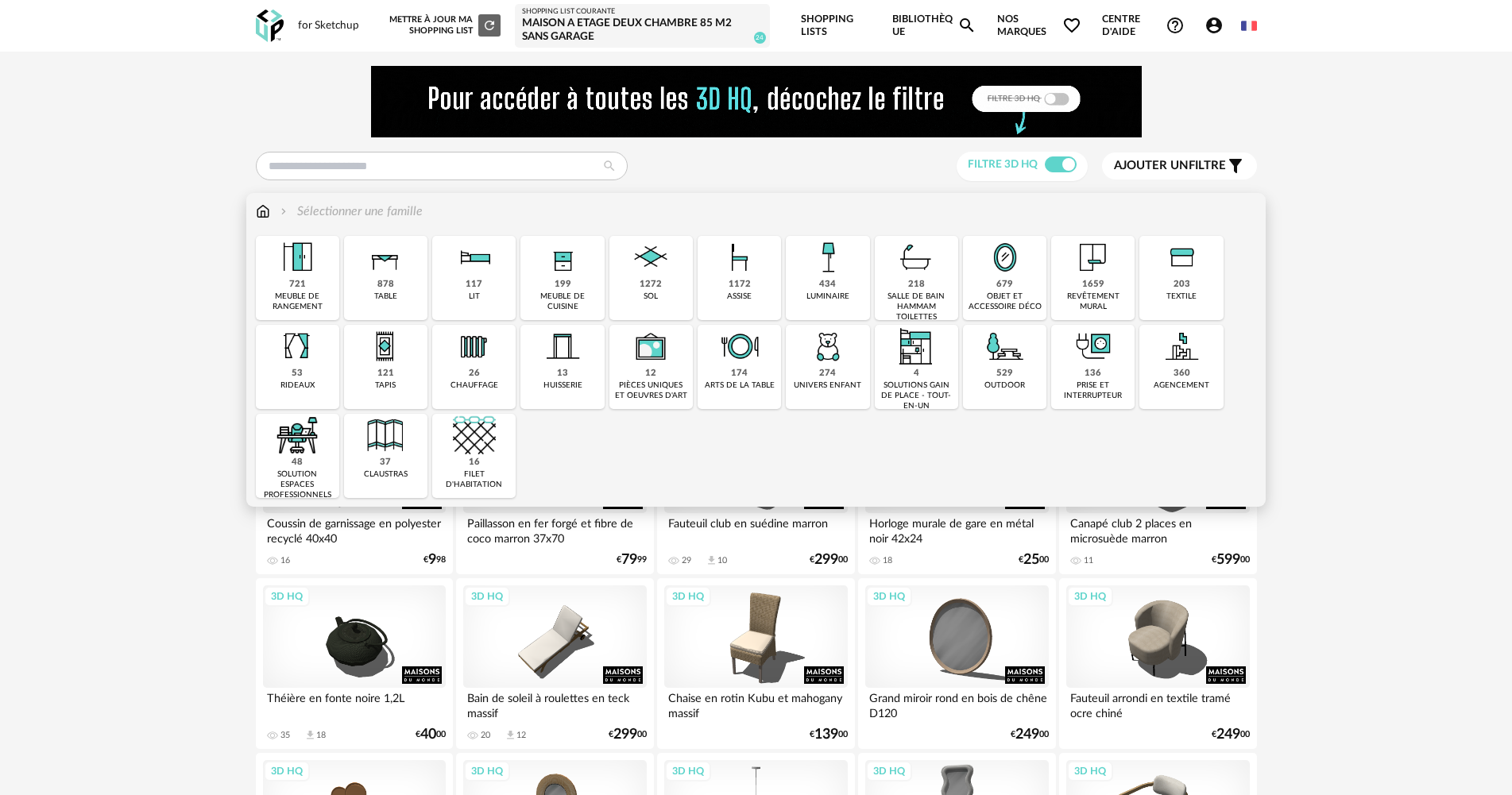
click at [618, 260] on div "1272 sol" at bounding box center [651, 278] width 84 height 85
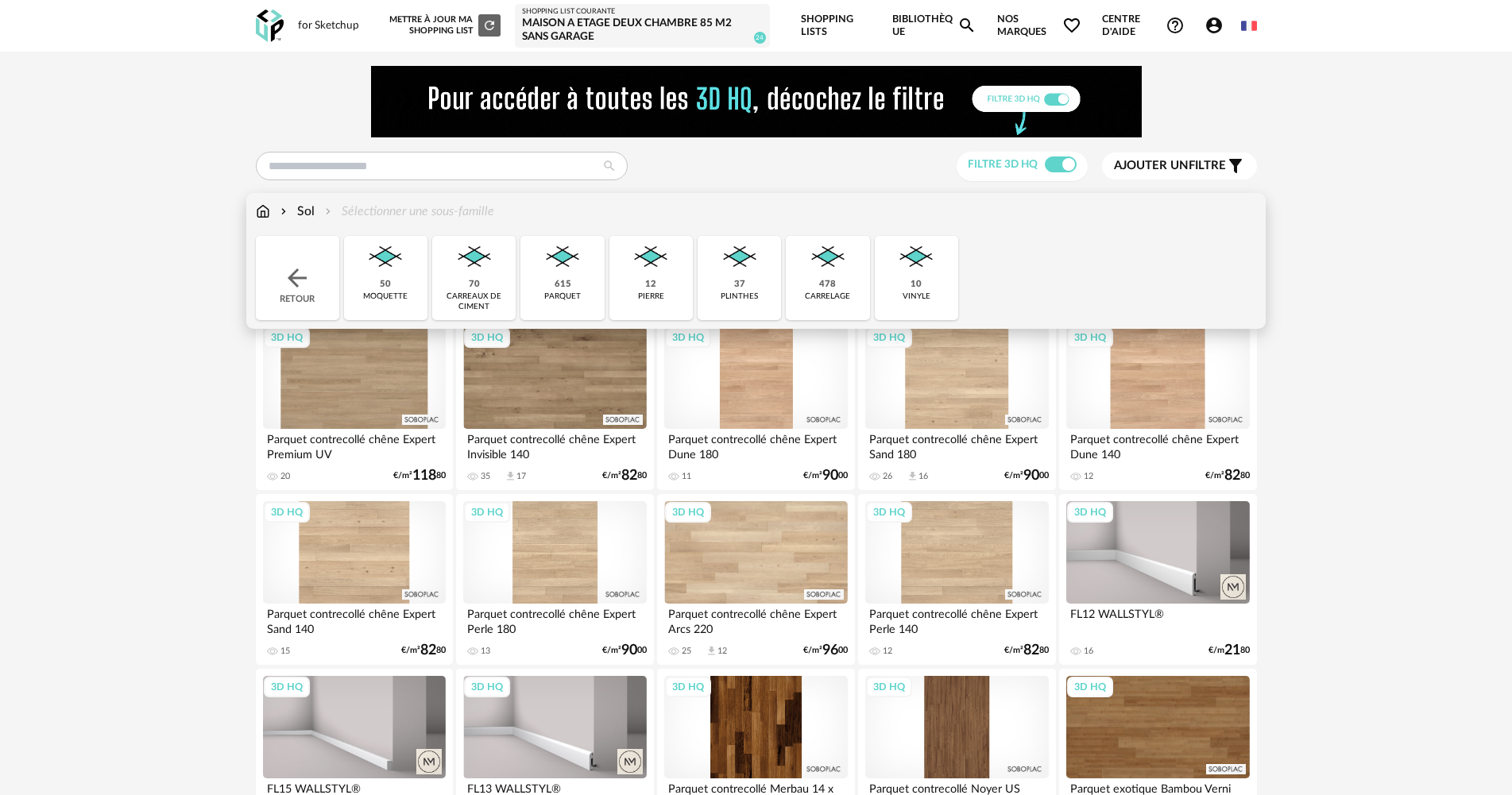
click at [652, 292] on div "pierre" at bounding box center [651, 296] width 26 height 10
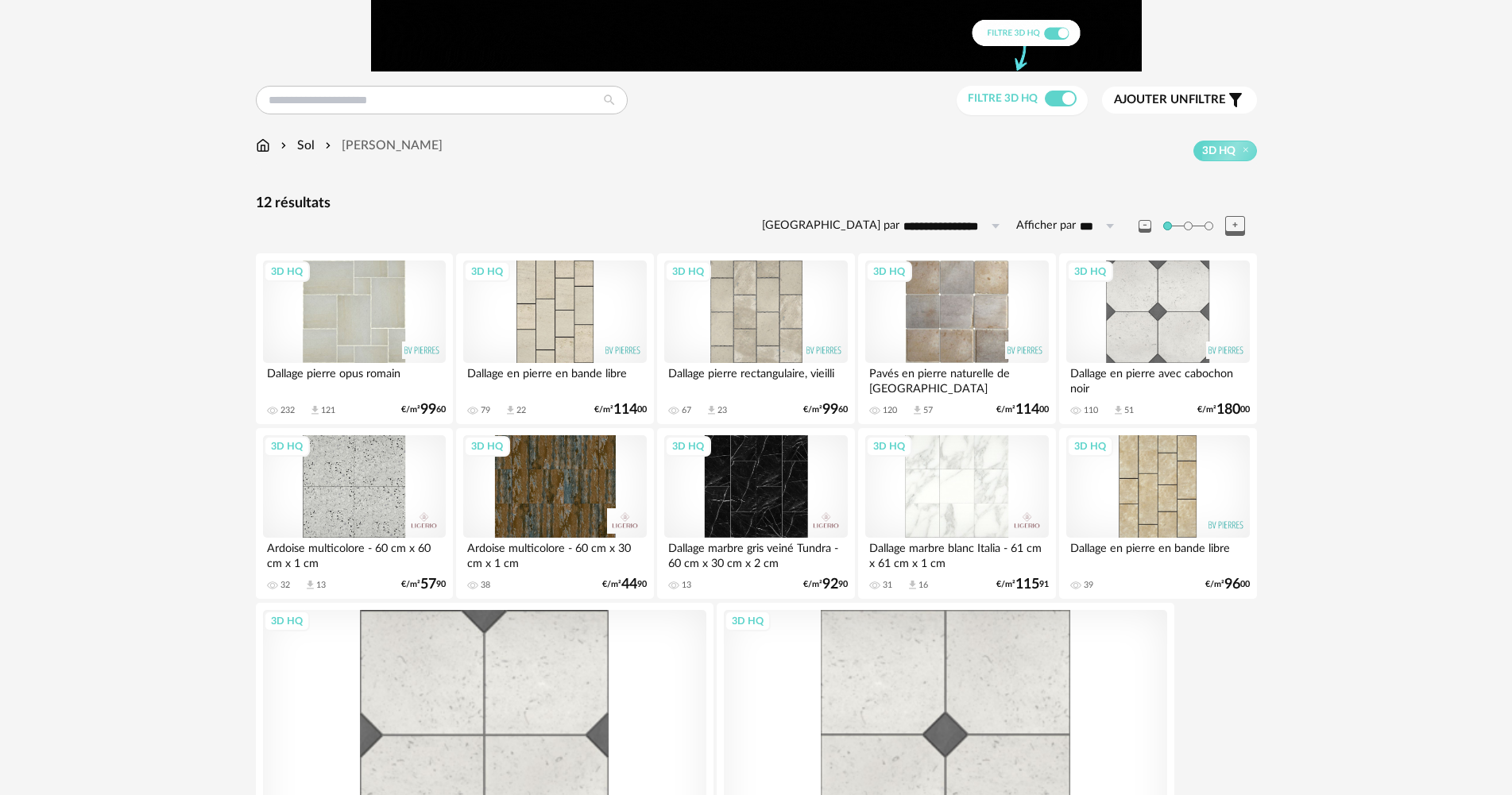
scroll to position [79, 0]
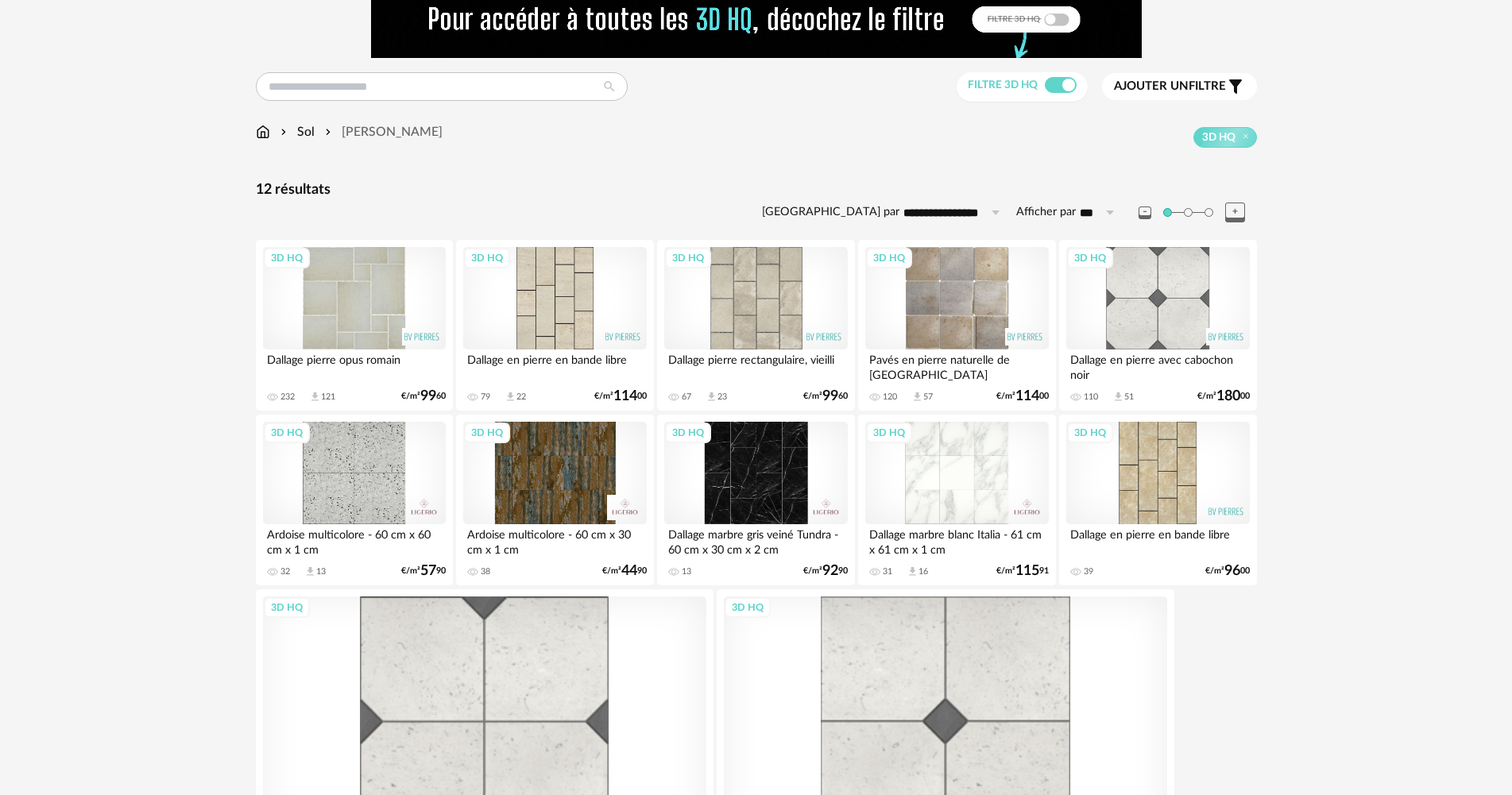
click at [357, 313] on div "3D HQ" at bounding box center [355, 298] width 183 height 103
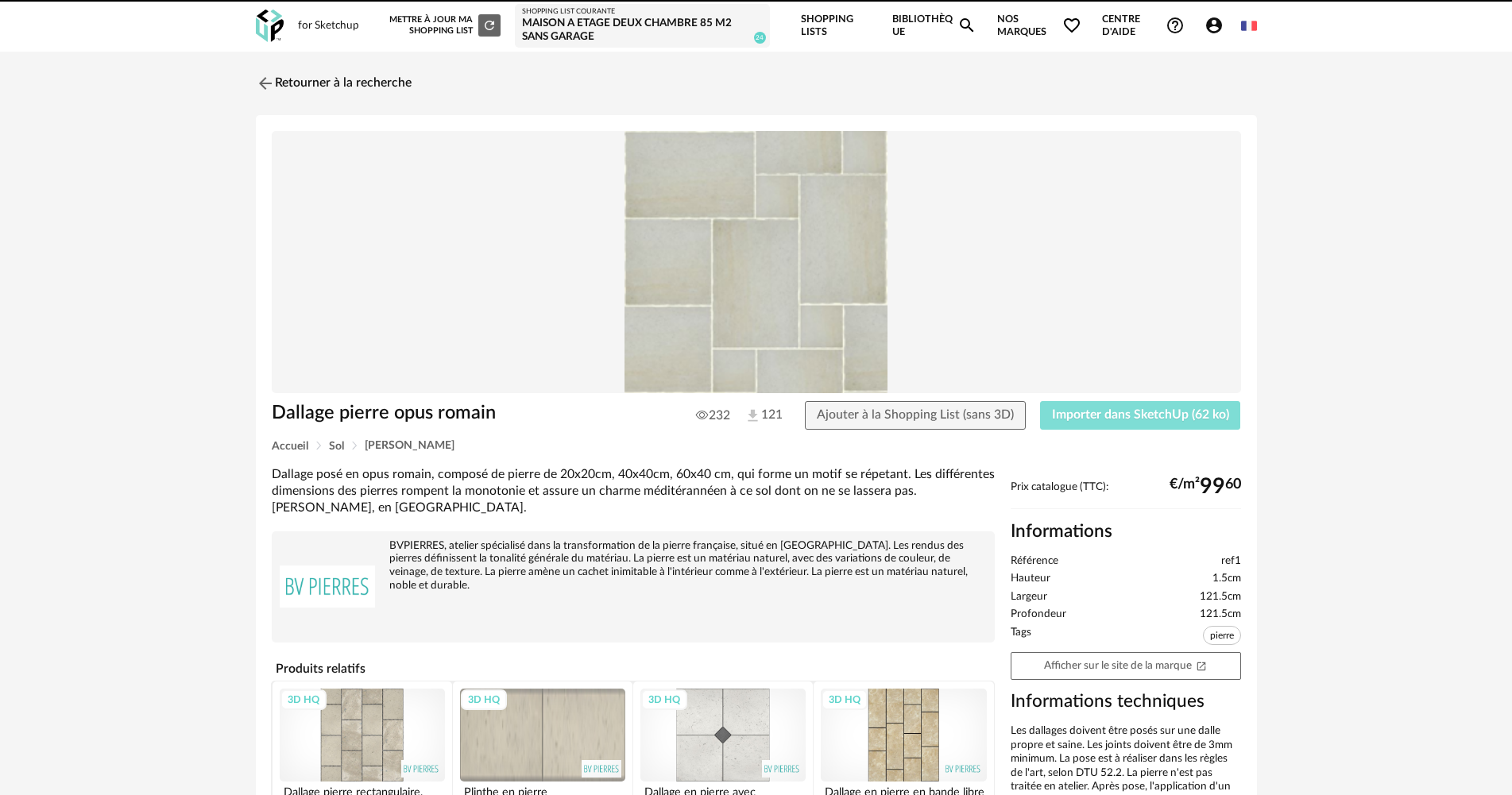
click at [1111, 416] on span "Importer dans SketchUp (62 ko)" at bounding box center [1140, 414] width 177 height 13
